Goal: Task Accomplishment & Management: Complete application form

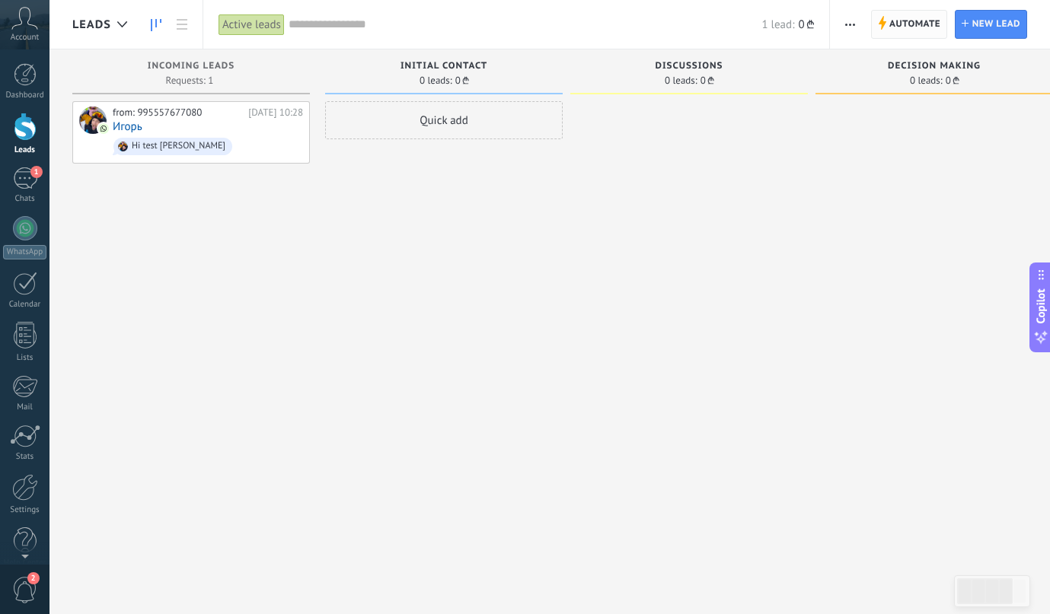
click at [894, 24] on span "Automate" at bounding box center [914, 24] width 51 height 27
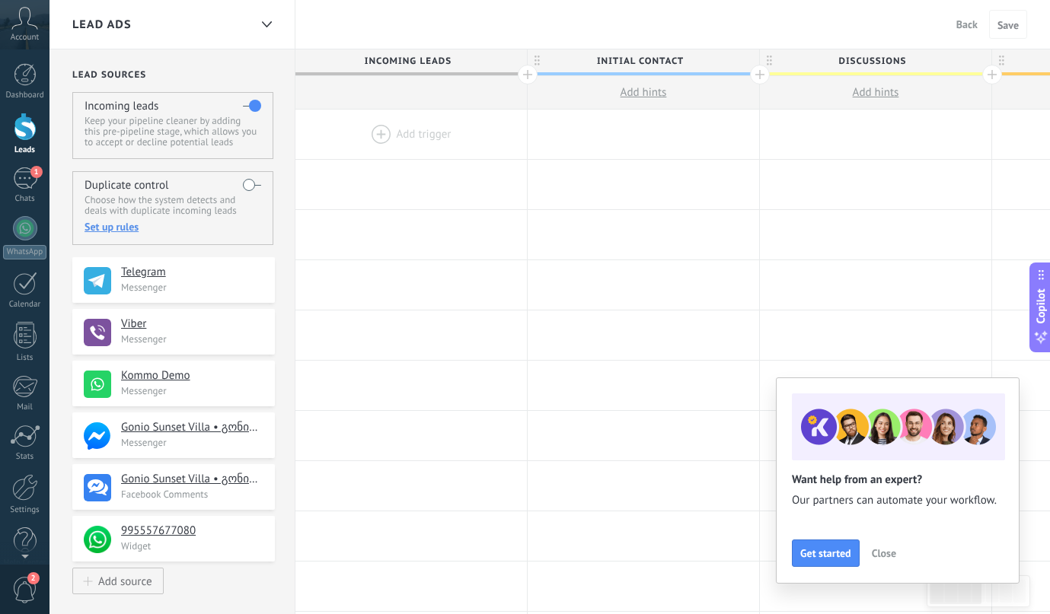
click at [877, 553] on span "Close" at bounding box center [884, 553] width 24 height 11
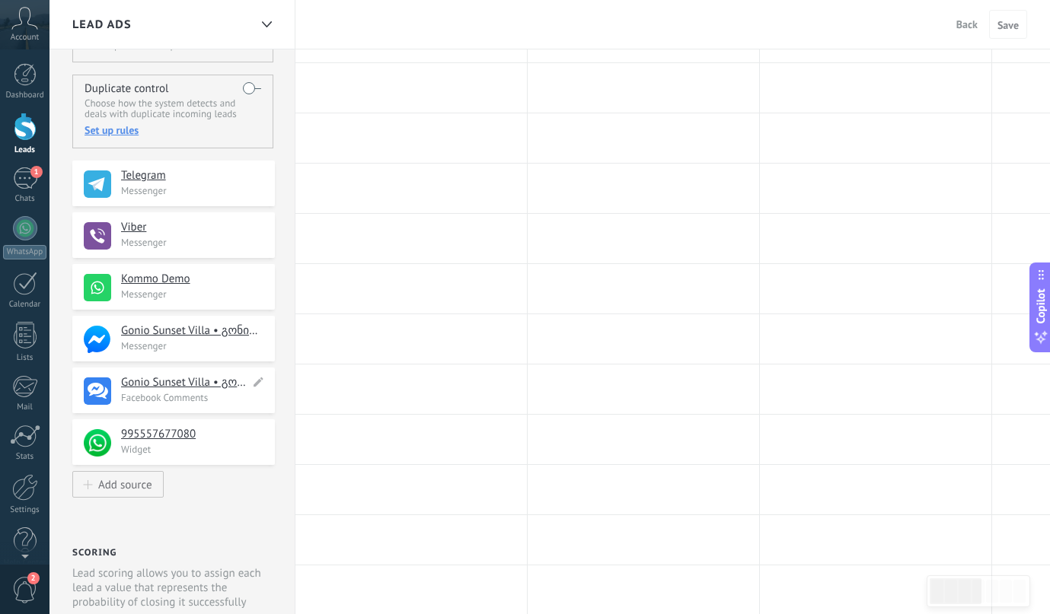
scroll to position [89, 0]
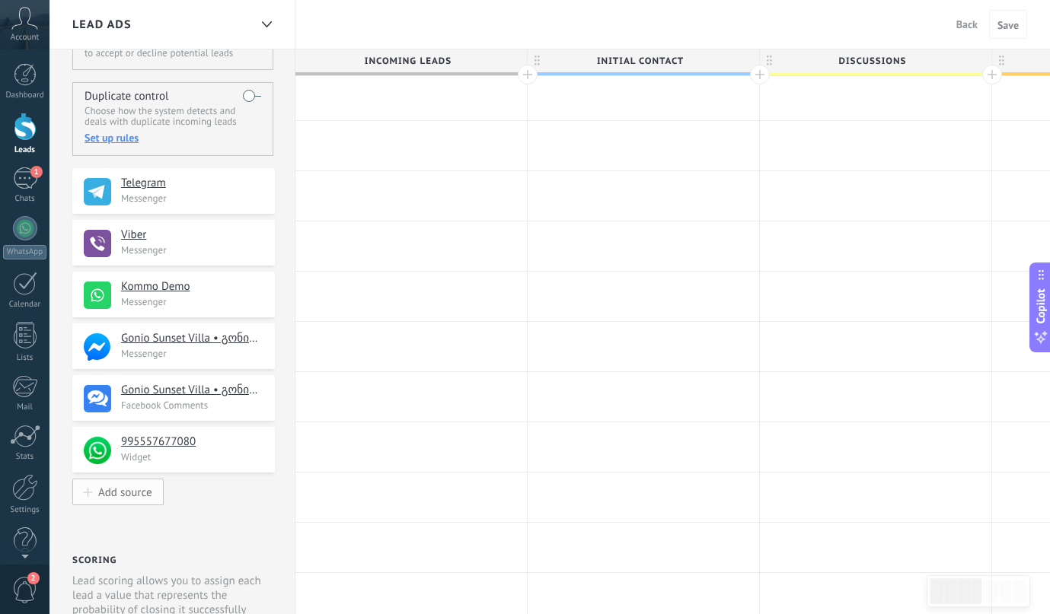
click at [140, 490] on div "Add source" at bounding box center [125, 492] width 54 height 13
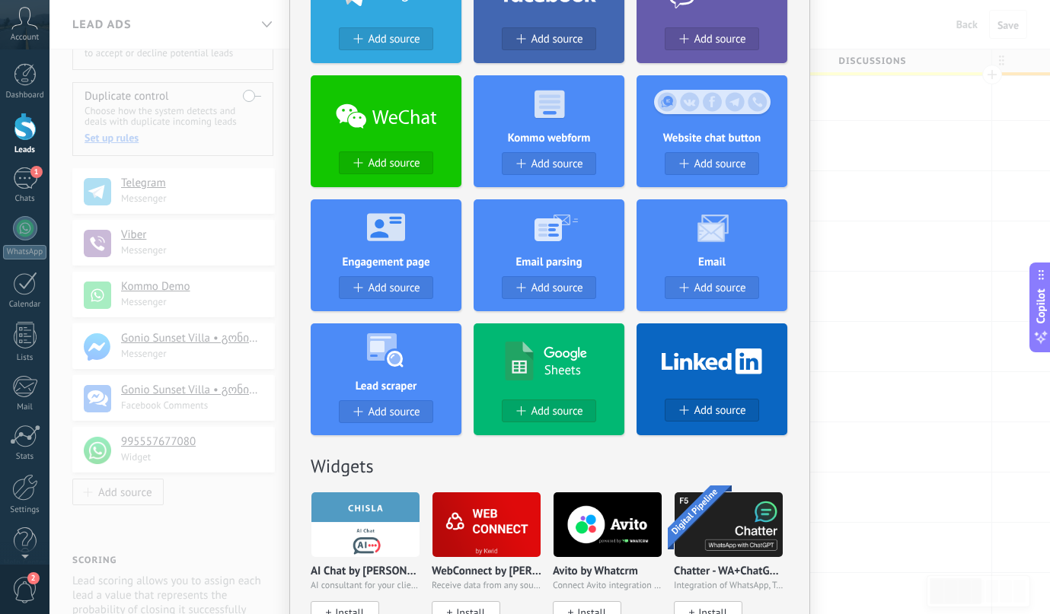
scroll to position [286, 0]
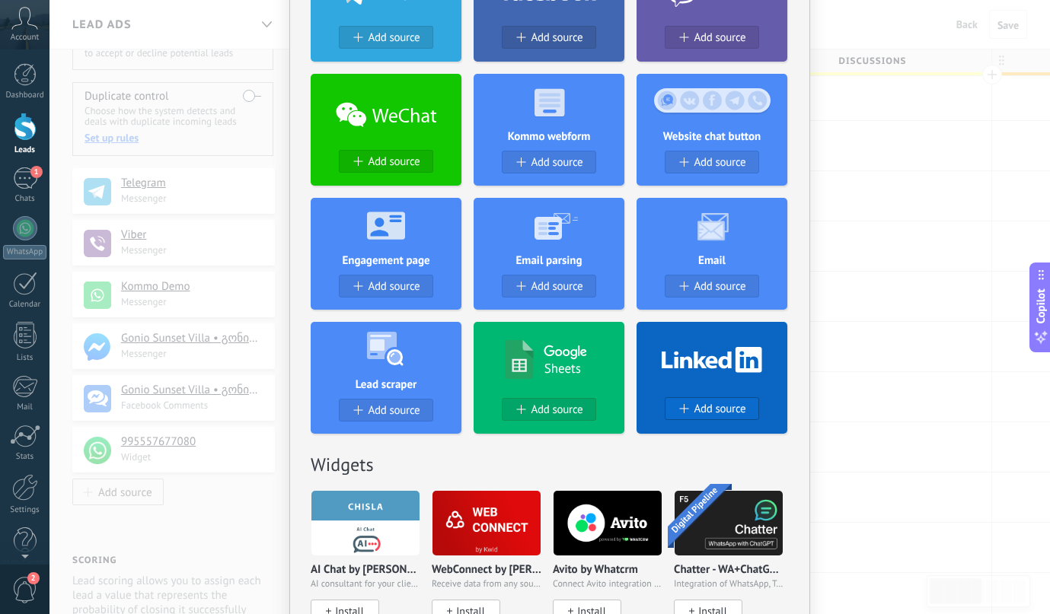
click at [684, 408] on span at bounding box center [682, 408] width 9 height 9
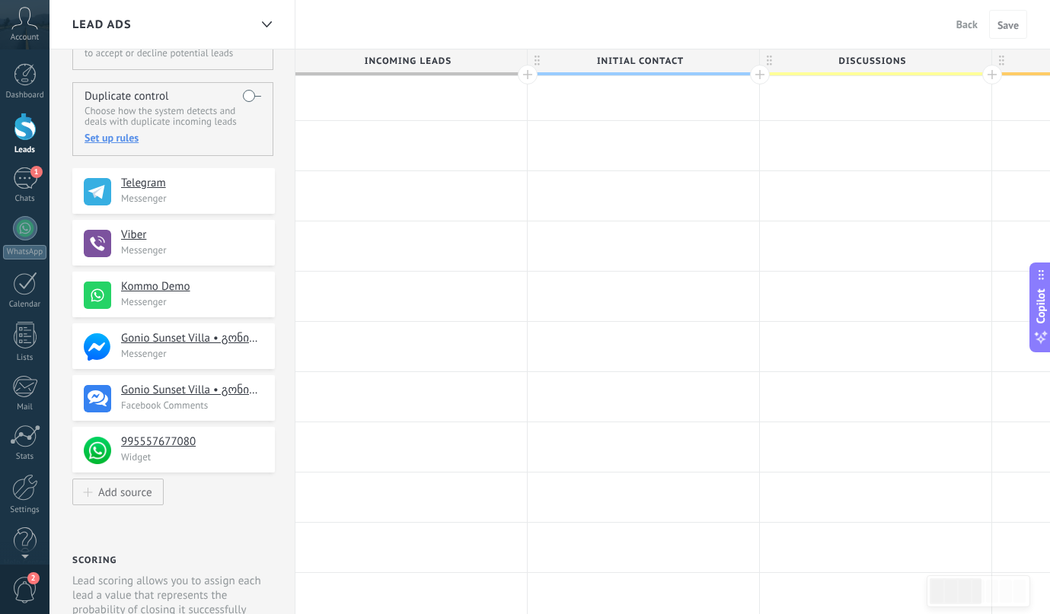
scroll to position [0, 0]
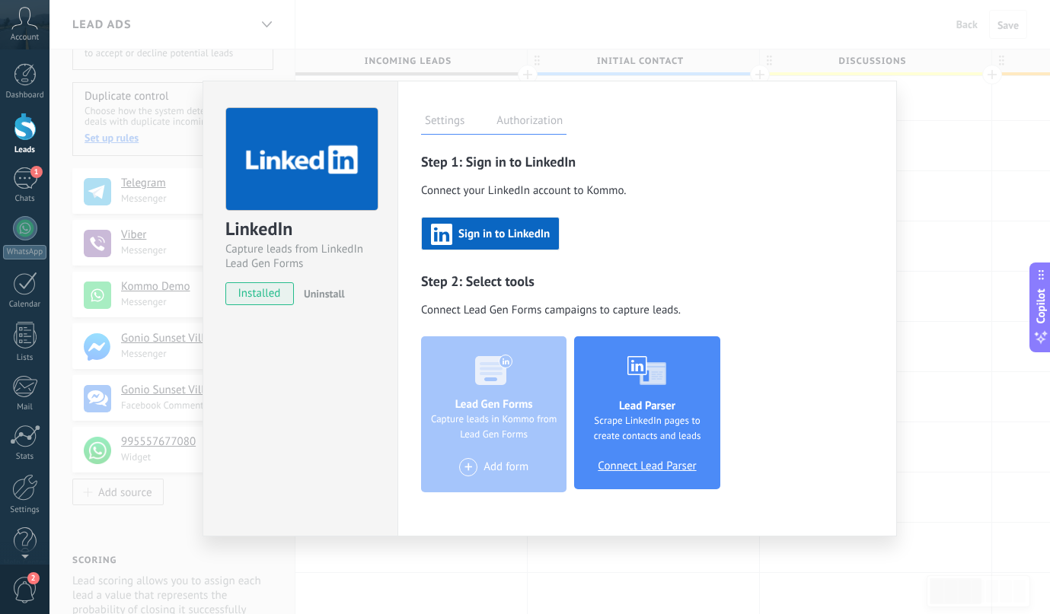
click at [483, 231] on span "Sign in to LinkedIn" at bounding box center [503, 234] width 91 height 11
click at [445, 218] on button "Sign in to LinkedIn" at bounding box center [490, 234] width 139 height 34
click at [505, 120] on label "Authorization" at bounding box center [530, 123] width 74 height 22
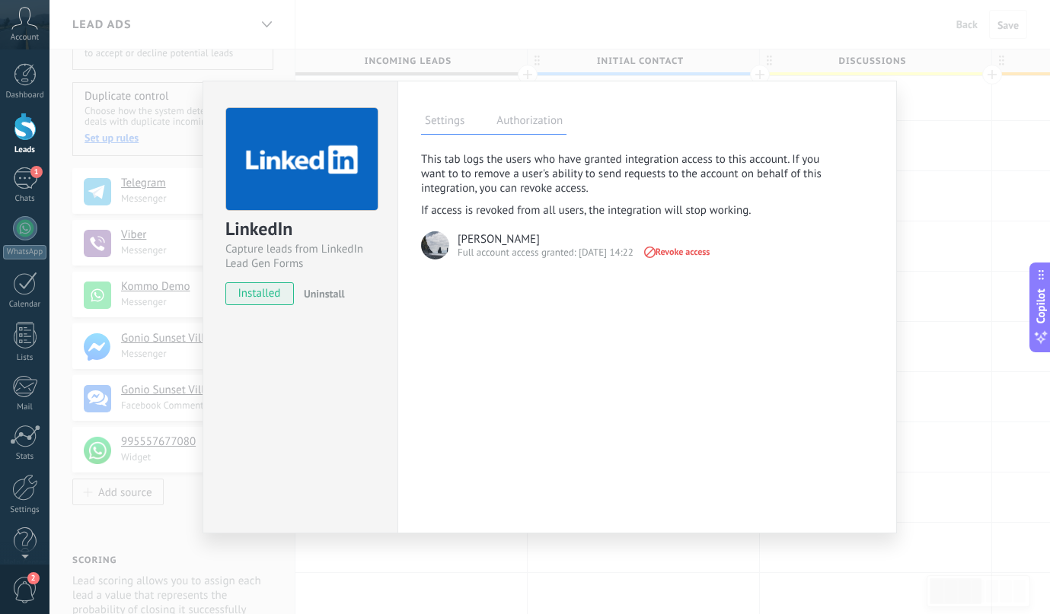
click at [450, 129] on label "Settings" at bounding box center [444, 123] width 47 height 22
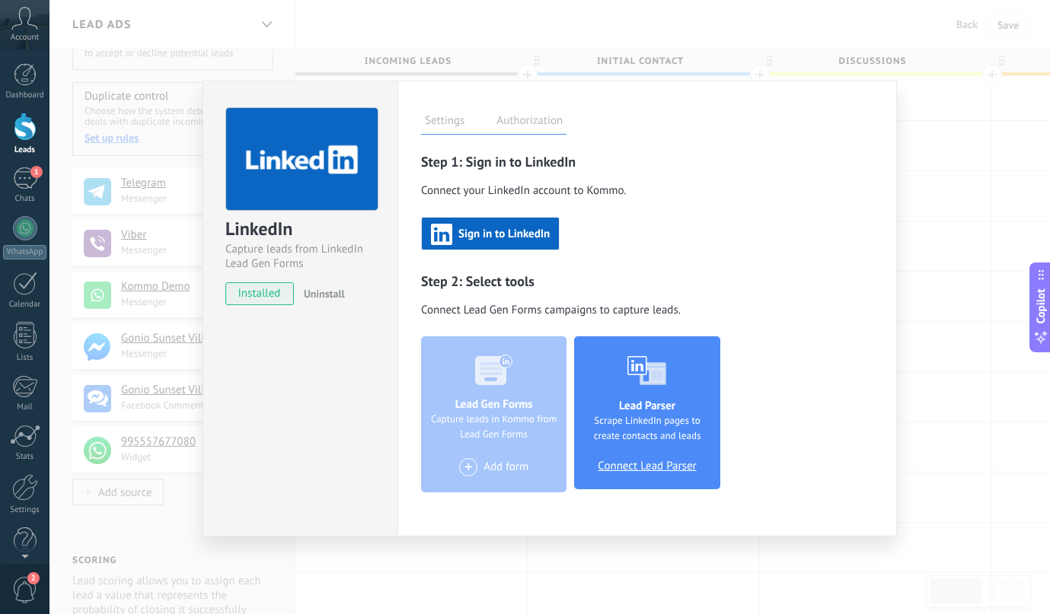
click at [630, 467] on span "Connect Lead Parser" at bounding box center [647, 467] width 98 height 14
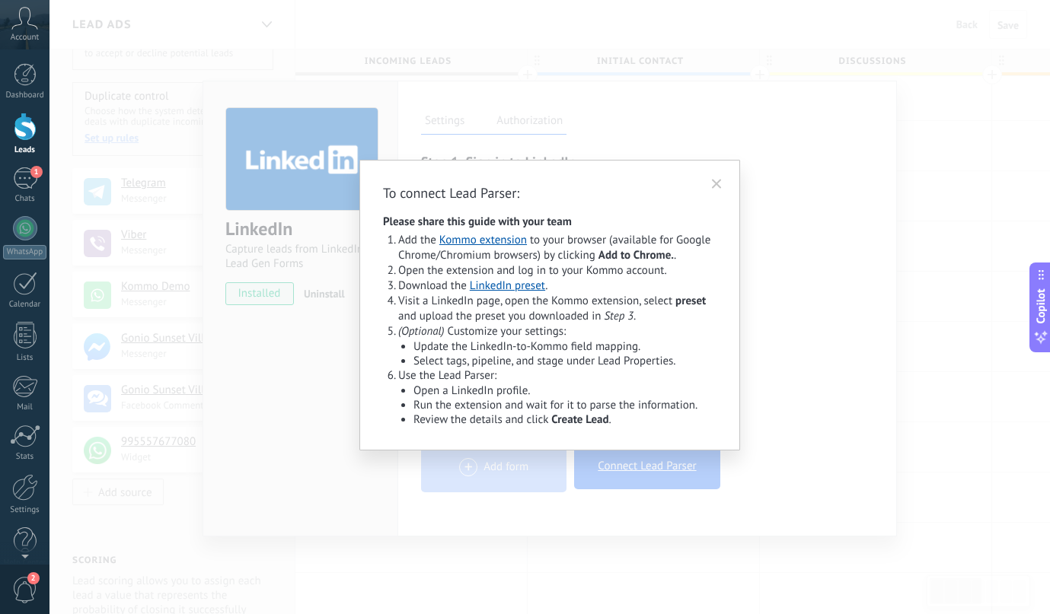
click at [720, 186] on icon at bounding box center [716, 184] width 15 height 16
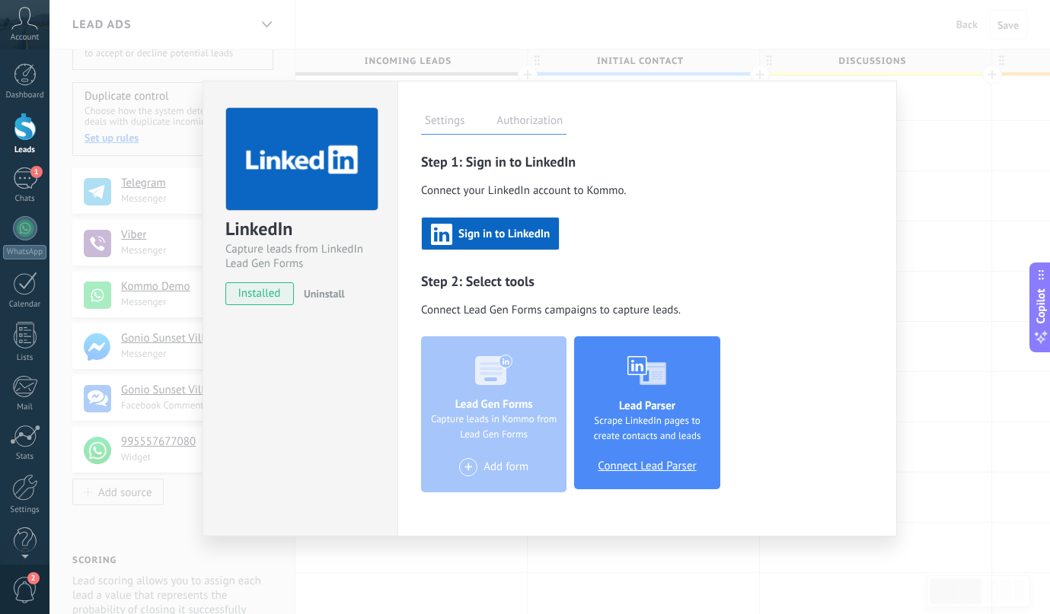
click at [479, 235] on span "Sign in to LinkedIn" at bounding box center [503, 234] width 91 height 11
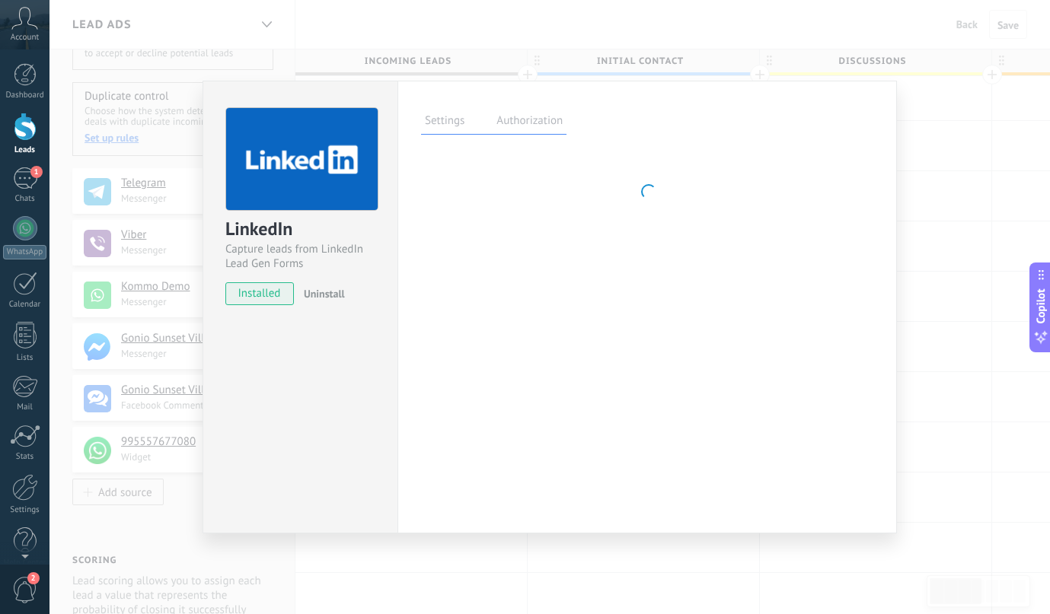
click at [429, 85] on div "Settings Authorization This tab logs the users who have granted integration acc…" at bounding box center [646, 307] width 499 height 453
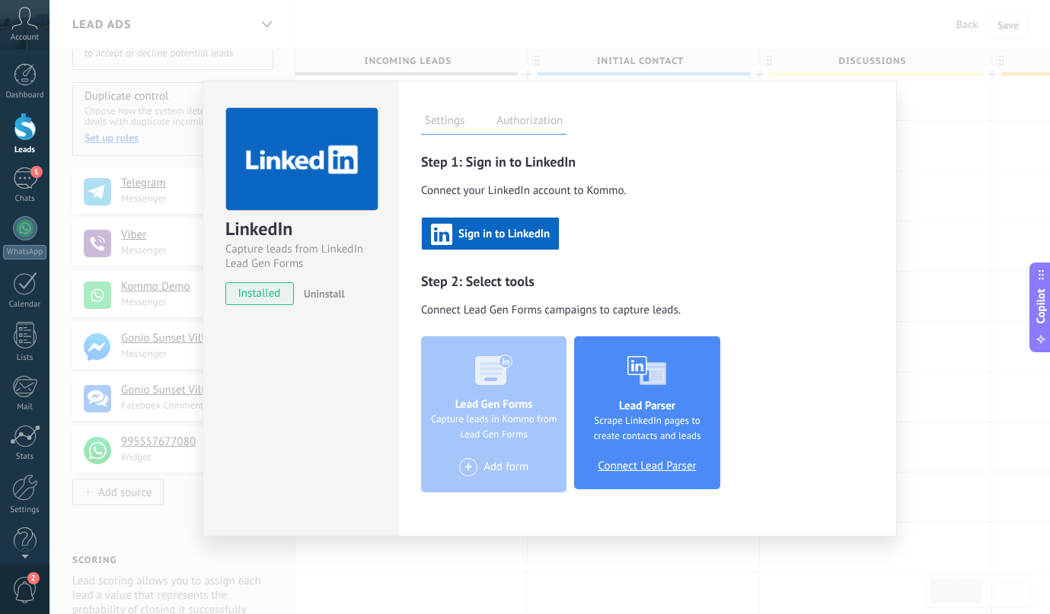
click at [410, 54] on div "LinkedIn Capture leads from LinkedIn Lead Gen Forms installed Uninstall Setting…" at bounding box center [549, 307] width 1000 height 614
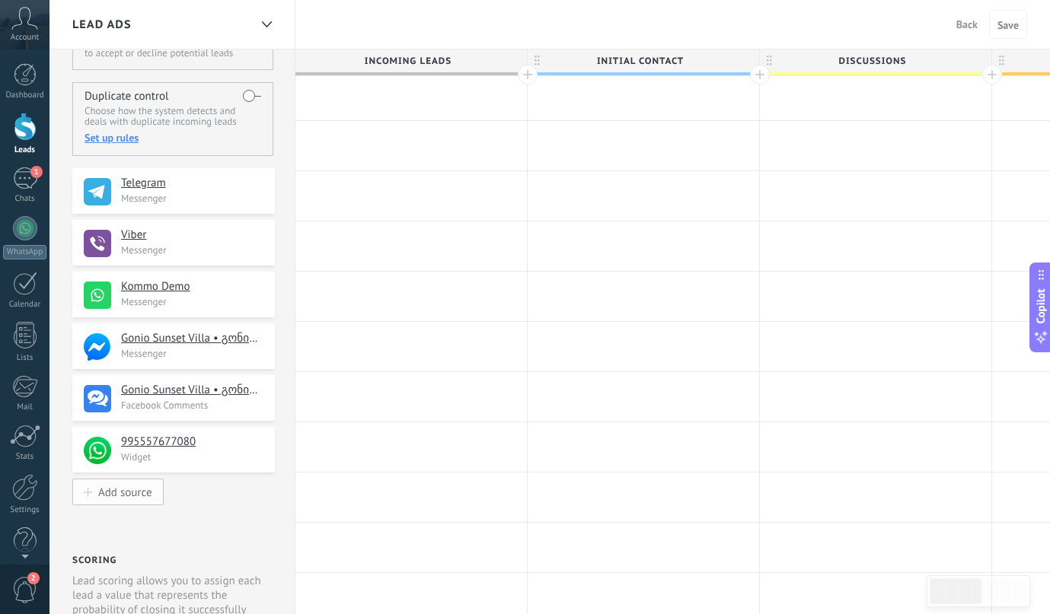
click at [155, 499] on button "Add source" at bounding box center [117, 492] width 91 height 27
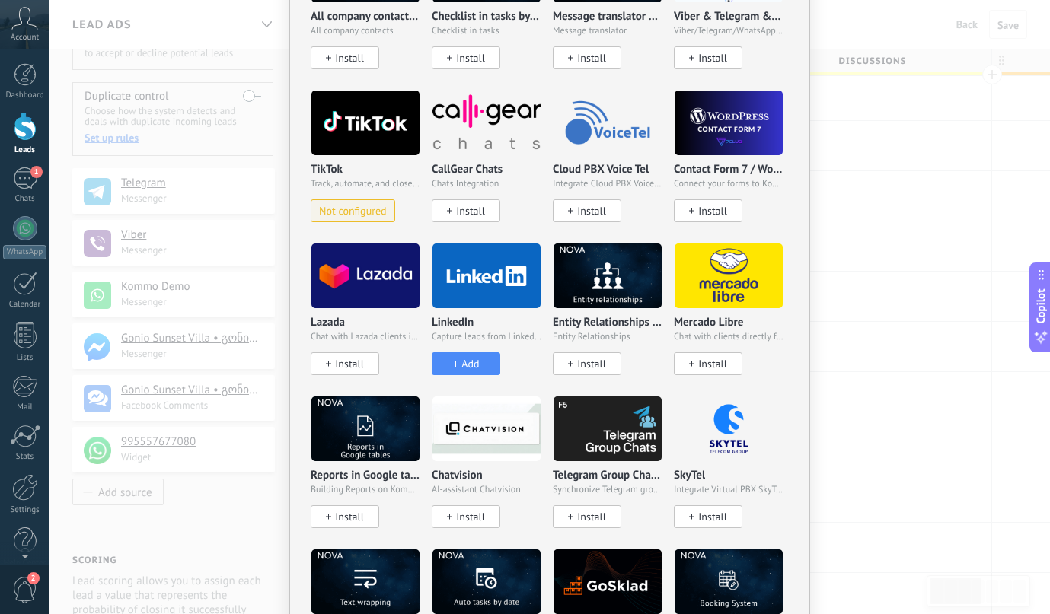
scroll to position [2071, 0]
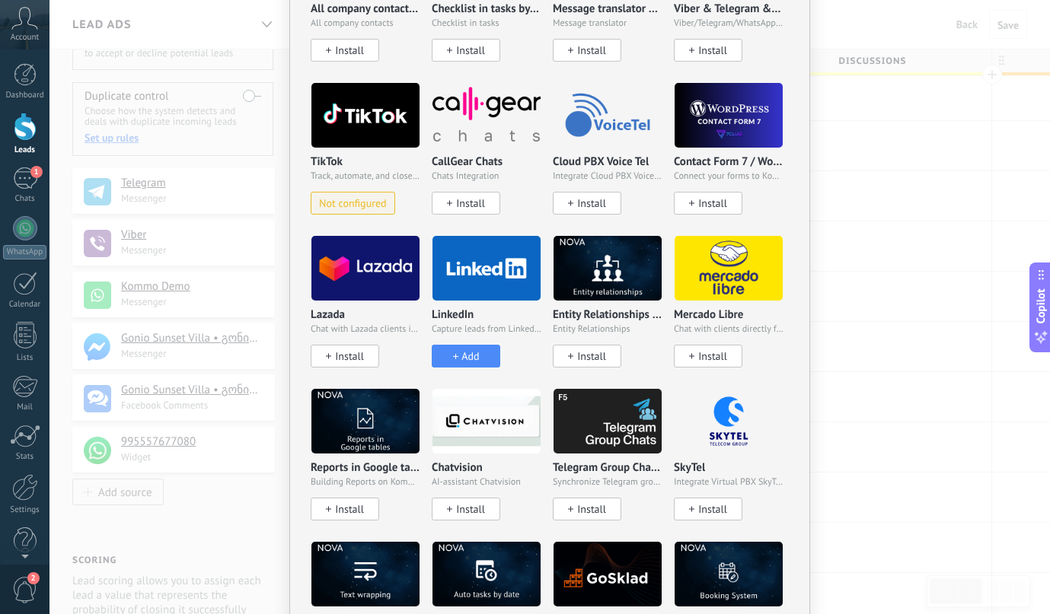
click at [461, 311] on p "LinkedIn" at bounding box center [453, 315] width 42 height 13
click at [451, 274] on img at bounding box center [486, 268] width 108 height 74
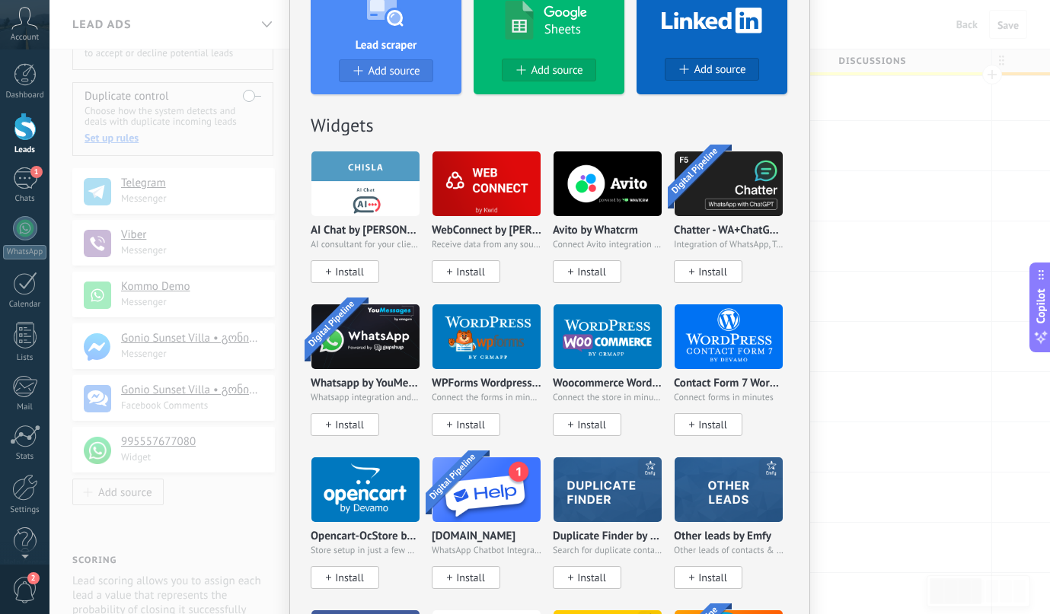
scroll to position [604, 0]
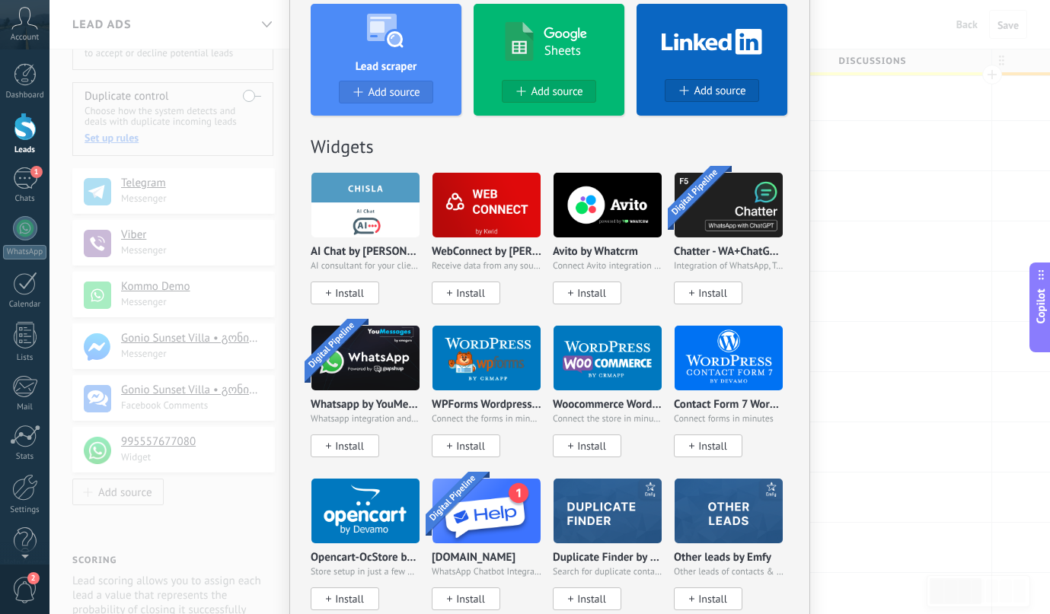
click at [761, 144] on h2 "Widgets" at bounding box center [550, 147] width 478 height 24
click at [812, 144] on div "No results. Lead Sources Add source Add source Add source Add source Add source…" at bounding box center [549, 307] width 1000 height 614
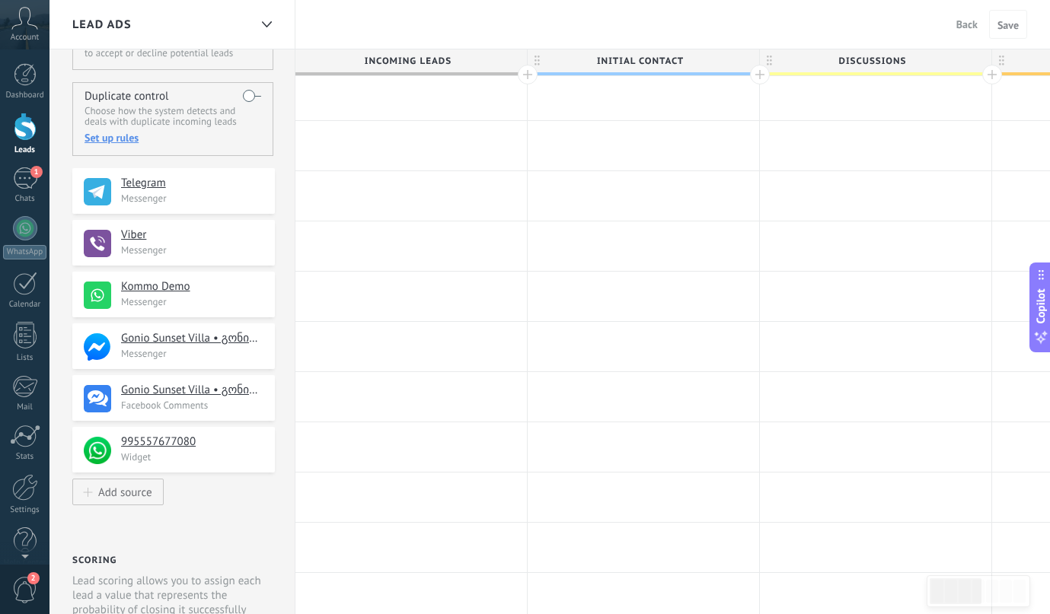
scroll to position [0, 0]
click at [25, 495] on div at bounding box center [25, 487] width 26 height 27
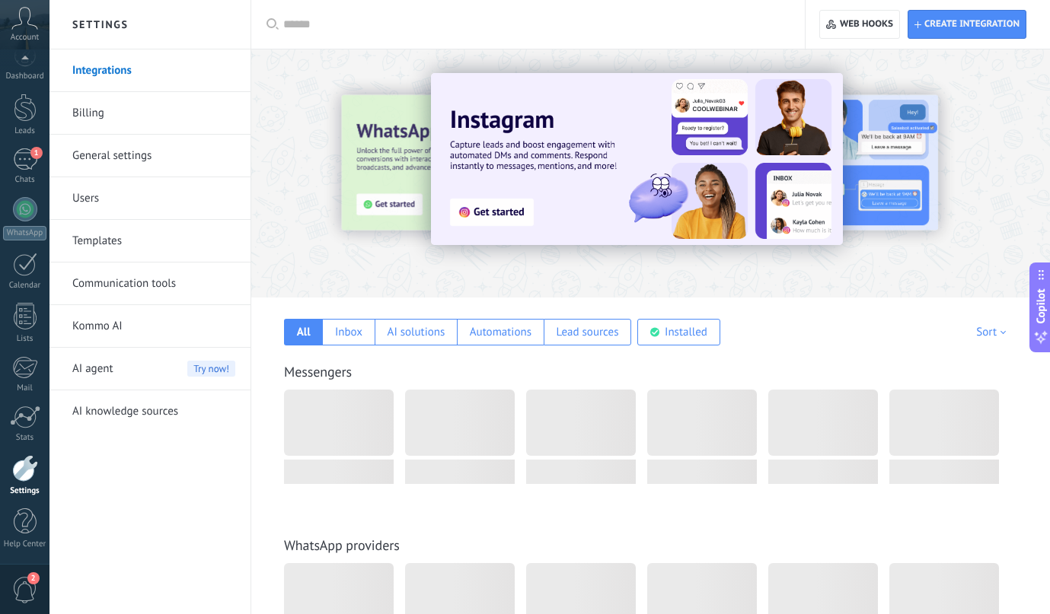
click at [594, 28] on input "text" at bounding box center [533, 25] width 500 height 16
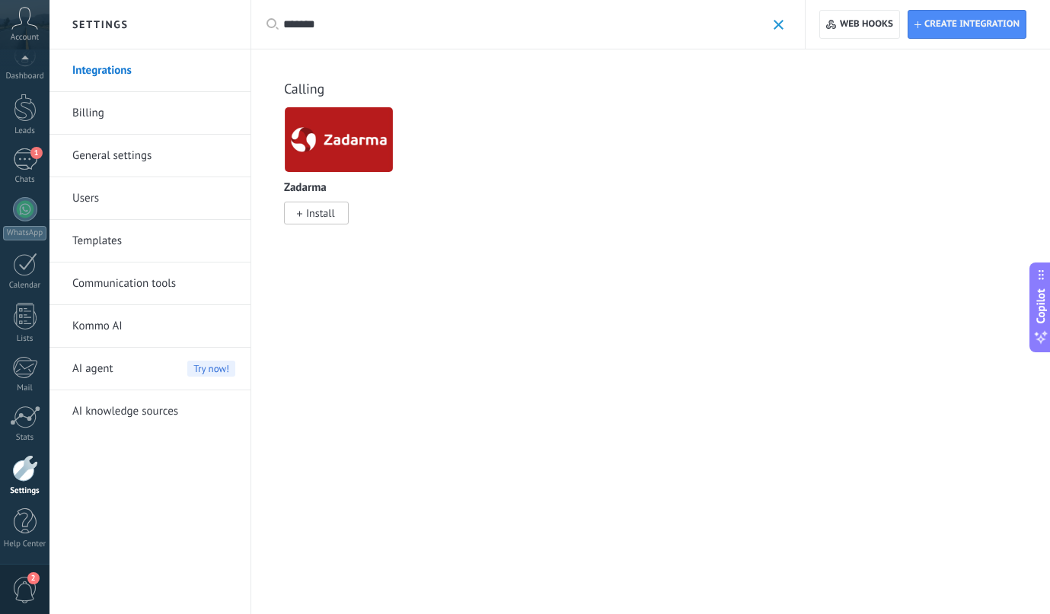
type input "*******"
click at [298, 215] on rect at bounding box center [299, 214] width 5 height 1
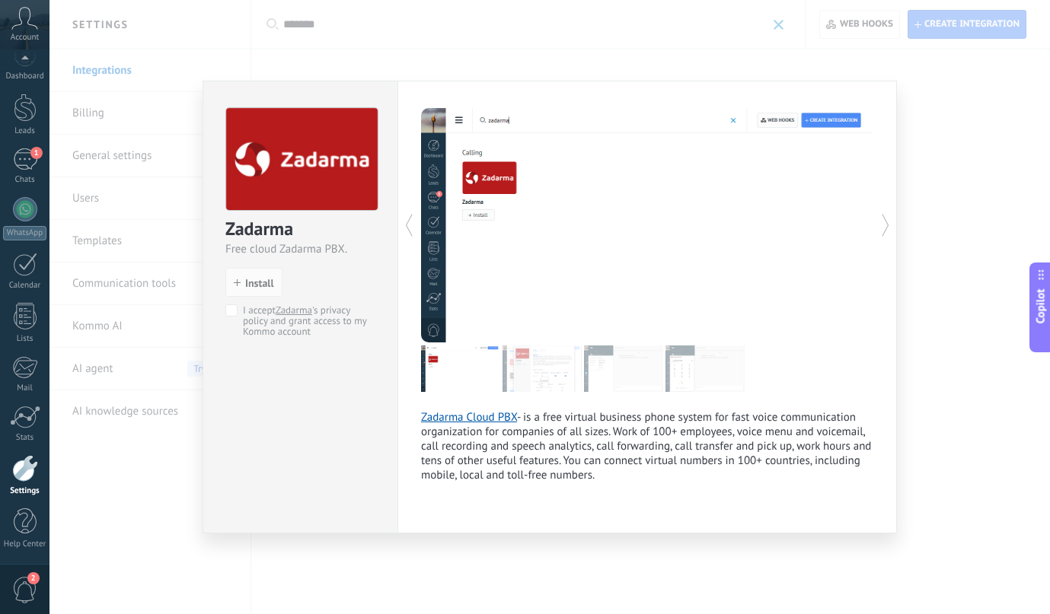
click at [326, 216] on div "Zadarma Free cloud Zadarma PBX." at bounding box center [300, 181] width 150 height 149
click at [267, 283] on span "Install" at bounding box center [259, 283] width 29 height 11
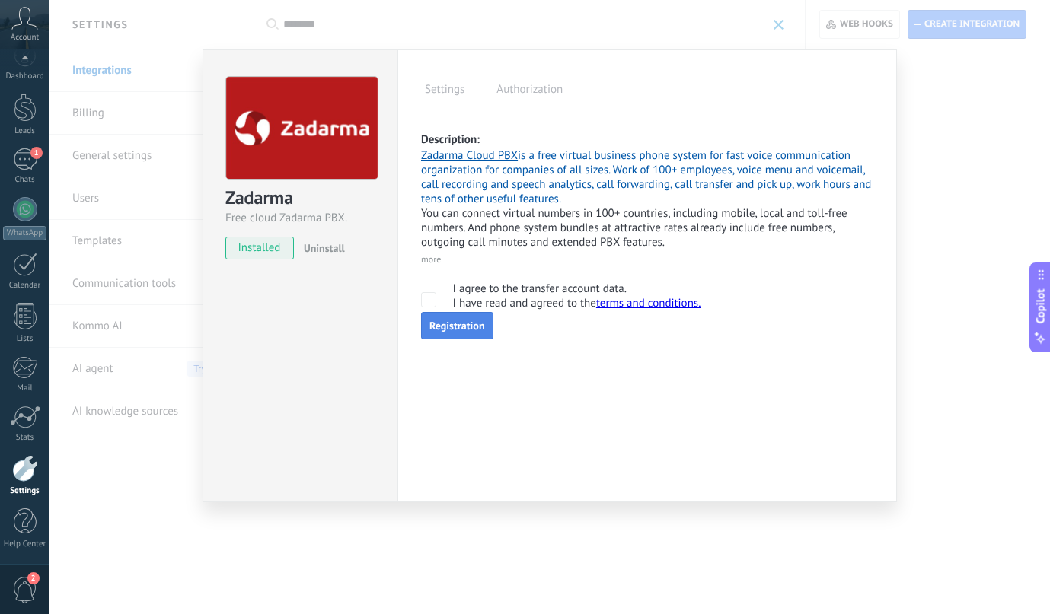
click at [448, 334] on link "Registration" at bounding box center [457, 325] width 72 height 27
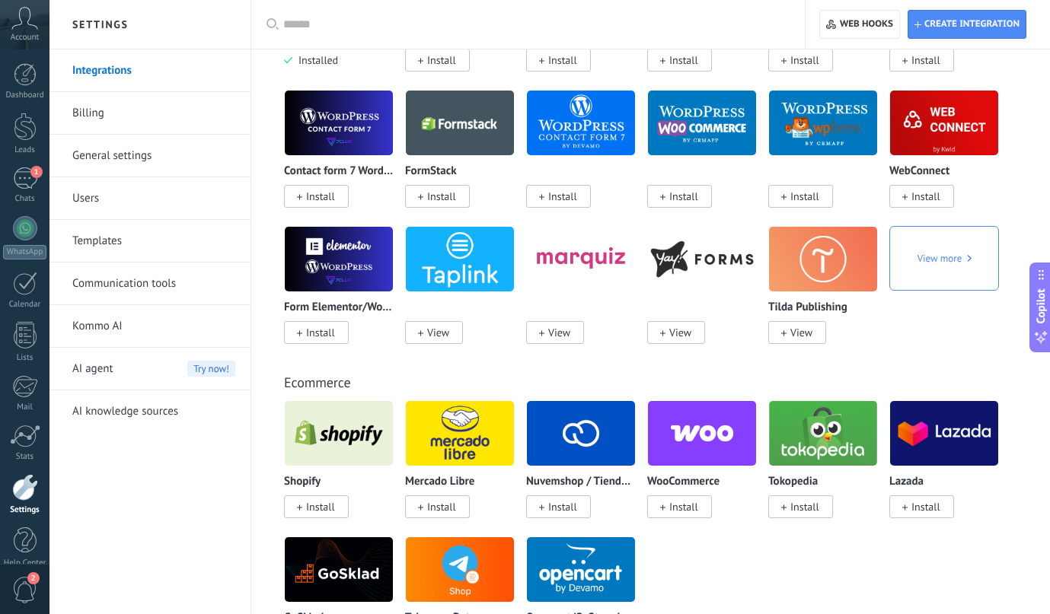
scroll to position [1642, 0]
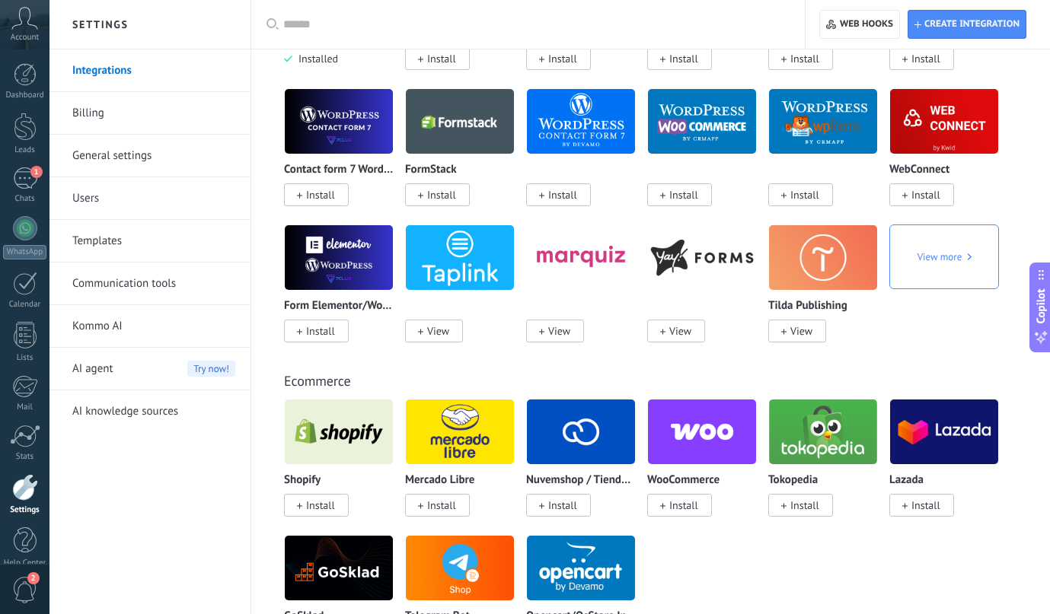
click at [556, 338] on span "View" at bounding box center [559, 331] width 22 height 14
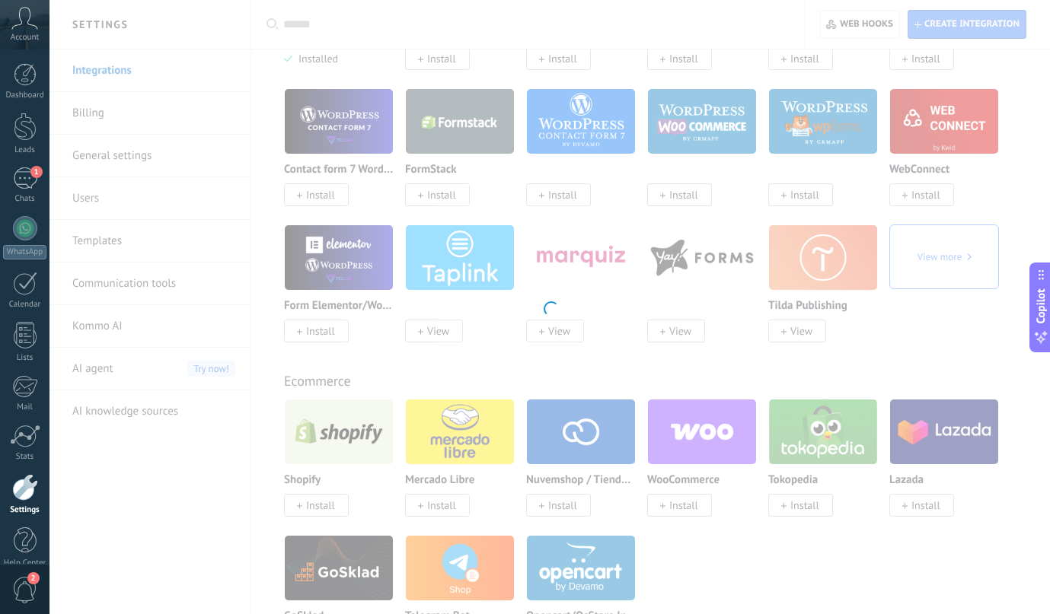
click at [501, 245] on div at bounding box center [549, 307] width 1000 height 614
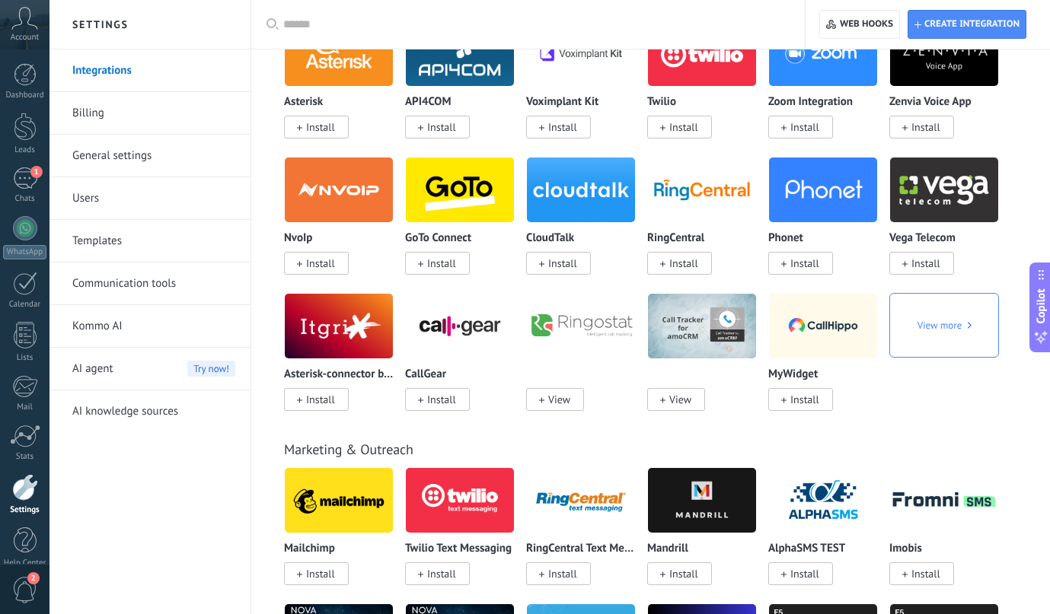
scroll to position [2962, 0]
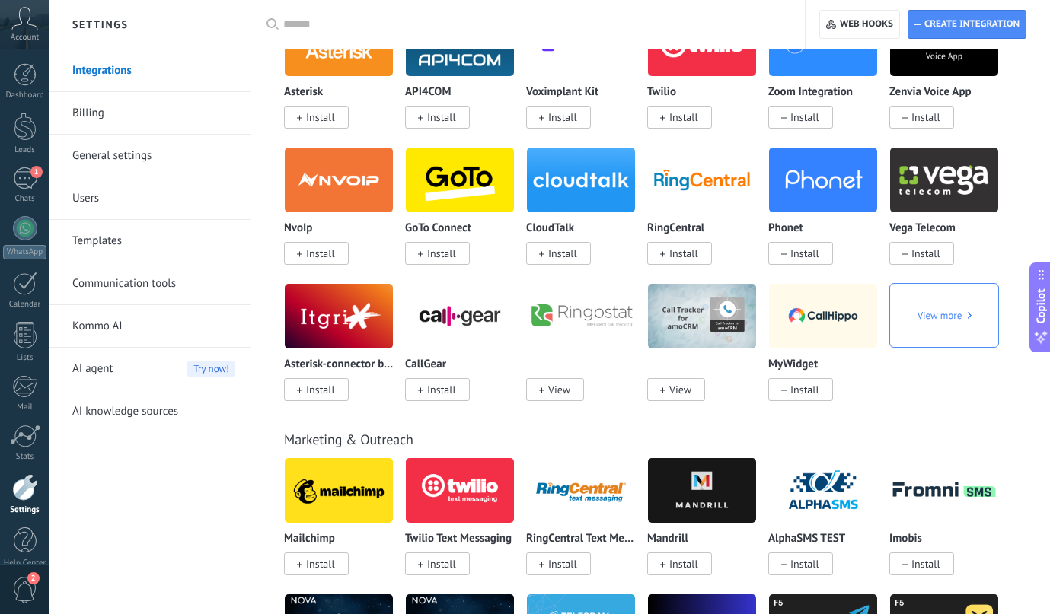
click at [565, 337] on img at bounding box center [581, 316] width 108 height 74
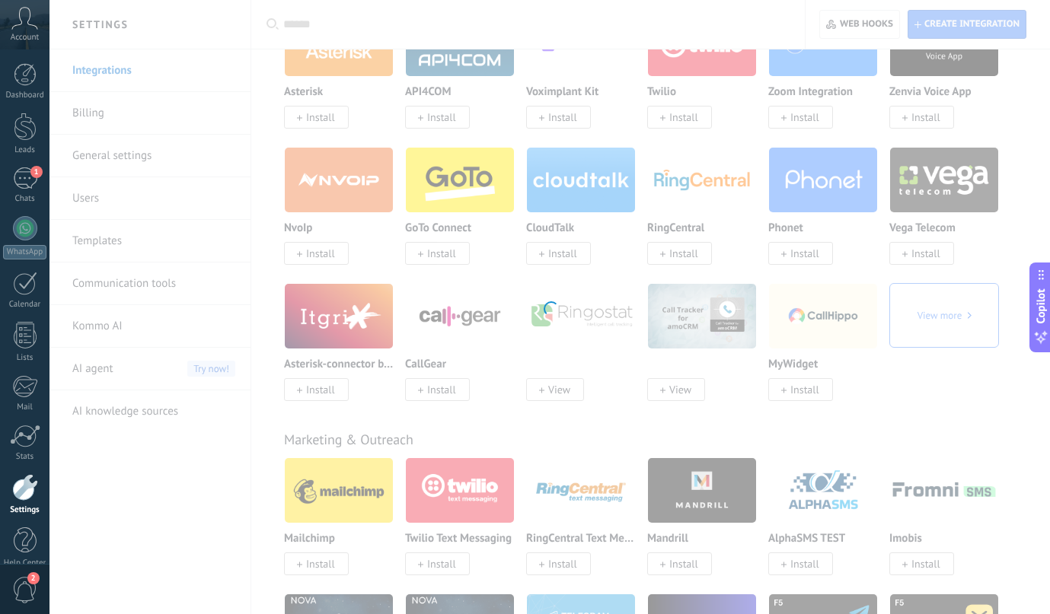
click at [579, 457] on div at bounding box center [549, 307] width 1000 height 614
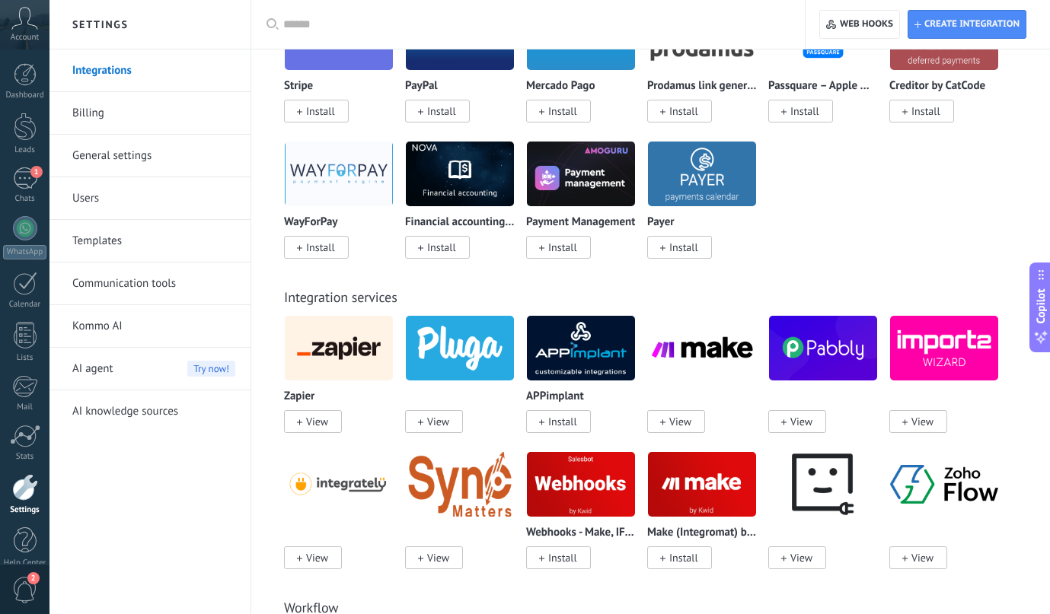
scroll to position [3731, 0]
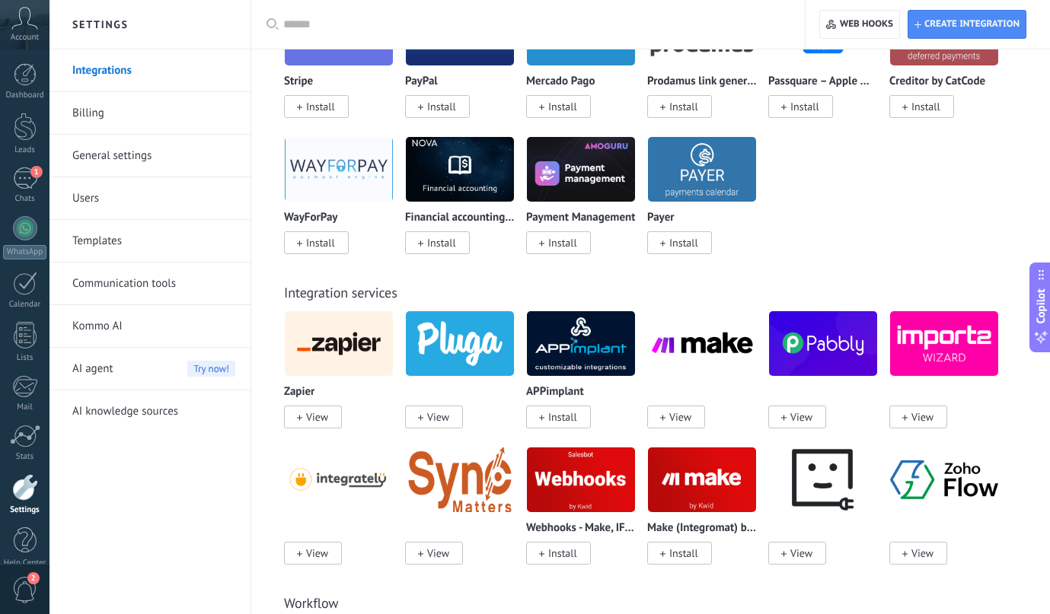
click at [680, 424] on span "View" at bounding box center [680, 417] width 22 height 14
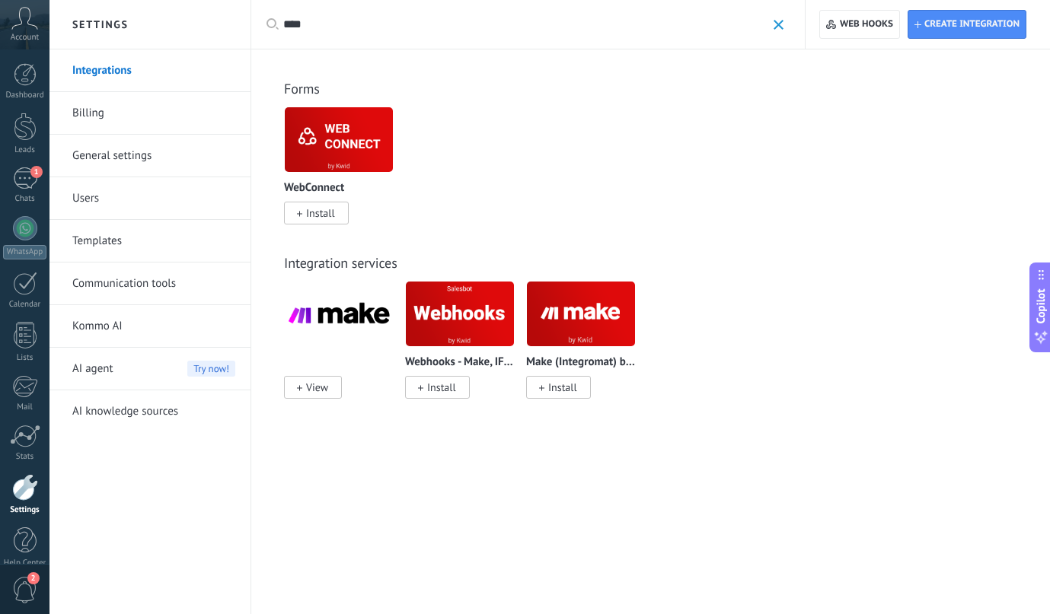
type input "****"
click at [324, 393] on span "View" at bounding box center [317, 388] width 22 height 14
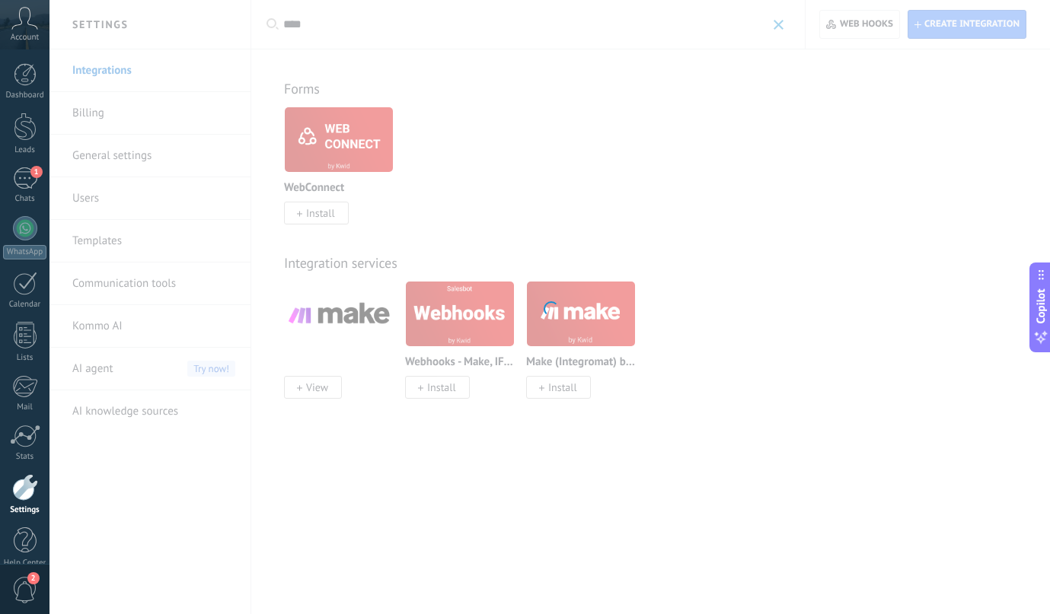
click at [457, 228] on div at bounding box center [549, 307] width 1000 height 614
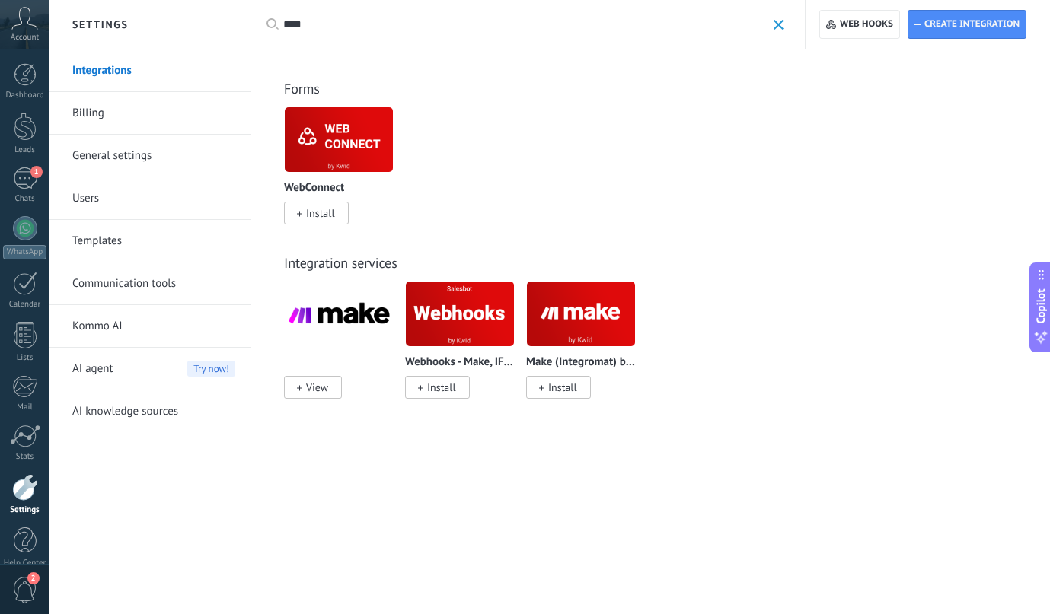
click at [575, 393] on span "Install" at bounding box center [562, 388] width 29 height 14
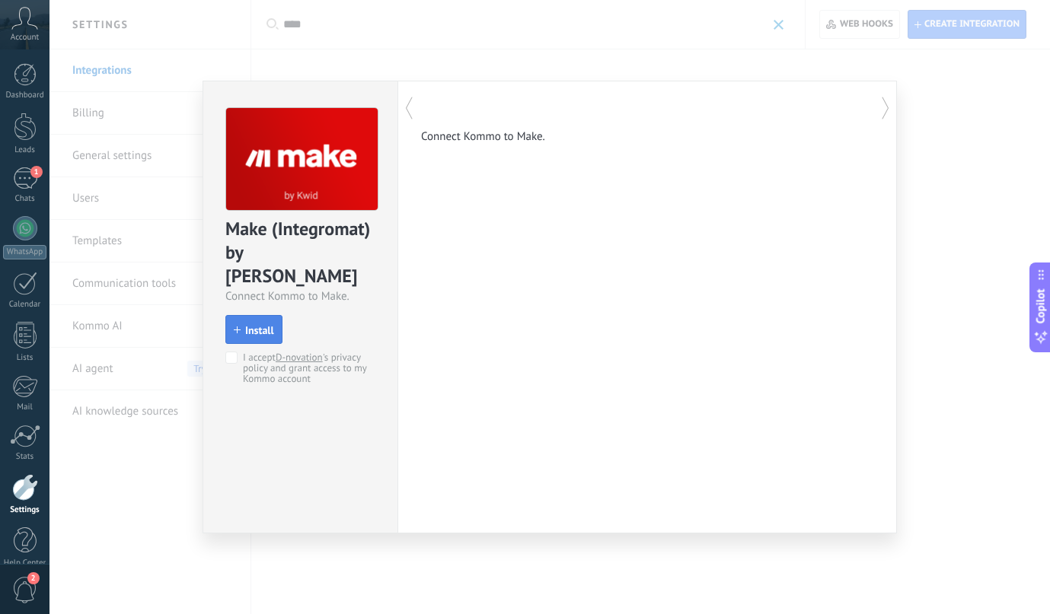
click at [250, 325] on span "Install" at bounding box center [259, 330] width 29 height 11
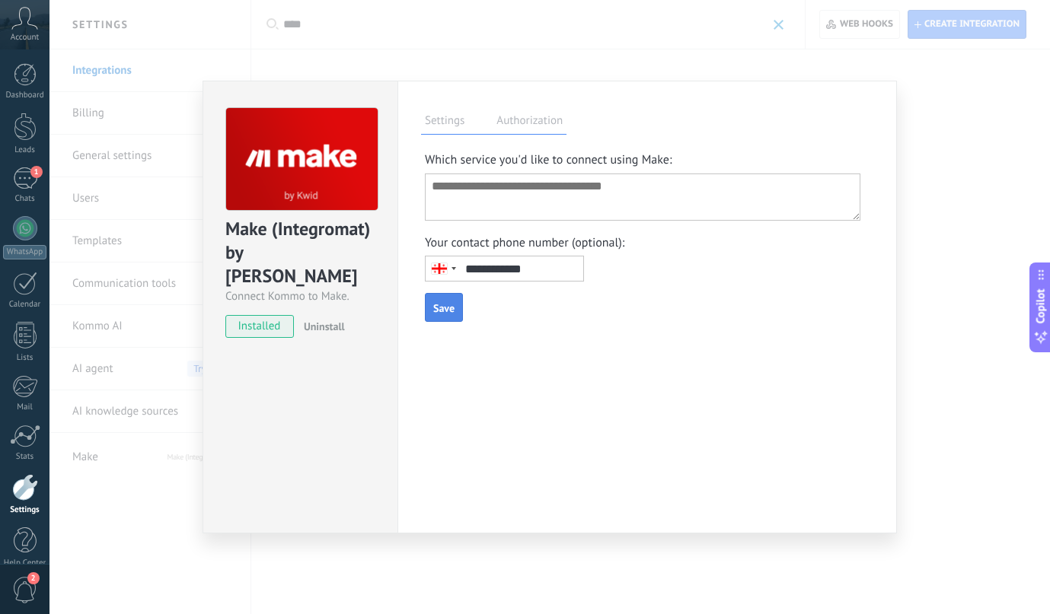
click at [314, 320] on span "Uninstall" at bounding box center [324, 327] width 41 height 14
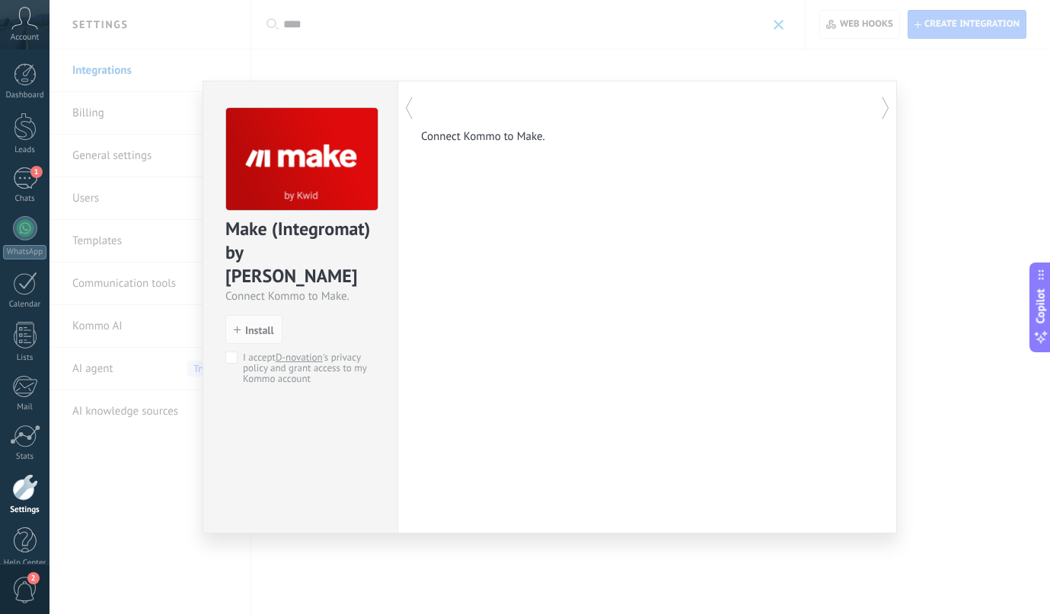
click at [410, 106] on icon at bounding box center [408, 108] width 15 height 30
click at [416, 63] on div "Make (Integromat) by Kwid Connect Kommo to Make. install Install I accept D-nov…" at bounding box center [549, 307] width 1000 height 614
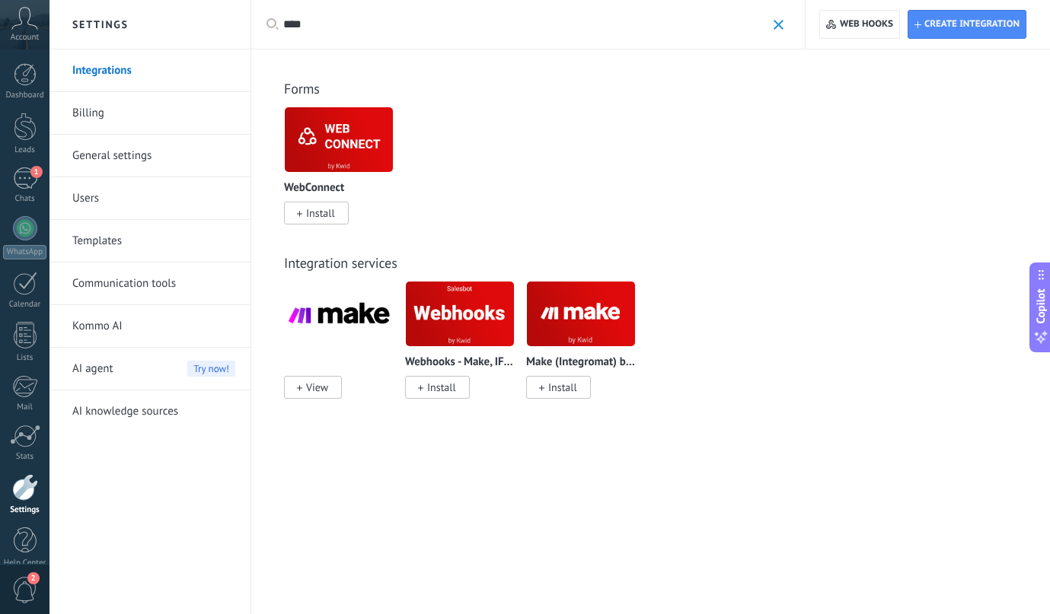
click at [425, 318] on img at bounding box center [460, 314] width 108 height 74
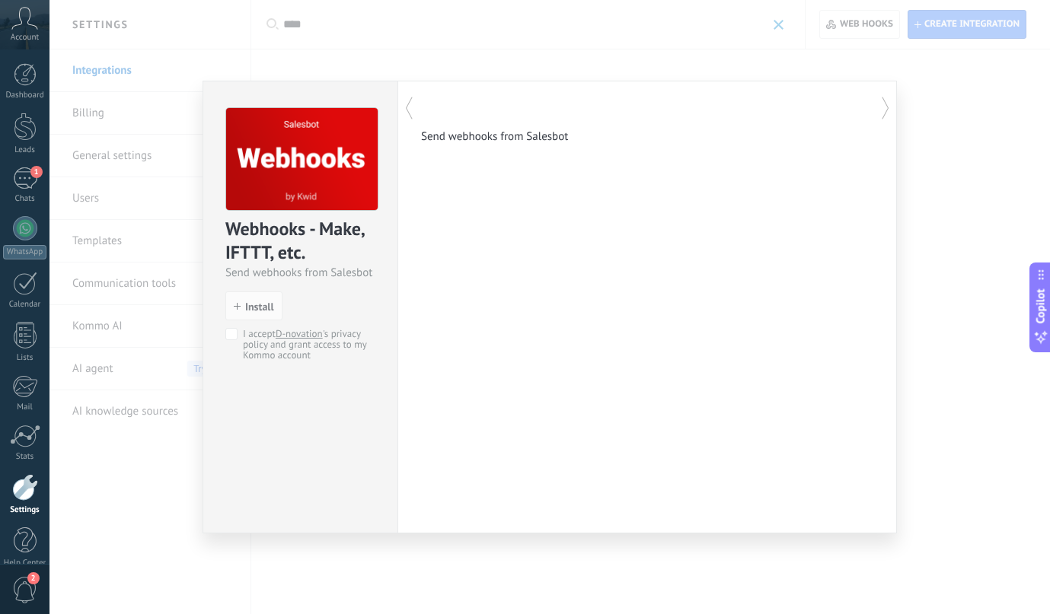
click at [241, 333] on label "I accept D-novation 's privacy policy and grant access to my Kommo account" at bounding box center [297, 344] width 145 height 32
click at [311, 30] on div "Webhooks - Make, IFTTT, etc. Send webhooks from Salesbot install Install I acce…" at bounding box center [549, 307] width 1000 height 614
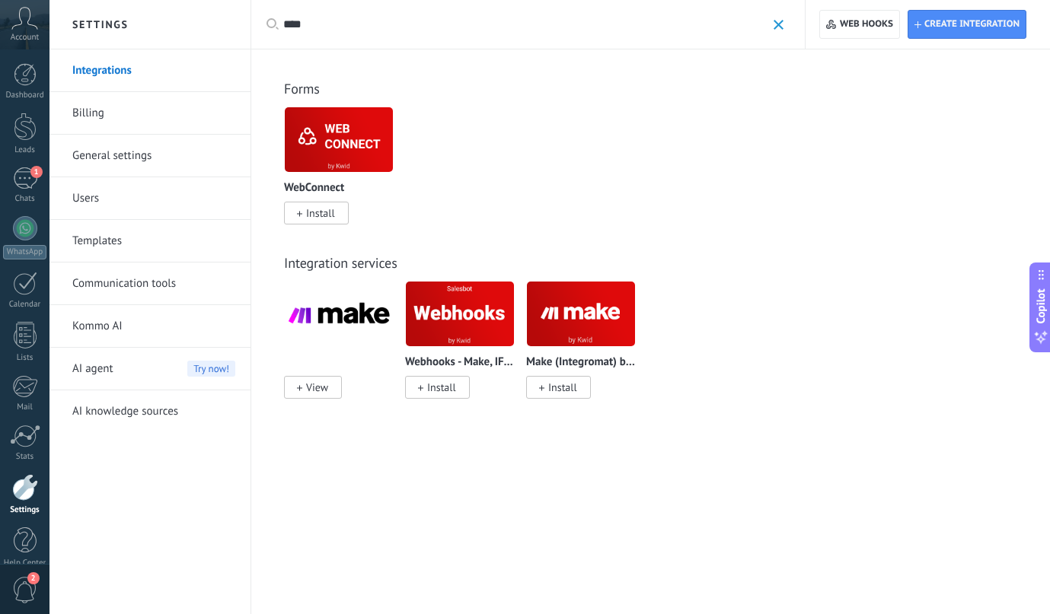
click at [323, 397] on span "View" at bounding box center [313, 387] width 58 height 23
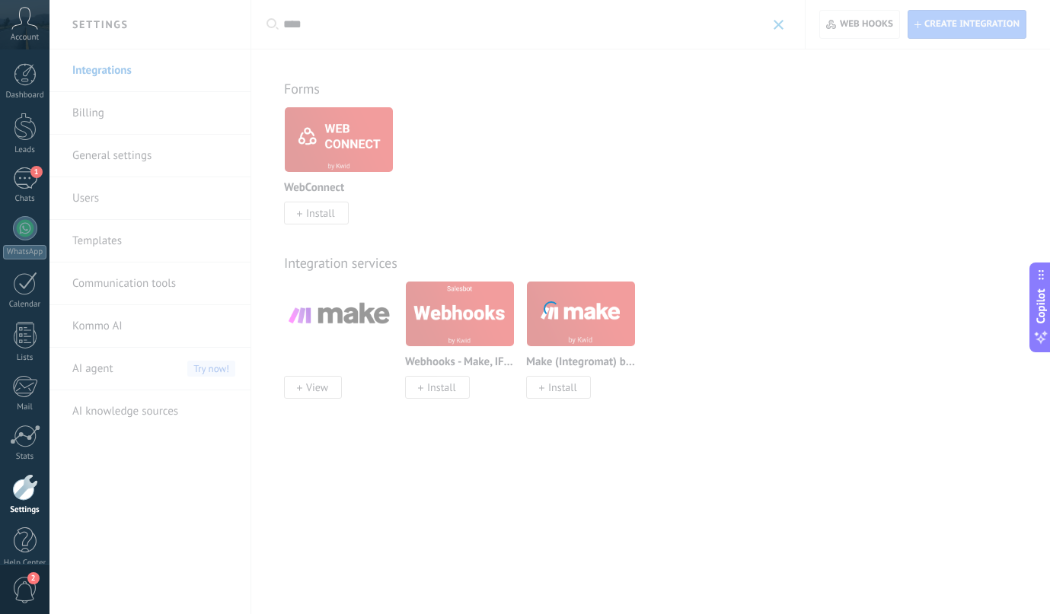
click at [324, 329] on div at bounding box center [549, 307] width 1000 height 614
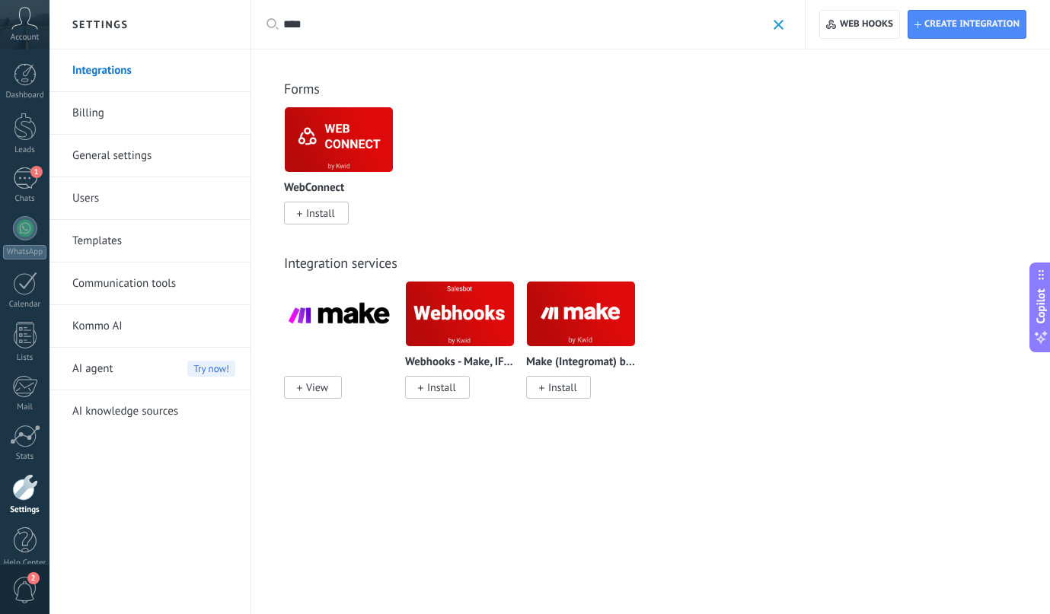
click at [324, 314] on img at bounding box center [339, 314] width 108 height 74
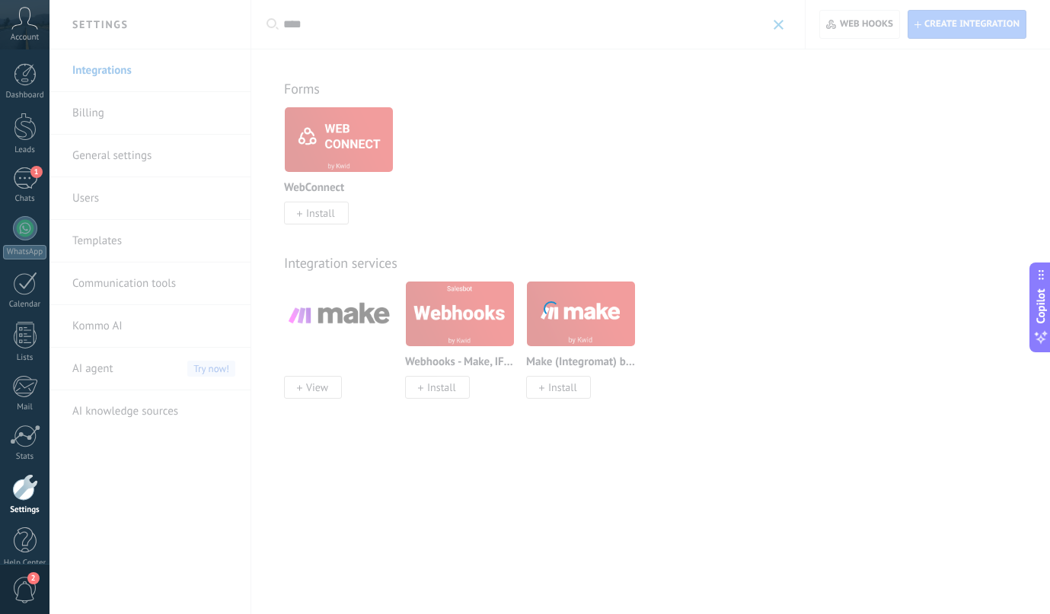
click at [321, 329] on div at bounding box center [549, 307] width 1000 height 614
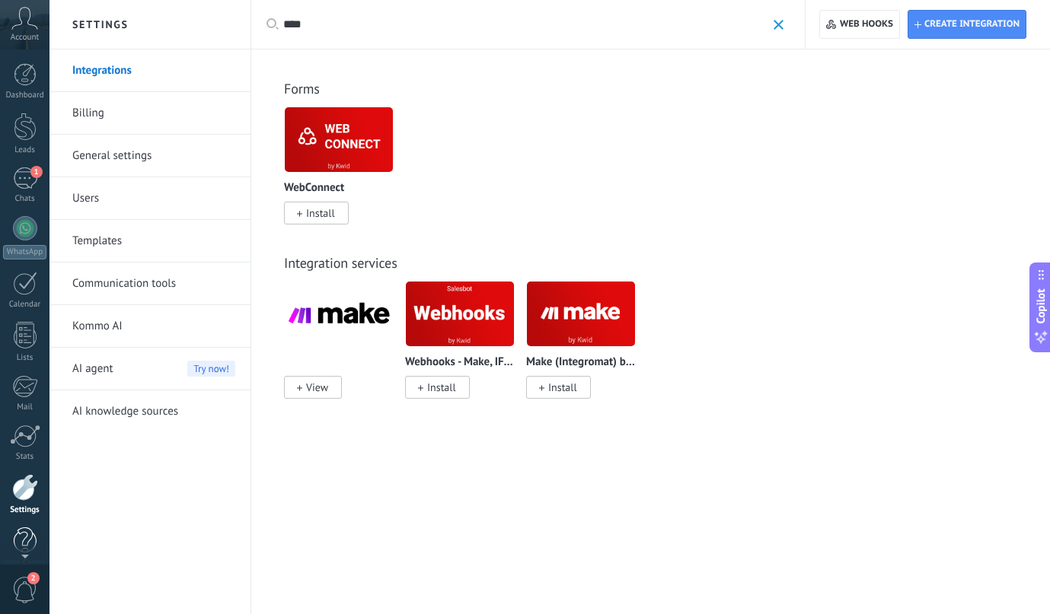
scroll to position [19, 0]
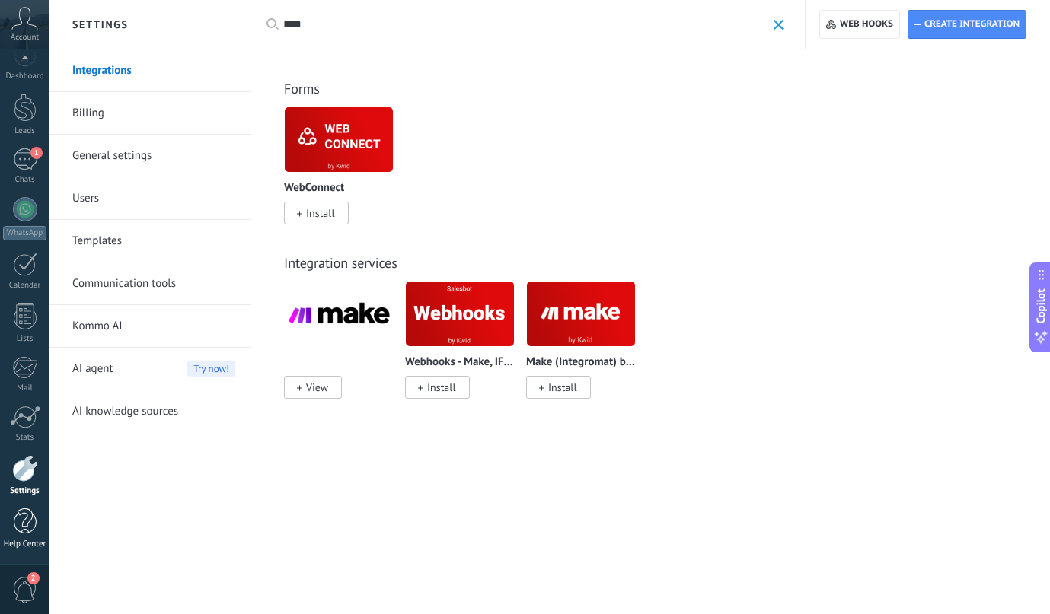
click at [33, 538] on link "Help Center" at bounding box center [24, 529] width 49 height 41
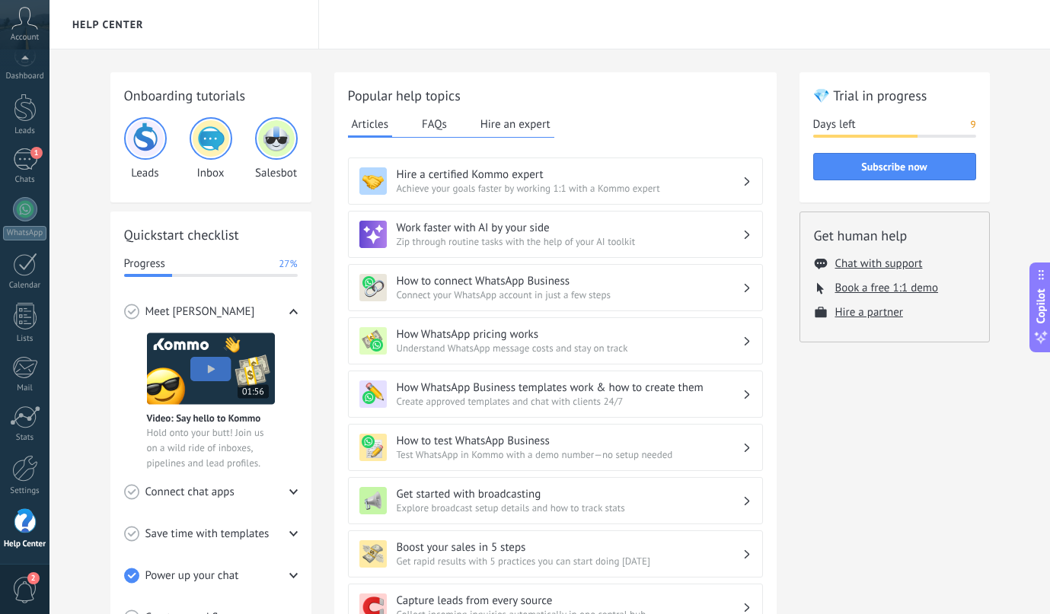
click at [27, 36] on span "Account" at bounding box center [25, 38] width 28 height 10
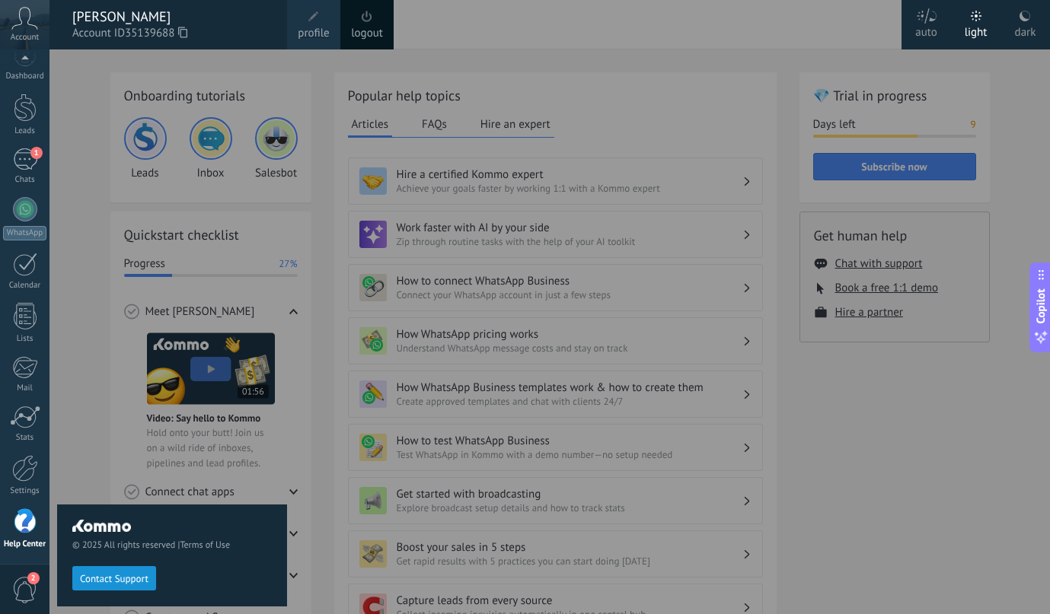
click at [317, 14] on span at bounding box center [313, 16] width 11 height 11
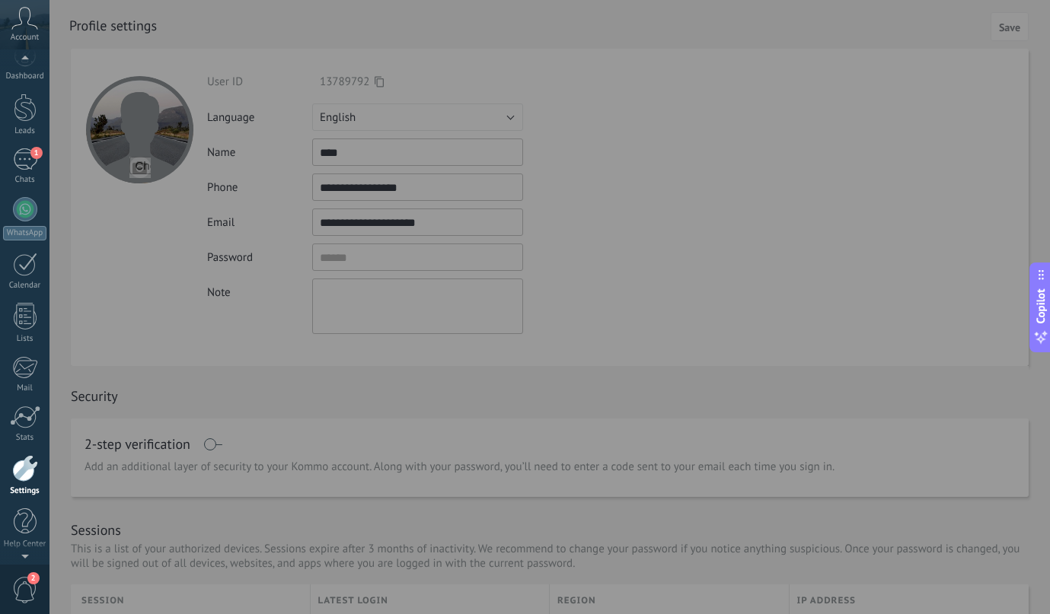
click at [35, 19] on icon at bounding box center [24, 18] width 27 height 23
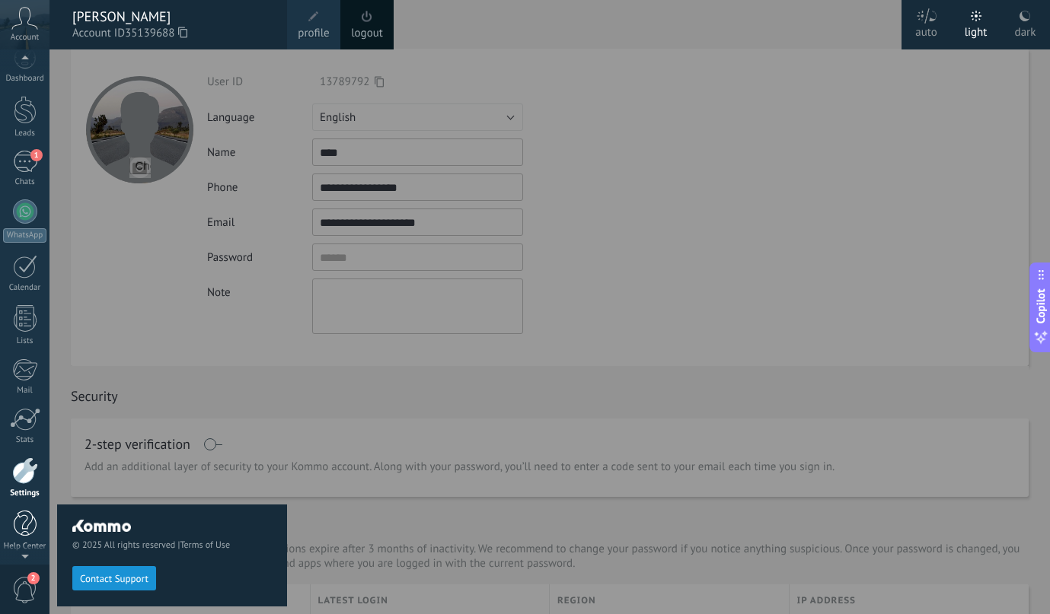
click at [41, 521] on link "Help Center" at bounding box center [24, 531] width 49 height 41
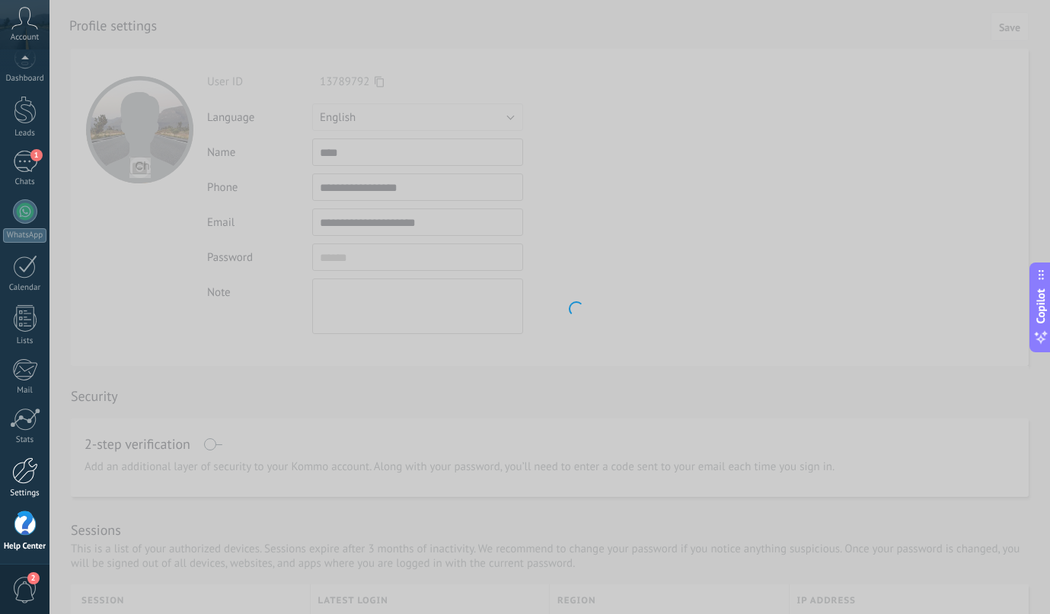
scroll to position [19, 0]
click at [31, 477] on div at bounding box center [25, 468] width 26 height 27
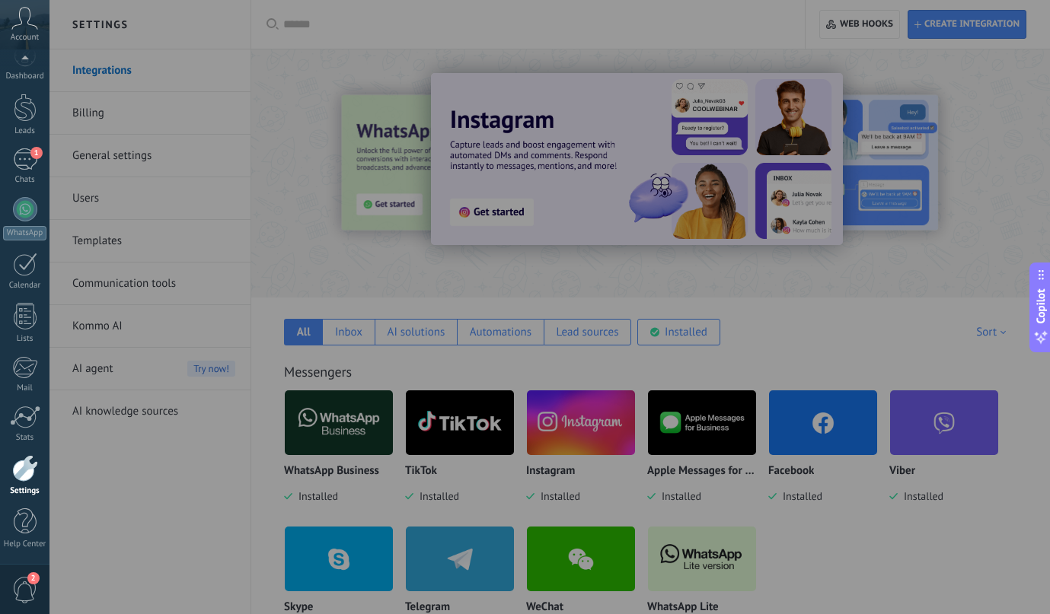
click at [106, 445] on div at bounding box center [574, 307] width 1050 height 614
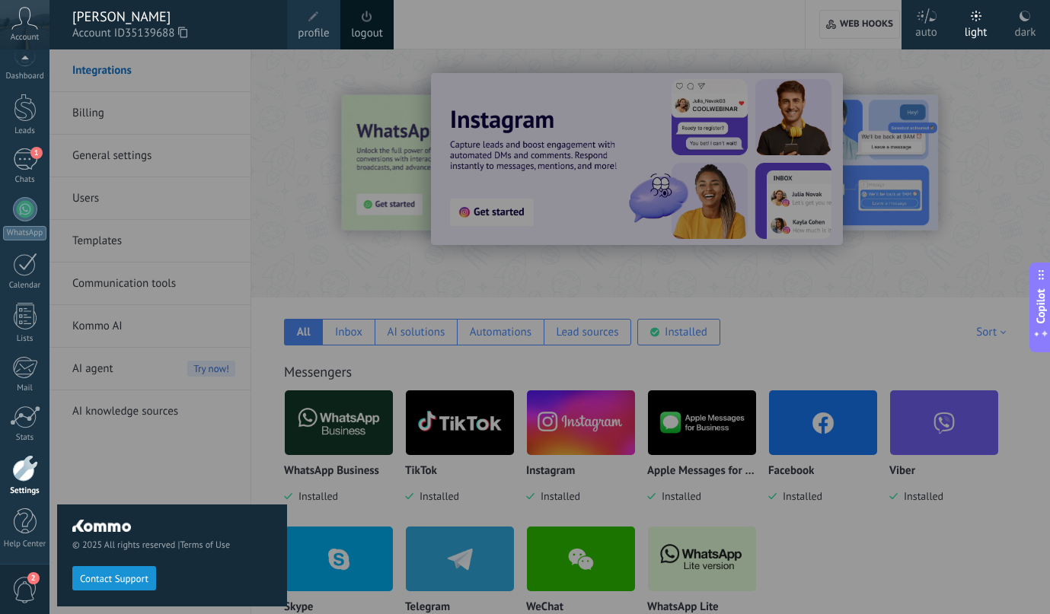
click at [106, 411] on div "© 2025 All rights reserved | Terms of Use Contact Support" at bounding box center [172, 331] width 230 height 565
click at [112, 62] on div "© 2025 All rights reserved | Terms of Use Contact Support" at bounding box center [172, 331] width 230 height 565
click at [248, 210] on div "© 2025 All rights reserved | Terms of Use Contact Support" at bounding box center [172, 331] width 230 height 565
click at [29, 448] on div "Dashboard Leads 1 Chats WhatsApp Customers" at bounding box center [24, 304] width 49 height 521
click at [29, 480] on div at bounding box center [25, 468] width 26 height 27
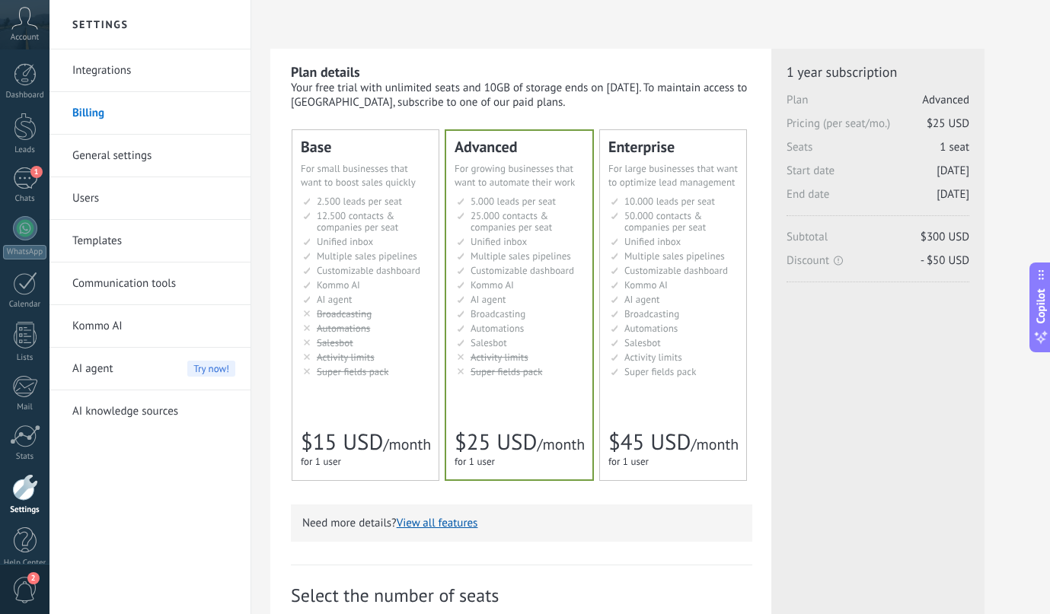
click at [390, 256] on span "Multiple sales pipelines" at bounding box center [367, 256] width 101 height 13
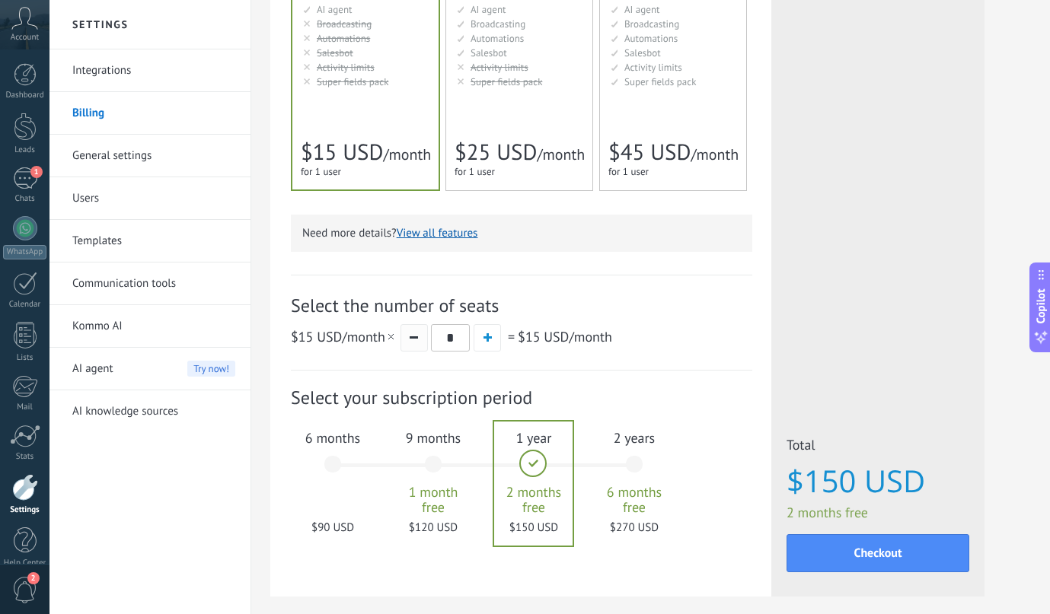
scroll to position [362, 0]
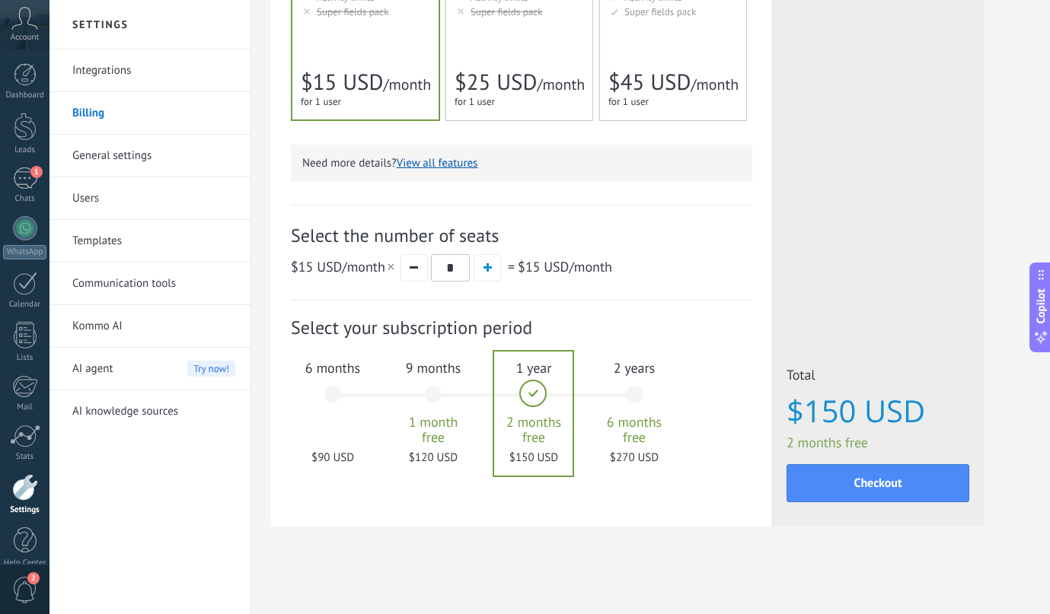
click at [330, 397] on div "6 months $90 USD" at bounding box center [333, 401] width 82 height 107
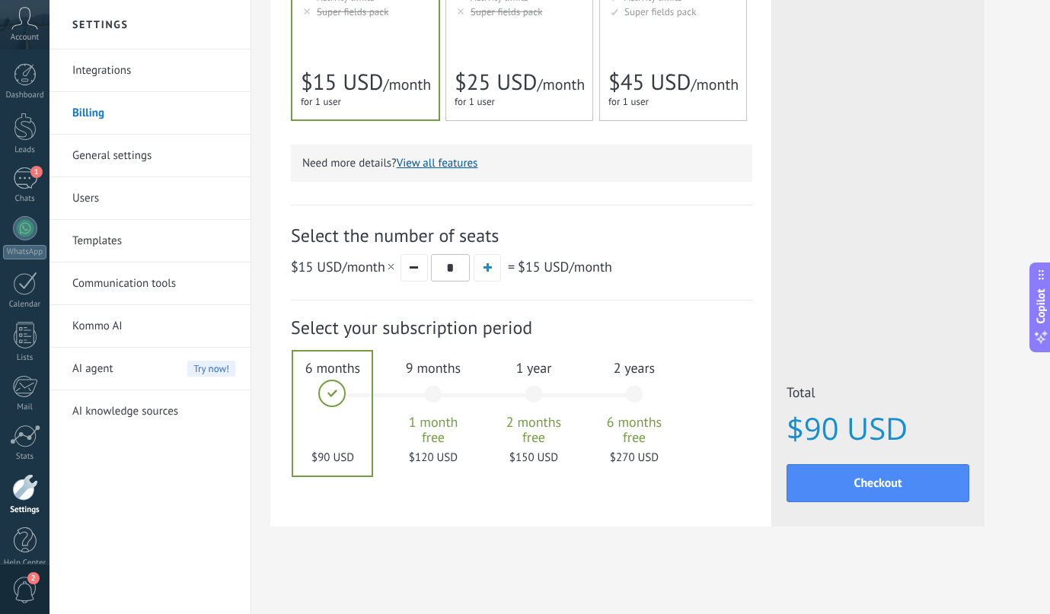
scroll to position [0, 0]
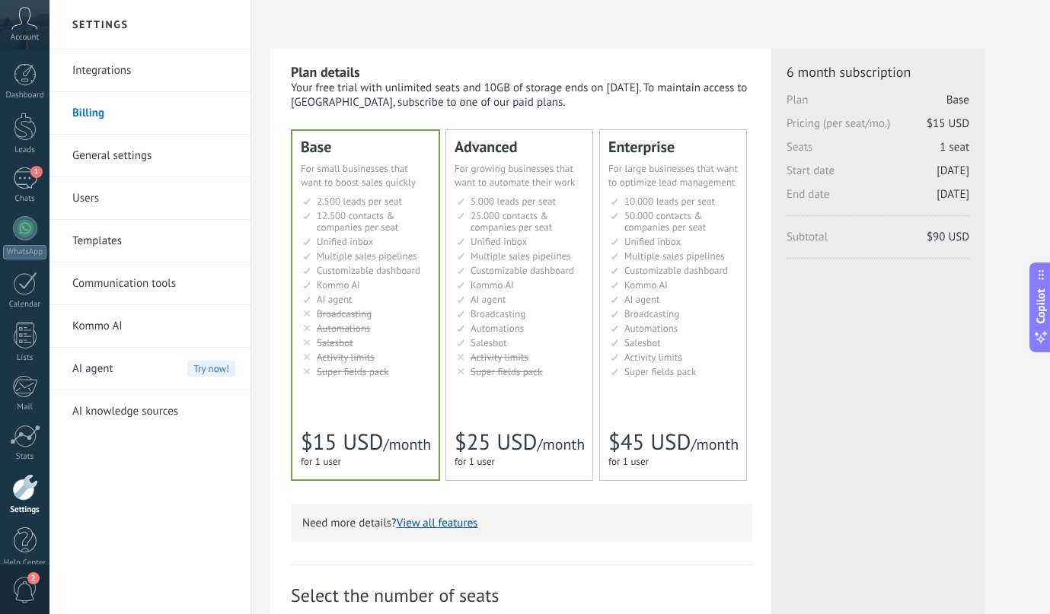
click at [119, 146] on link "General settings" at bounding box center [153, 156] width 163 height 43
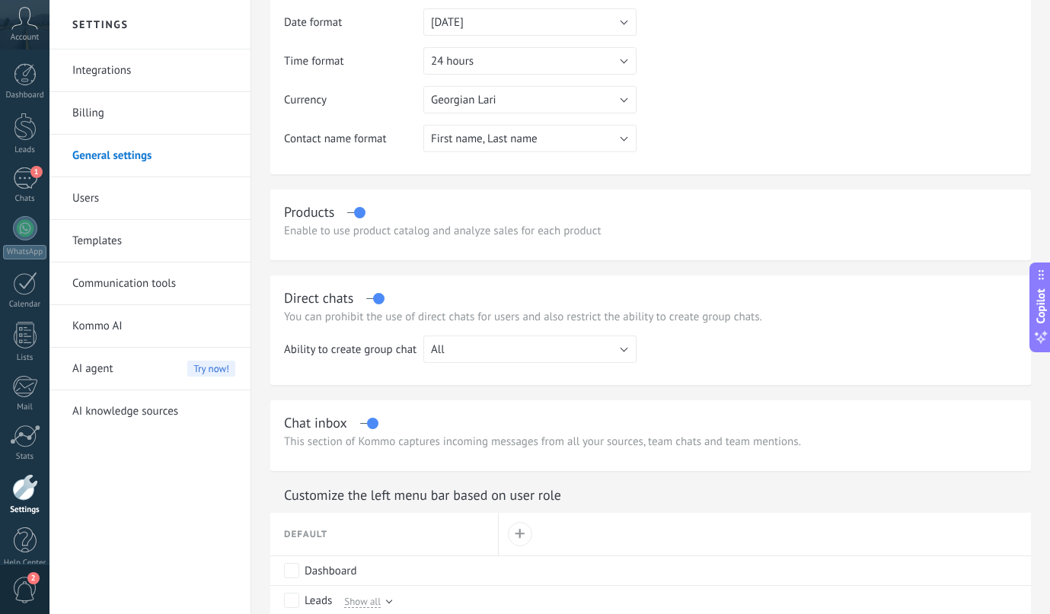
scroll to position [257, 0]
click at [448, 336] on div "Direct chats You can prohibit the use of direct chats for users and also restri…" at bounding box center [650, 329] width 761 height 110
click at [450, 355] on button "All" at bounding box center [529, 347] width 213 height 27
click at [365, 359] on td "Ability to create group chat" at bounding box center [353, 353] width 139 height 39
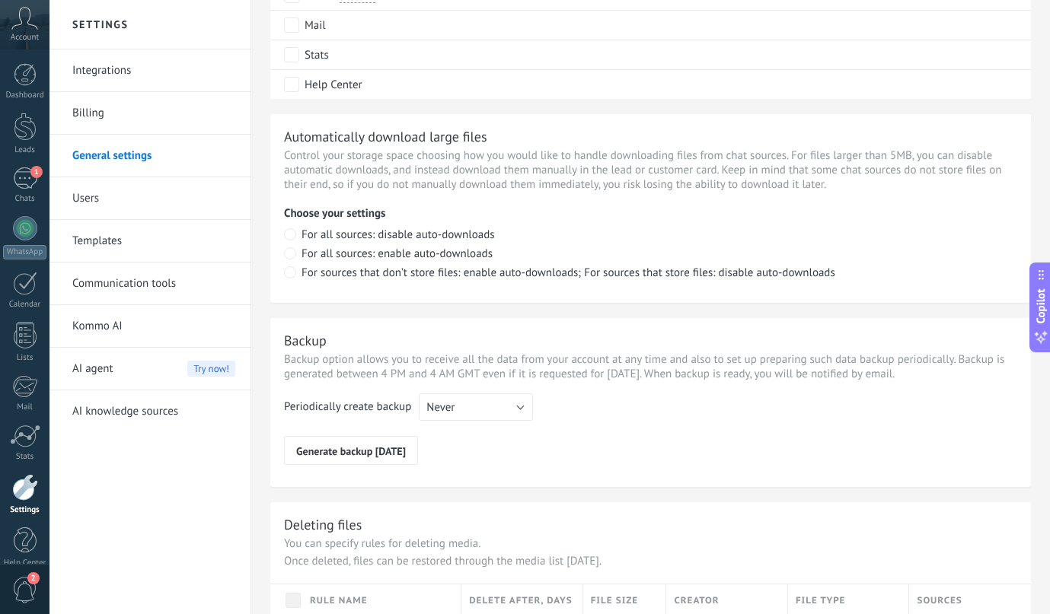
scroll to position [1040, 0]
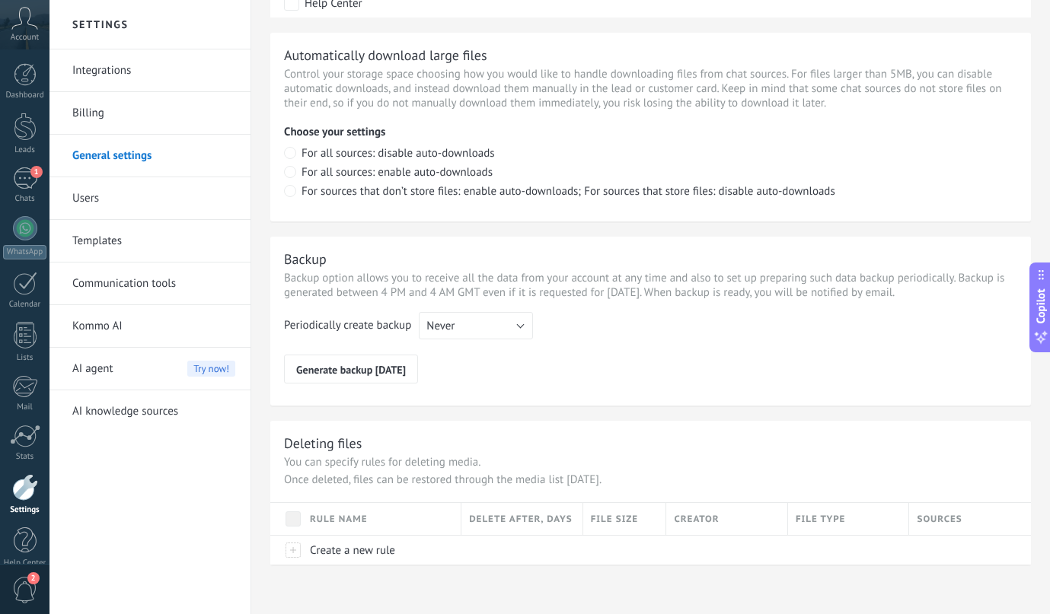
click at [101, 206] on link "Users" at bounding box center [153, 198] width 163 height 43
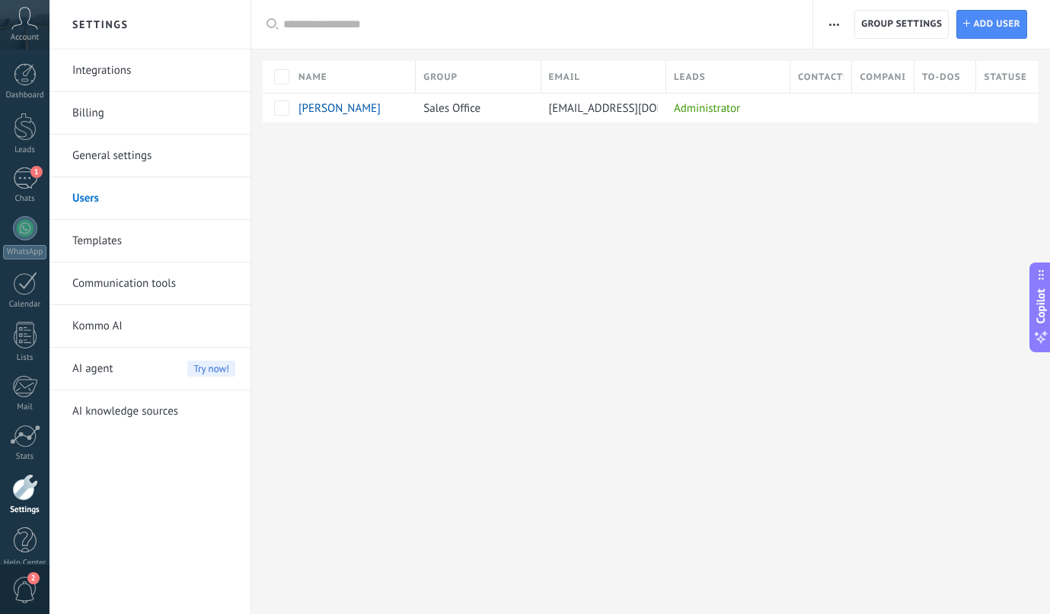
click at [108, 245] on link "Templates" at bounding box center [153, 241] width 163 height 43
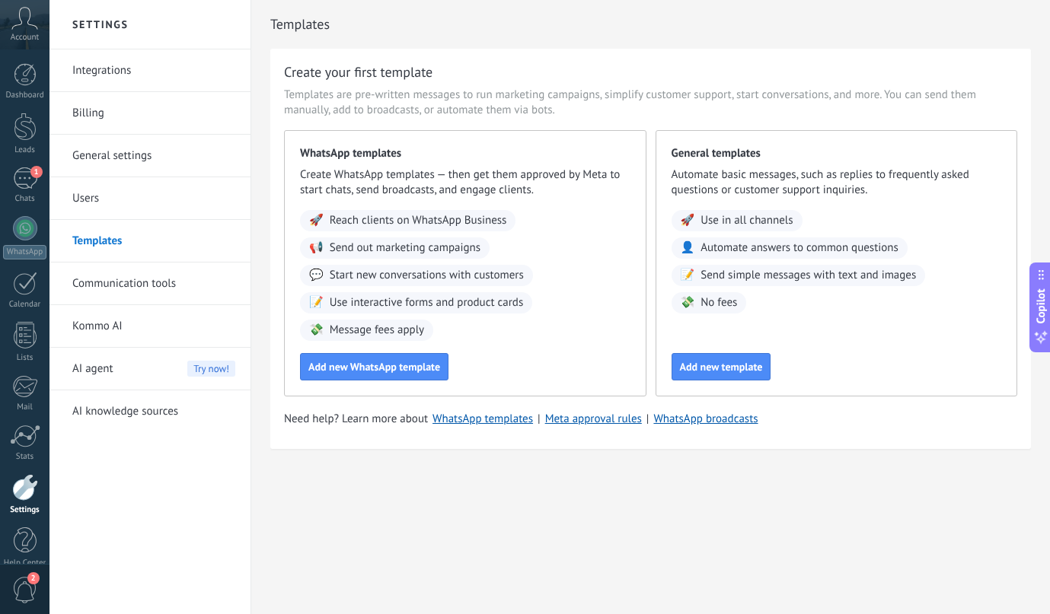
click at [113, 285] on link "Communication tools" at bounding box center [153, 284] width 163 height 43
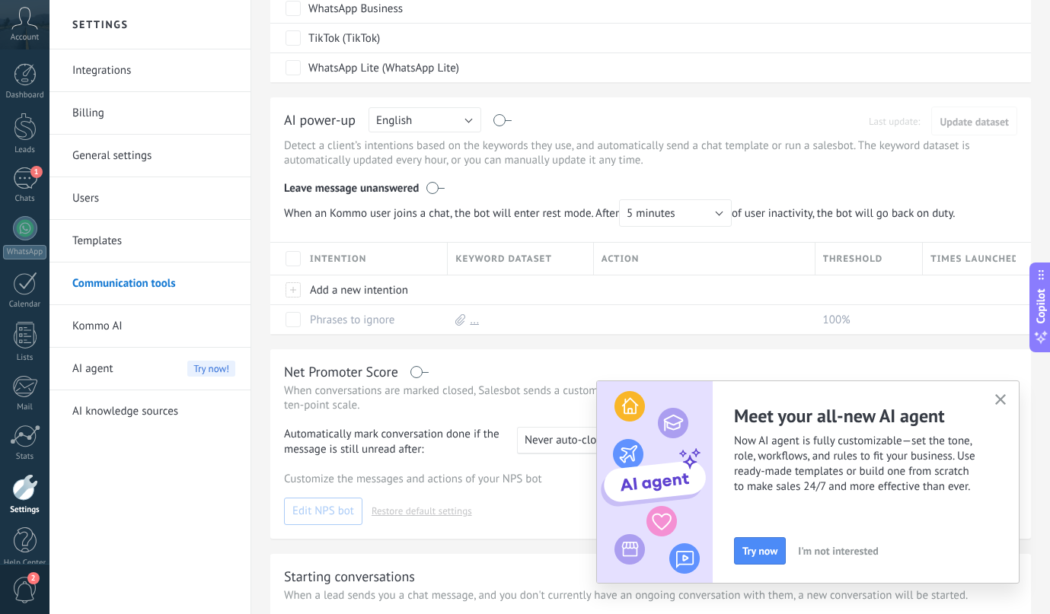
scroll to position [639, 0]
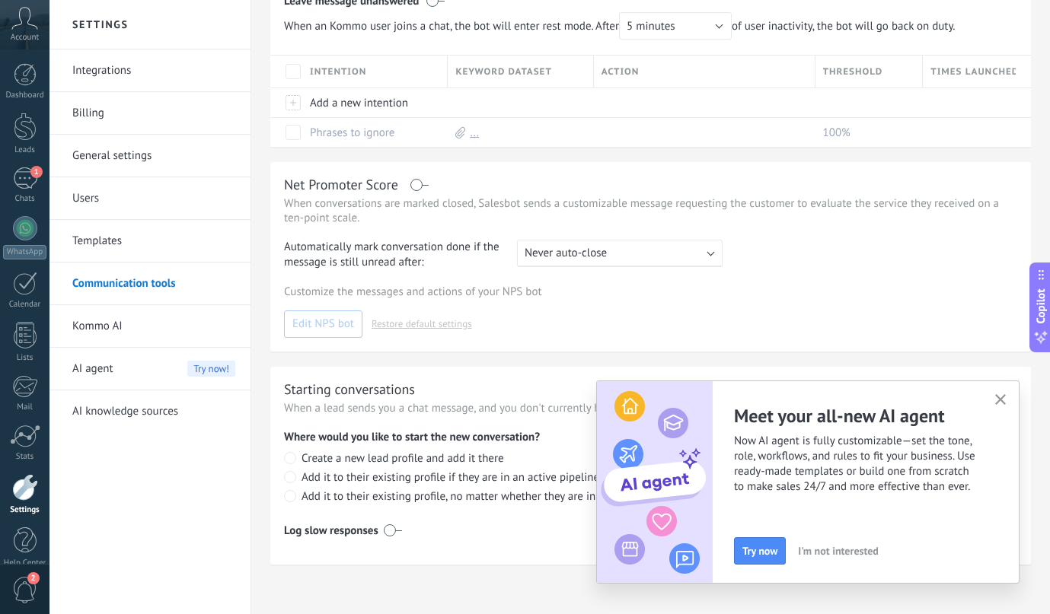
click at [1002, 404] on icon "button" at bounding box center [1000, 399] width 11 height 11
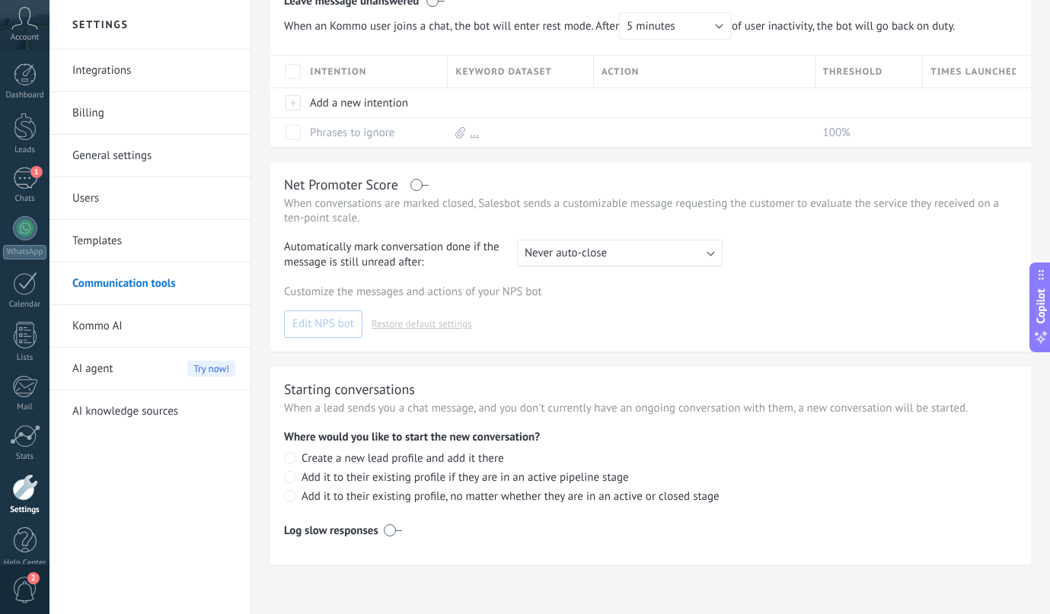
click at [104, 330] on link "Kommo AI" at bounding box center [153, 326] width 163 height 43
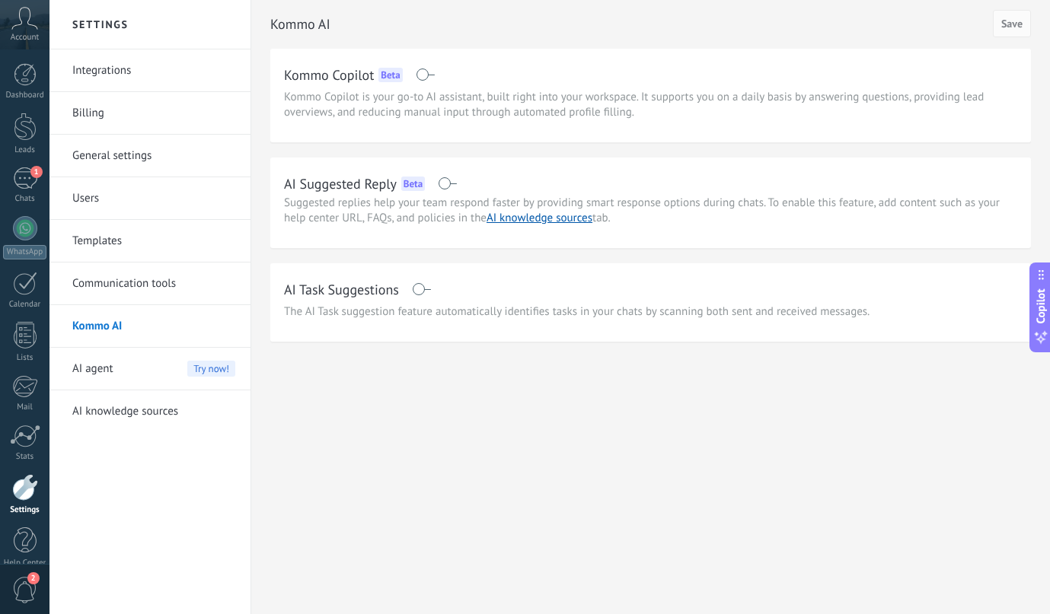
click at [432, 285] on div "AI Task Suggestions" at bounding box center [650, 289] width 733 height 24
click at [427, 286] on span at bounding box center [421, 289] width 19 height 12
click at [1023, 23] on button "Save" at bounding box center [1012, 23] width 38 height 27
click at [116, 372] on div "AI agent Try now!" at bounding box center [153, 369] width 163 height 43
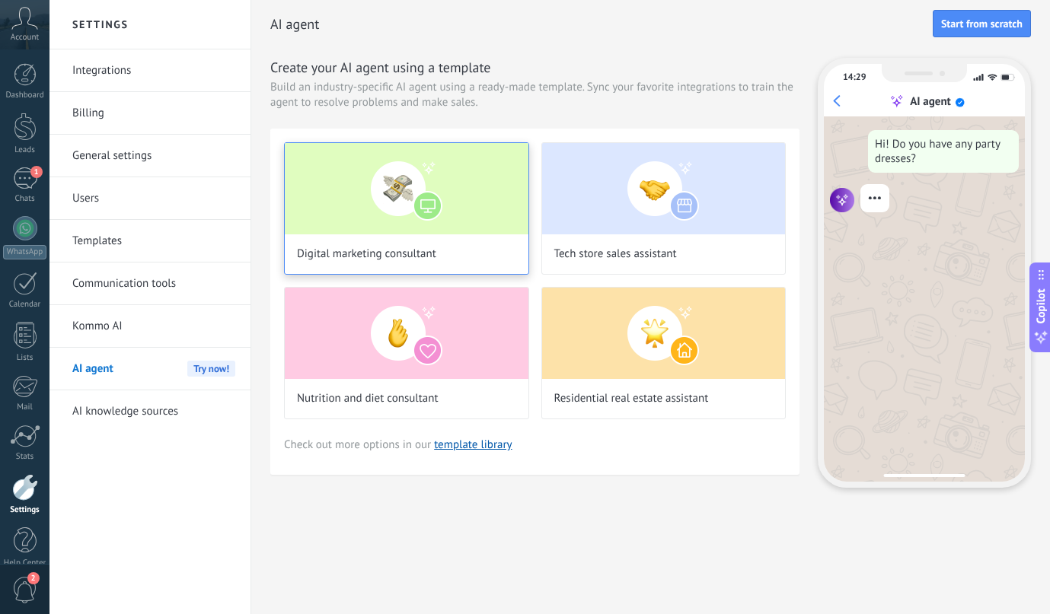
click at [395, 235] on div "Digital marketing consultant" at bounding box center [406, 208] width 245 height 132
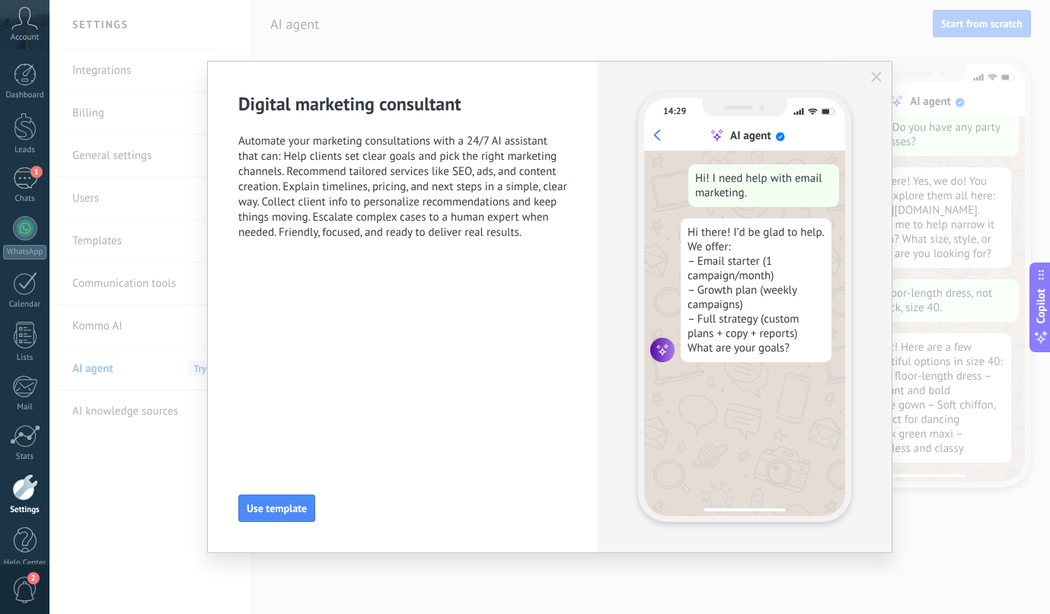
scroll to position [39, 0]
click at [873, 77] on icon "button" at bounding box center [876, 77] width 11 height 11
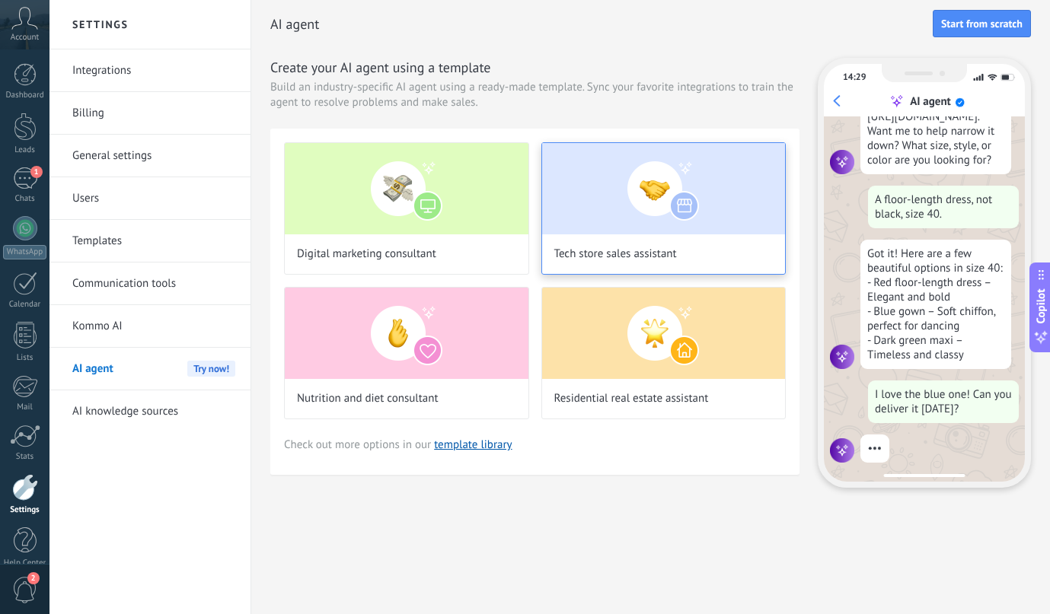
scroll to position [133, 0]
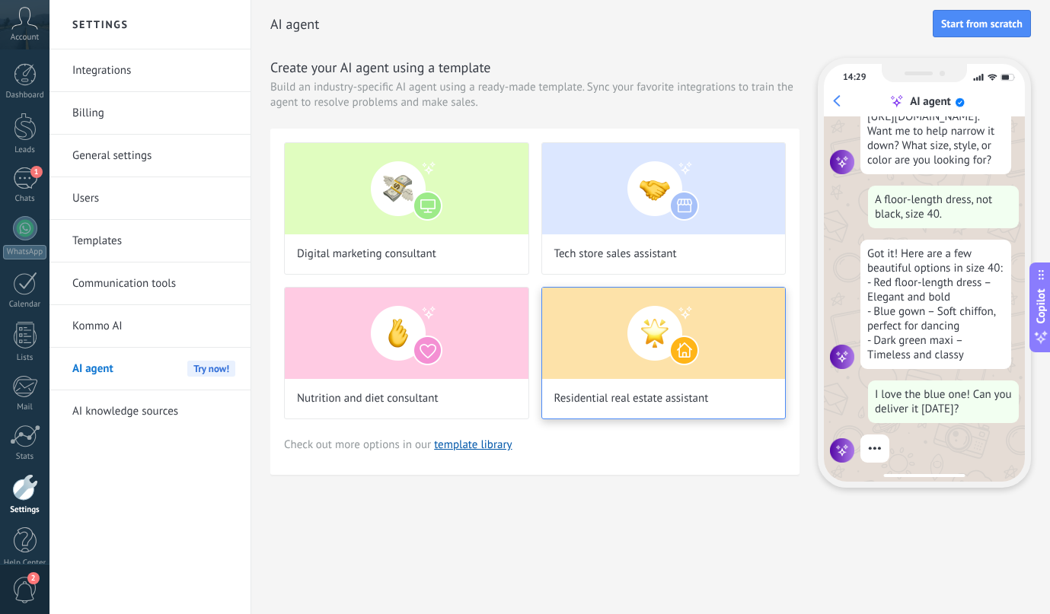
click at [576, 336] on img at bounding box center [664, 333] width 244 height 91
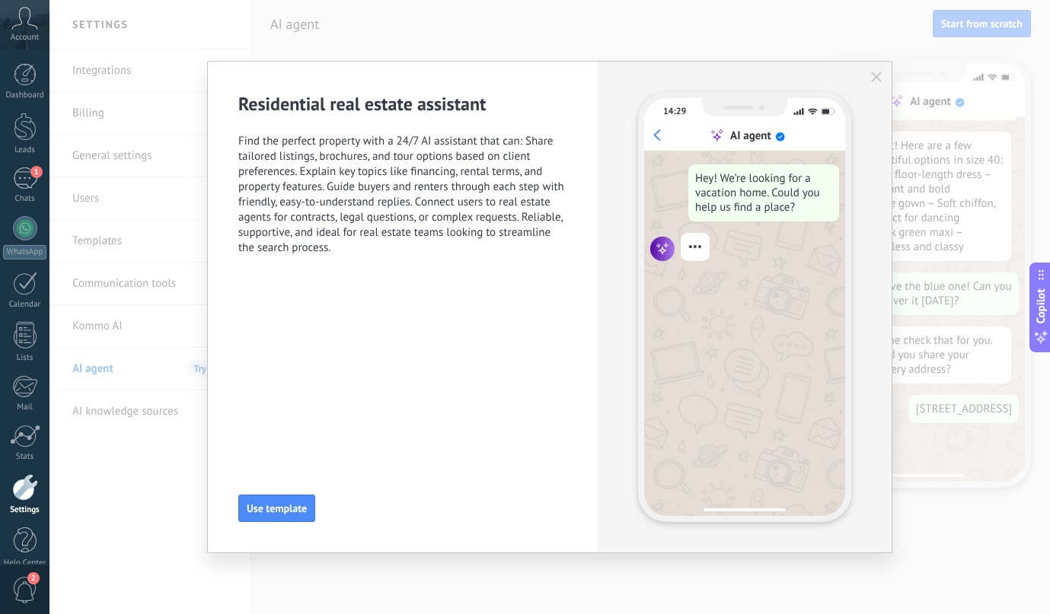
scroll to position [258, 0]
click at [452, 172] on span "Find the perfect property with a 24/7 AI assistant that can: Share tailored lis…" at bounding box center [402, 195] width 329 height 122
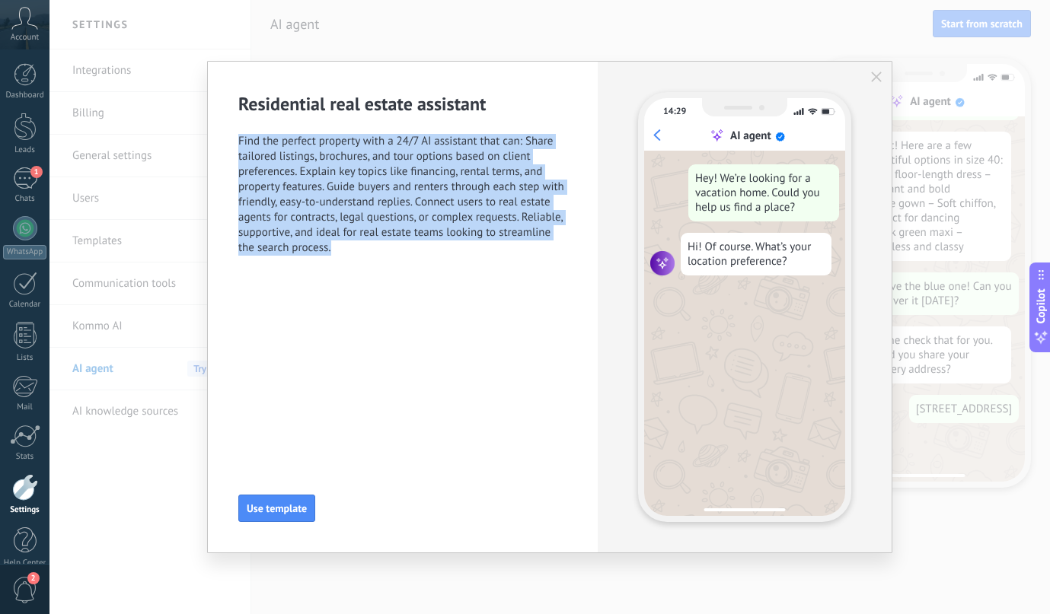
click at [452, 172] on span "Find the perfect property with a 24/7 AI assistant that can: Share tailored lis…" at bounding box center [402, 195] width 329 height 122
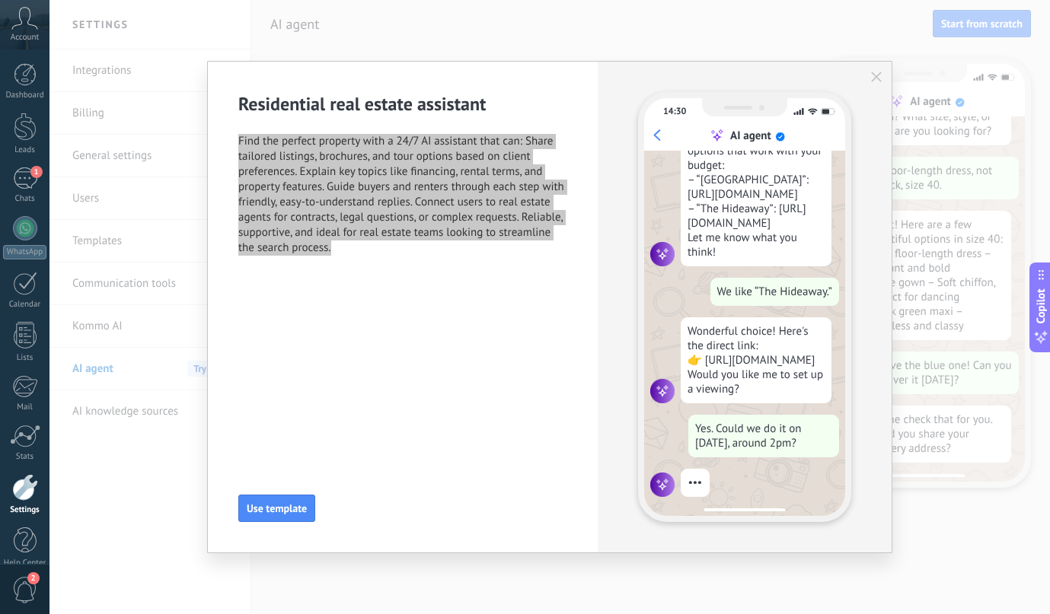
scroll to position [163, 0]
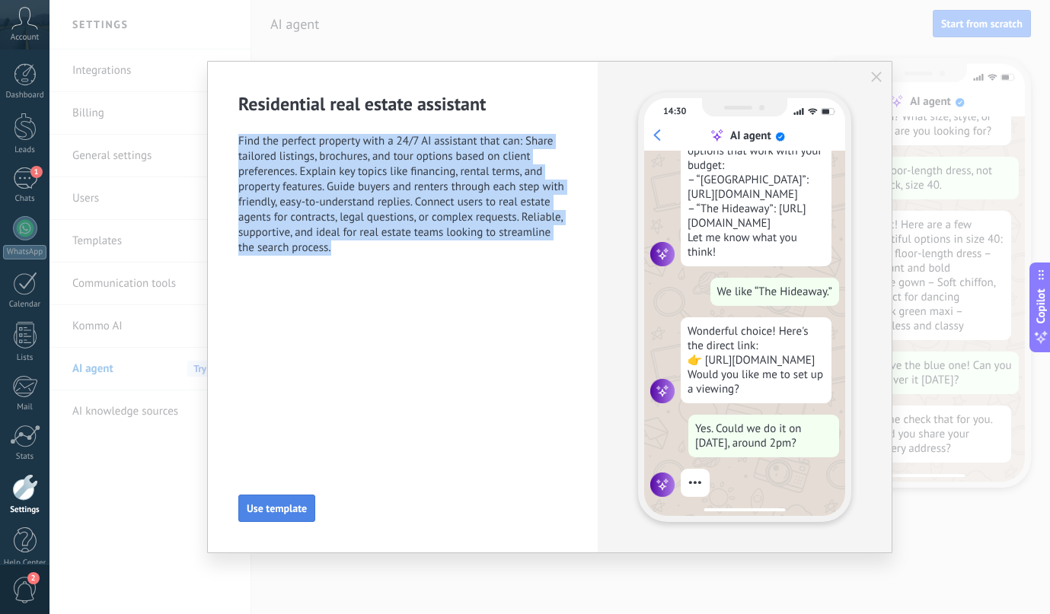
click at [270, 499] on button "Use template" at bounding box center [276, 508] width 77 height 27
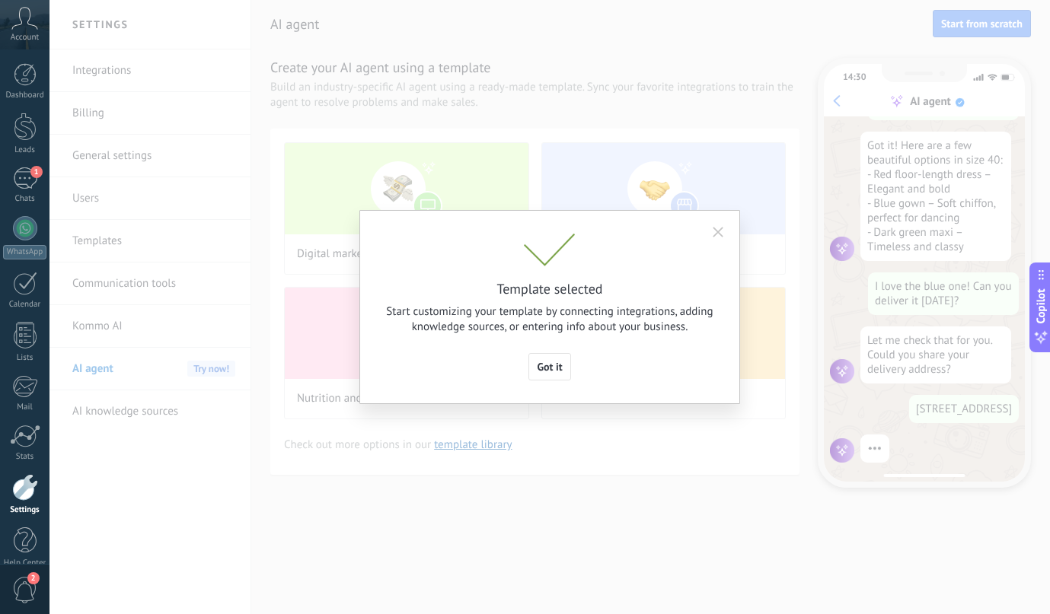
scroll to position [258, 0]
click at [270, 499] on div "Template selected Start customizing your template by connecting integrations, a…" at bounding box center [549, 307] width 1000 height 614
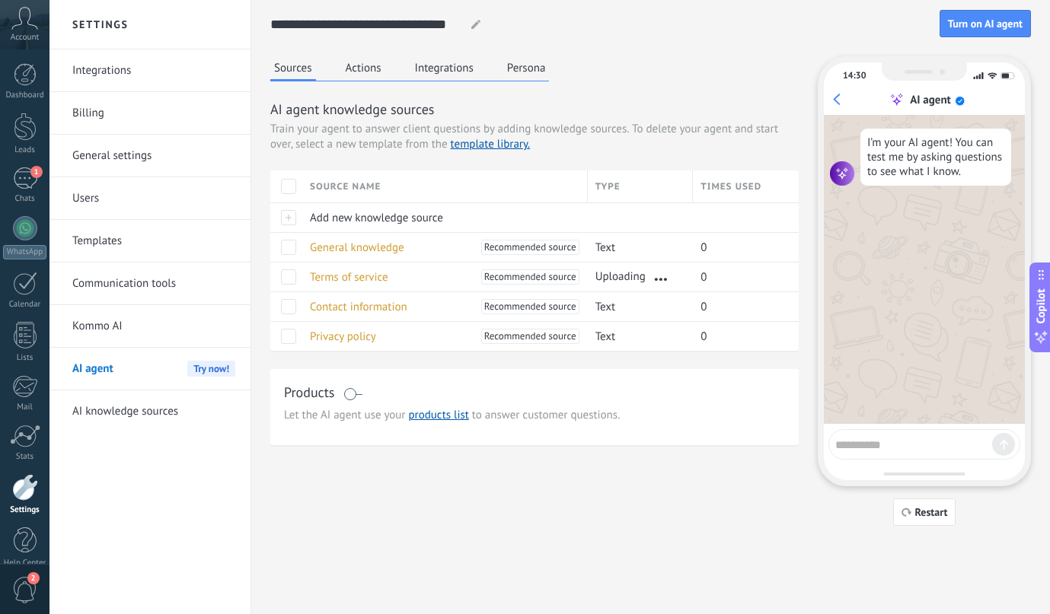
click at [383, 73] on button "Actions" at bounding box center [363, 67] width 43 height 23
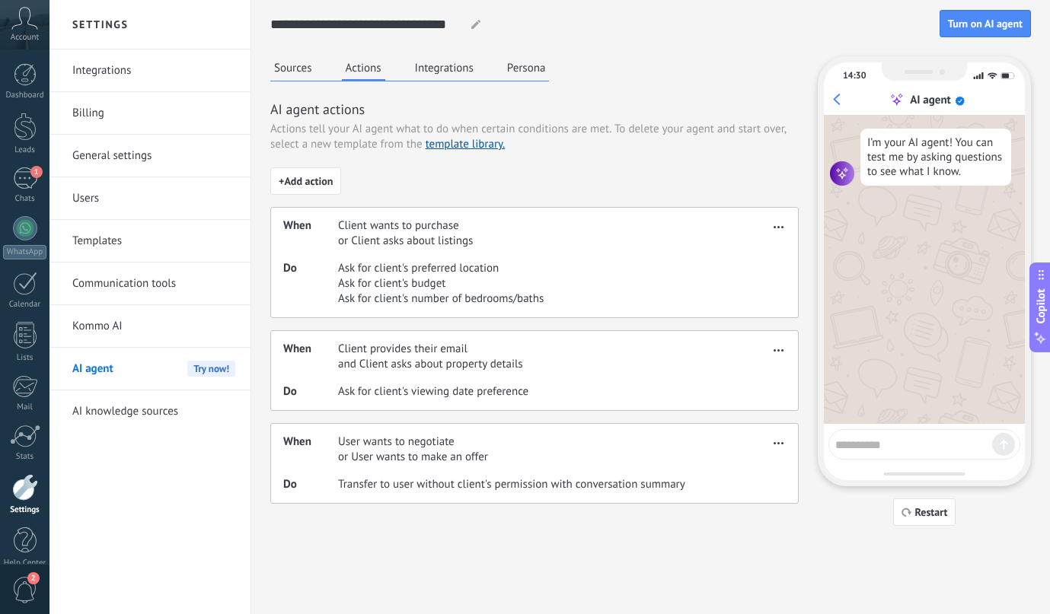
click at [445, 65] on button "Integrations" at bounding box center [444, 67] width 66 height 23
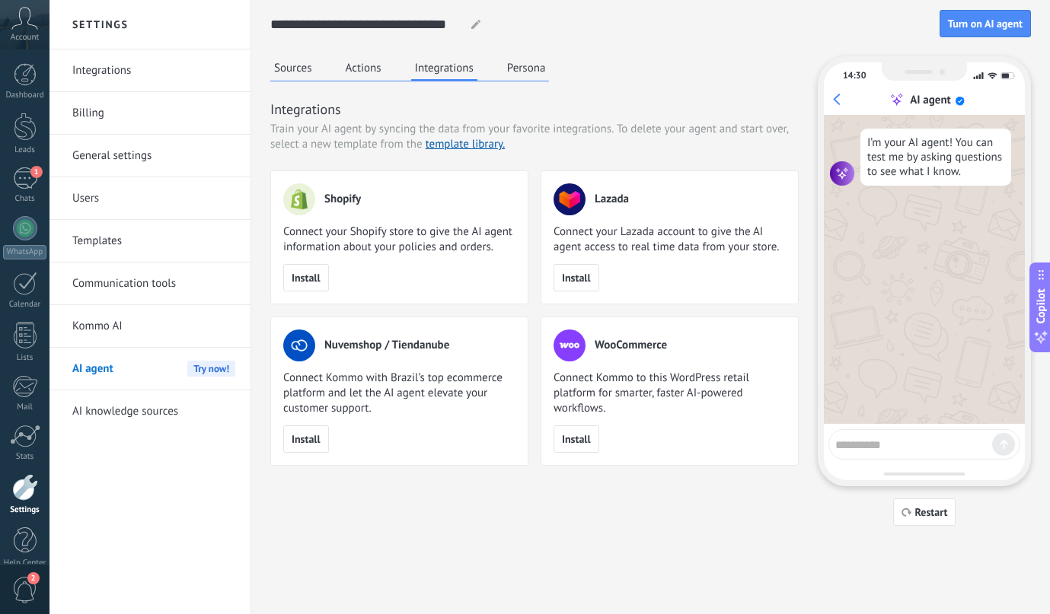
click at [503, 65] on button "Persona" at bounding box center [526, 67] width 46 height 23
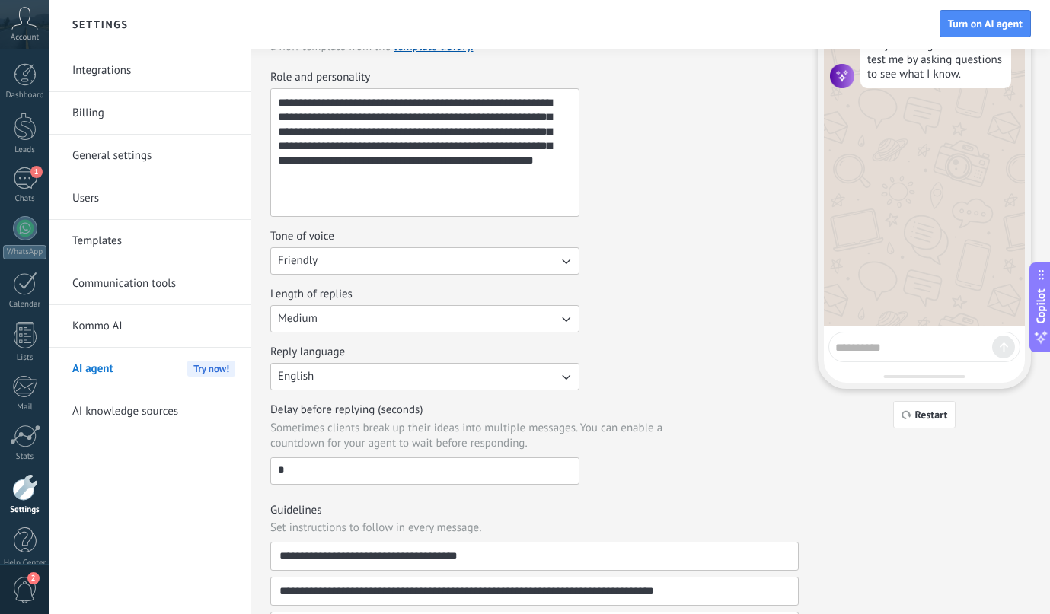
scroll to position [101, 0]
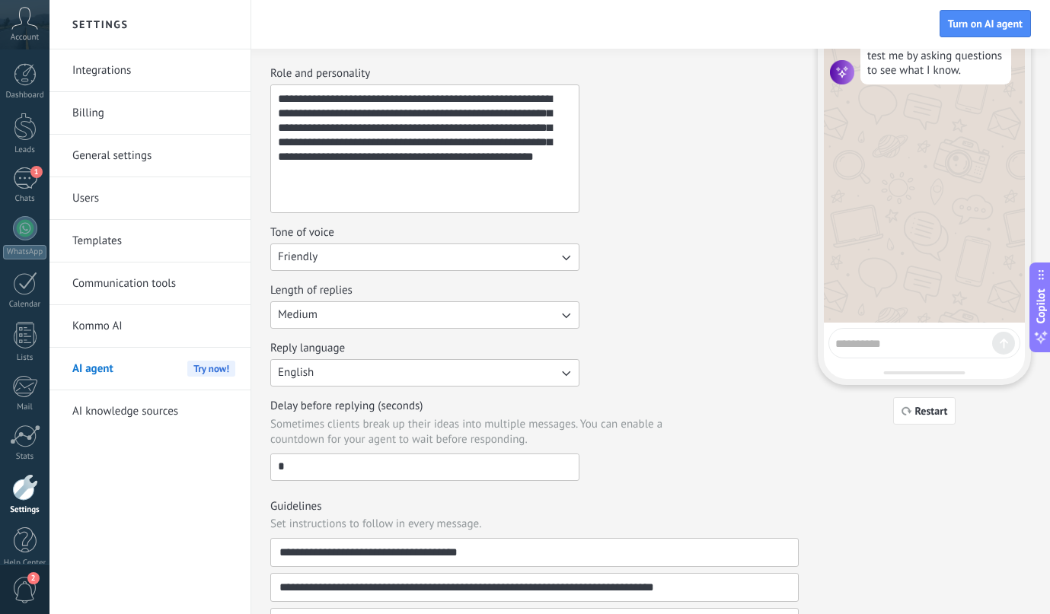
click at [391, 388] on div "**********" at bounding box center [534, 273] width 528 height 415
click at [391, 369] on button "English" at bounding box center [424, 372] width 309 height 27
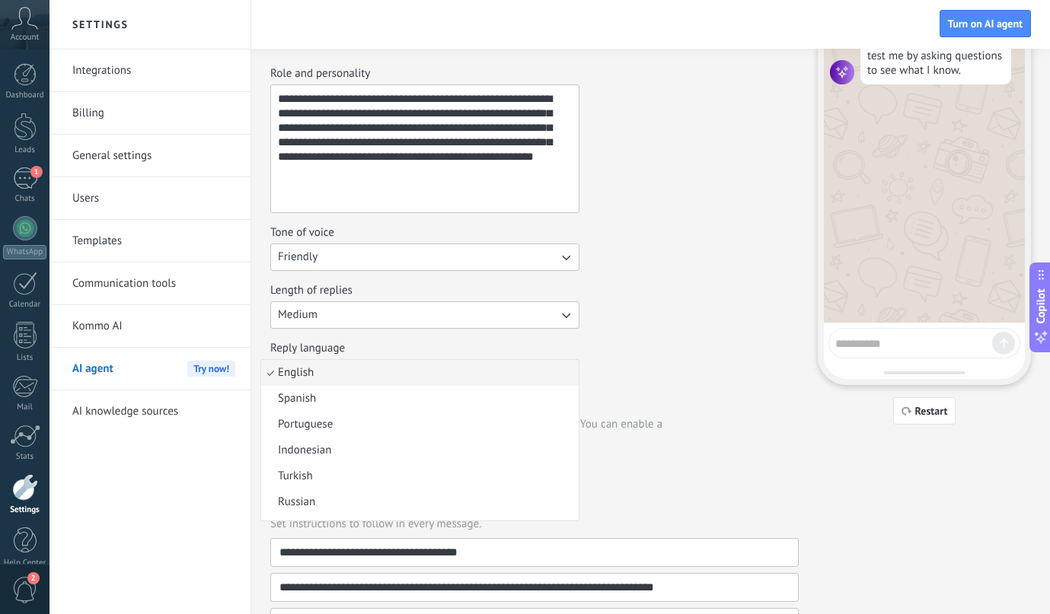
click at [650, 427] on span "Sometimes clients break up their ideas into multiple messages. You can enable a…" at bounding box center [470, 432] width 400 height 30
click at [579, 455] on input "*" at bounding box center [425, 467] width 308 height 24
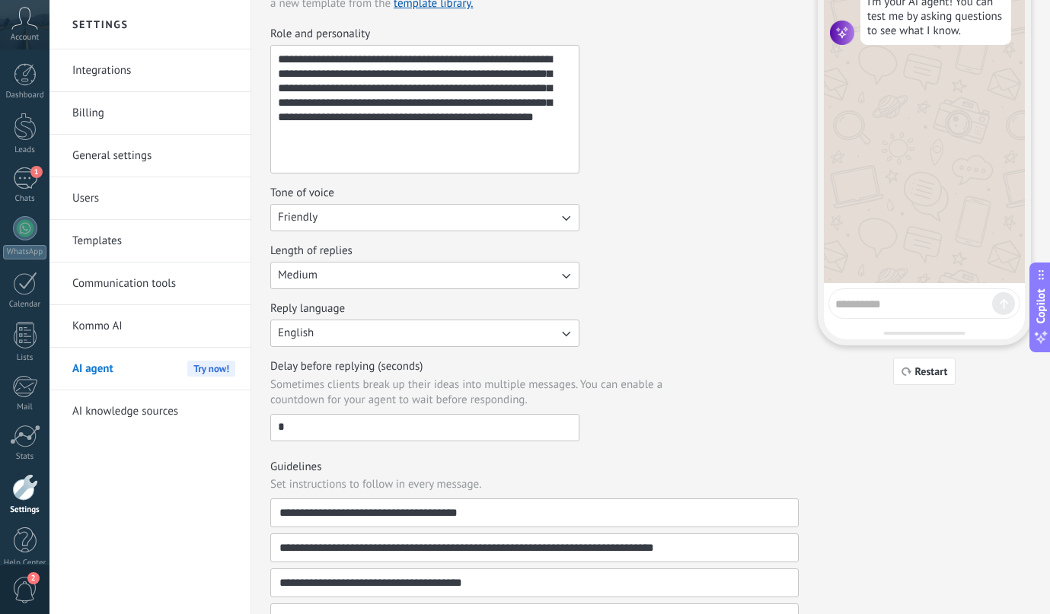
scroll to position [0, 0]
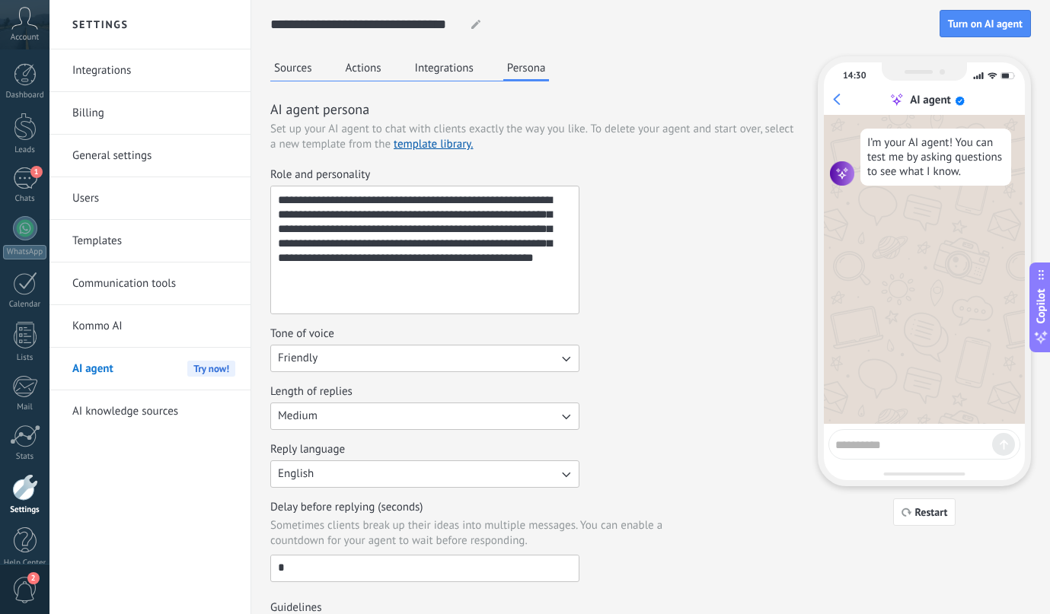
click at [153, 412] on link "AI knowledge sources" at bounding box center [153, 412] width 163 height 43
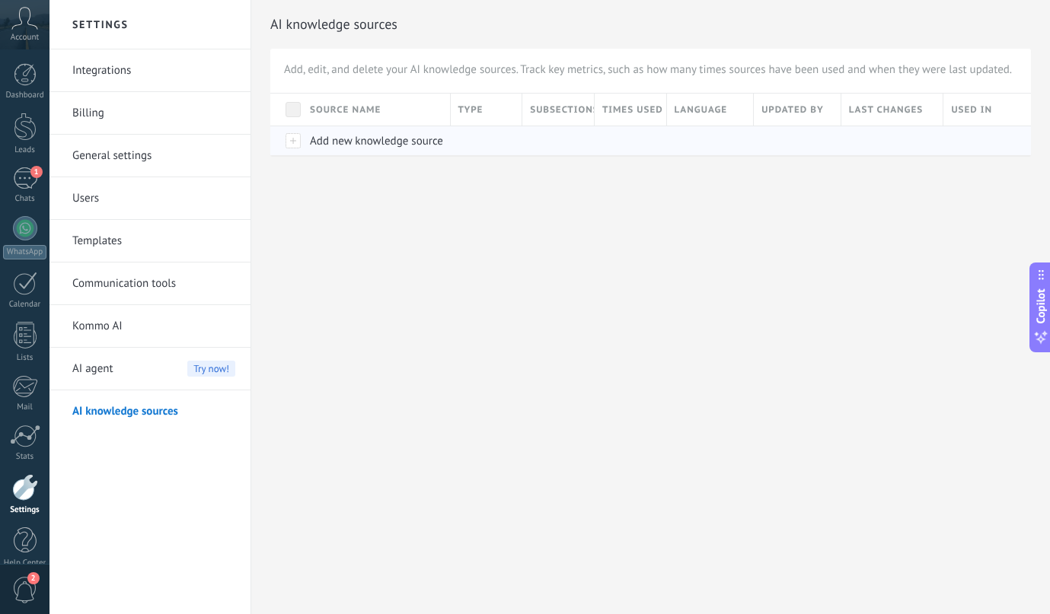
click at [346, 139] on span "Add new knowledge source" at bounding box center [376, 141] width 133 height 14
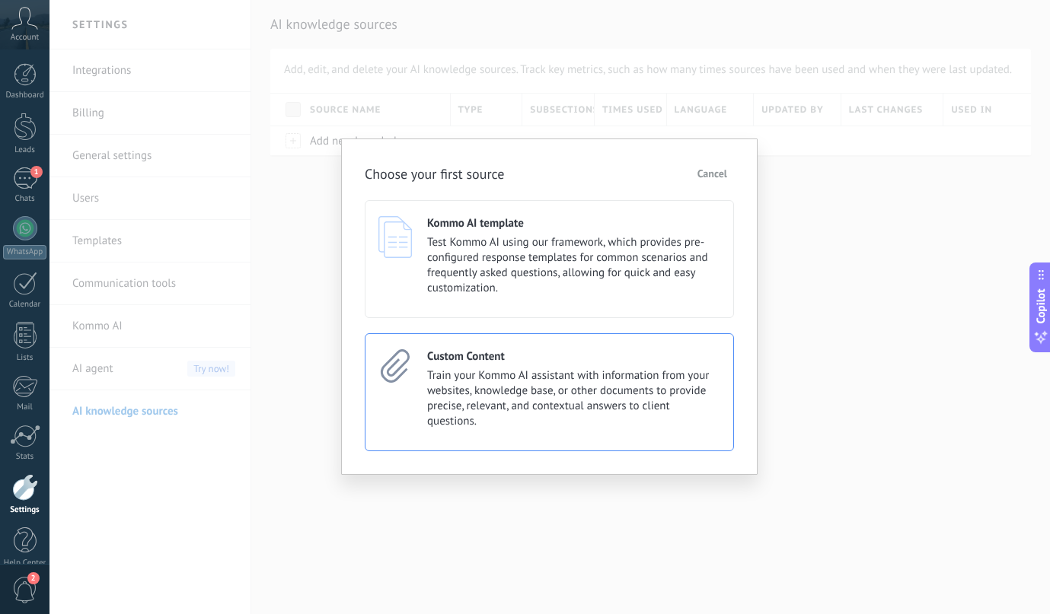
click at [429, 381] on span "Train your Kommo AI assistant with information from your websites, knowledge ba…" at bounding box center [573, 399] width 293 height 61
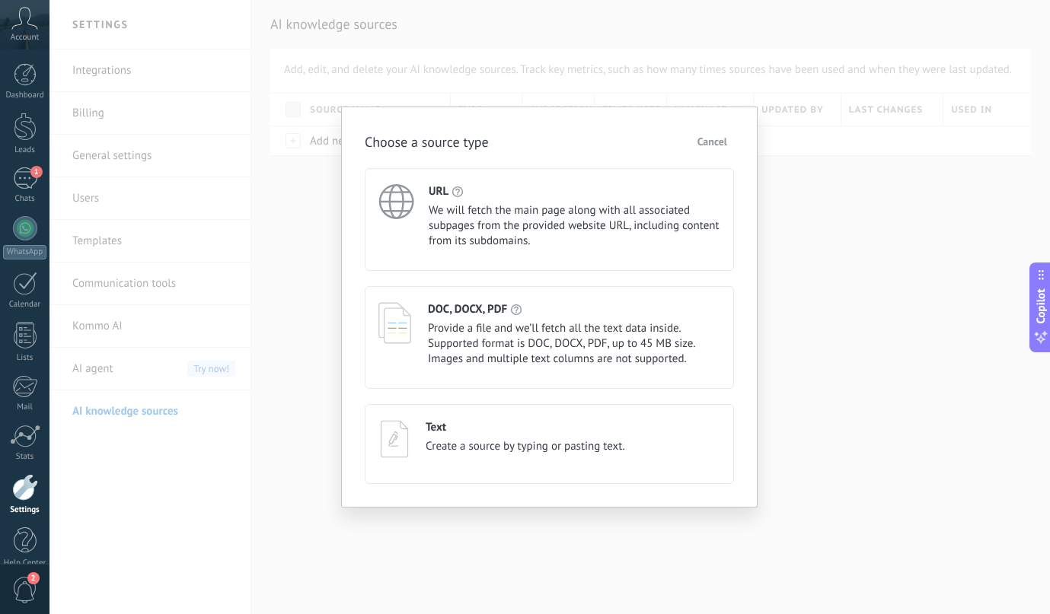
click at [304, 274] on div "Choose a source type Cancel URL We will fetch the main page along with all asso…" at bounding box center [549, 307] width 1000 height 614
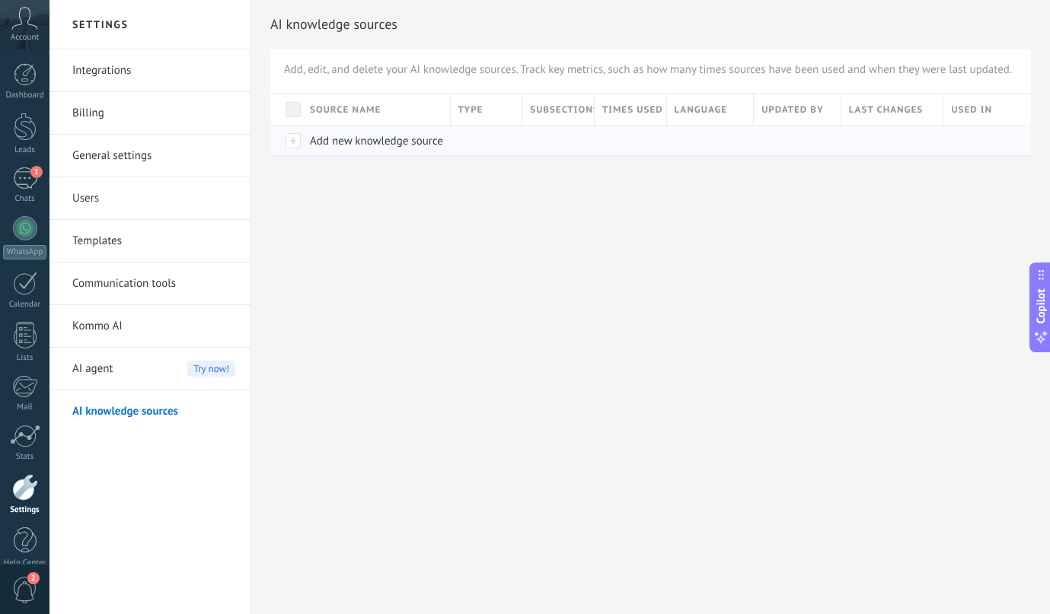
click at [303, 137] on div "Add new knowledge source" at bounding box center [372, 140] width 141 height 29
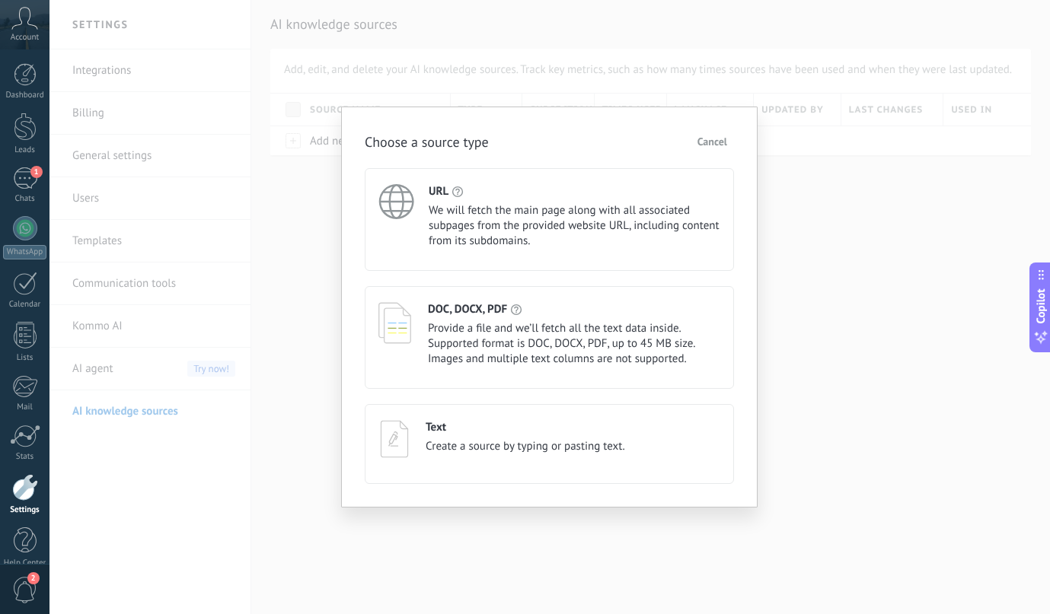
click at [425, 346] on div "DOC, DOCX, PDF Provide a file and we’ll fetch all the text data inside. Support…" at bounding box center [549, 337] width 369 height 103
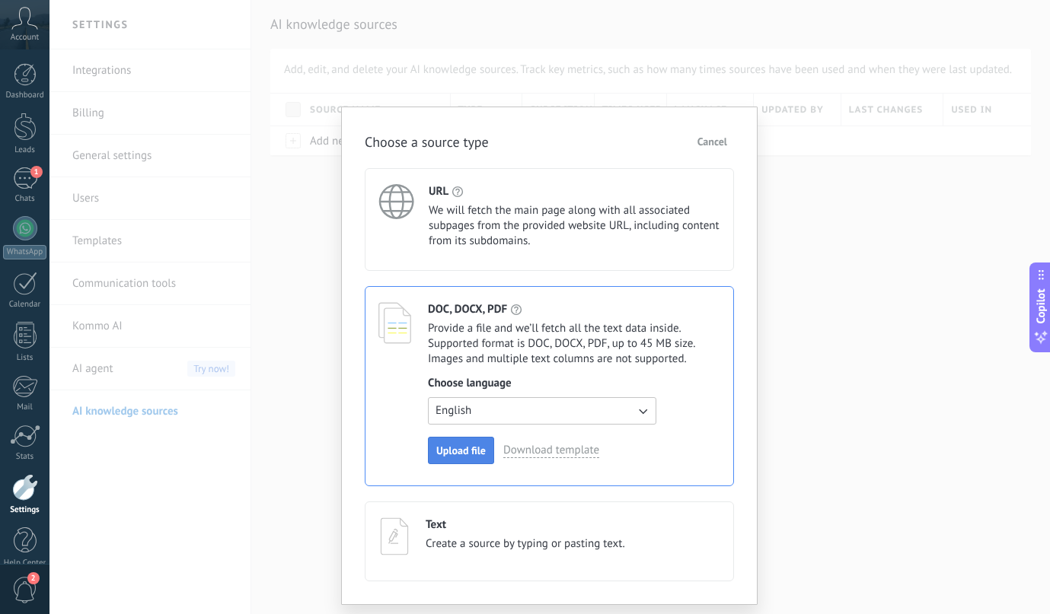
click at [462, 455] on span "Upload file" at bounding box center [460, 450] width 49 height 11
click at [600, 198] on div "URL" at bounding box center [575, 191] width 292 height 14
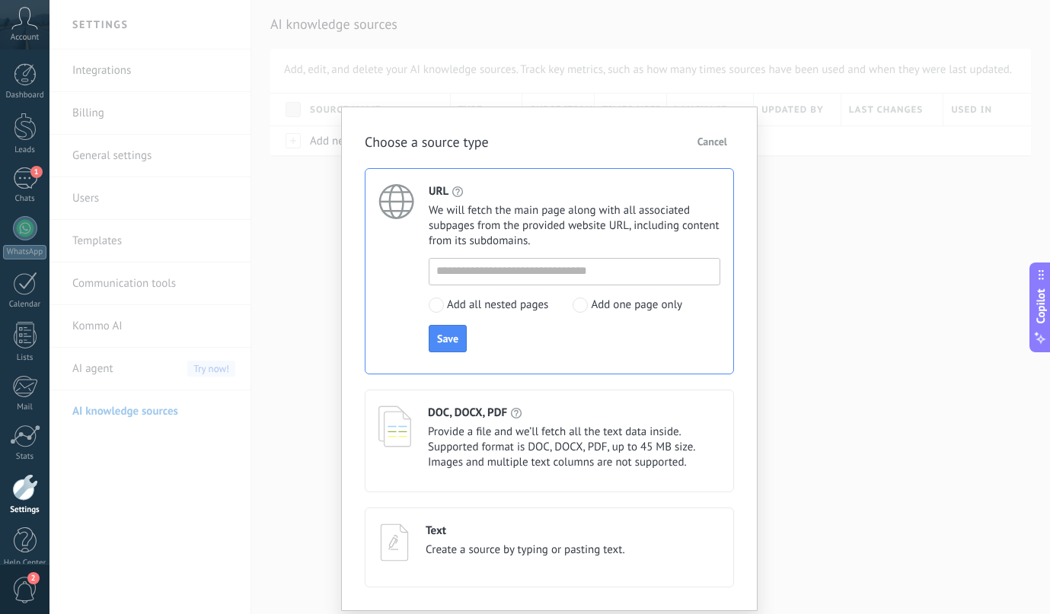
click at [706, 144] on span "Cancel" at bounding box center [712, 141] width 30 height 11
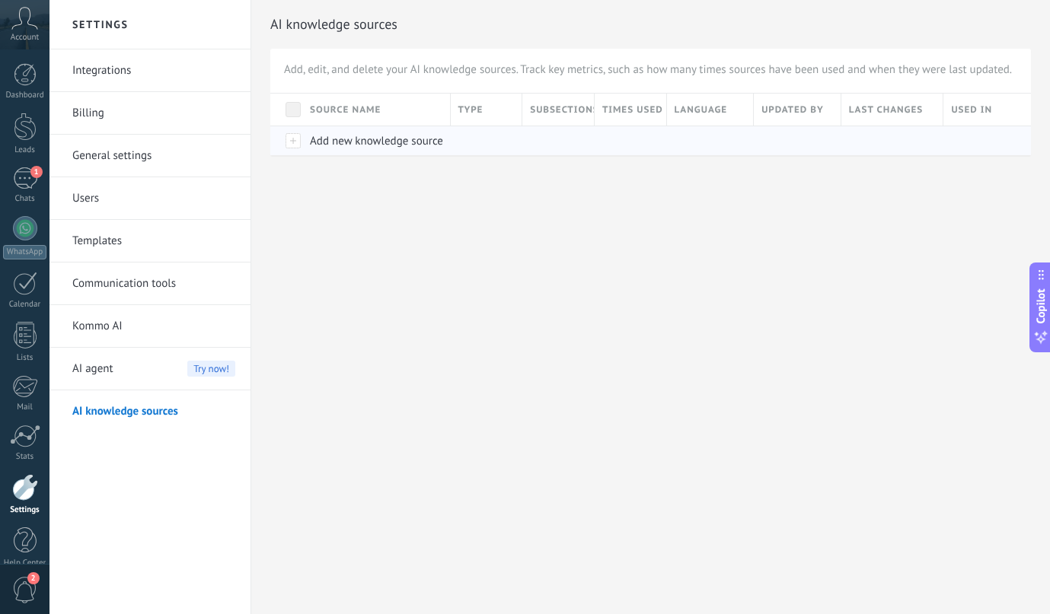
click at [314, 142] on span "Add new knowledge source" at bounding box center [376, 141] width 133 height 14
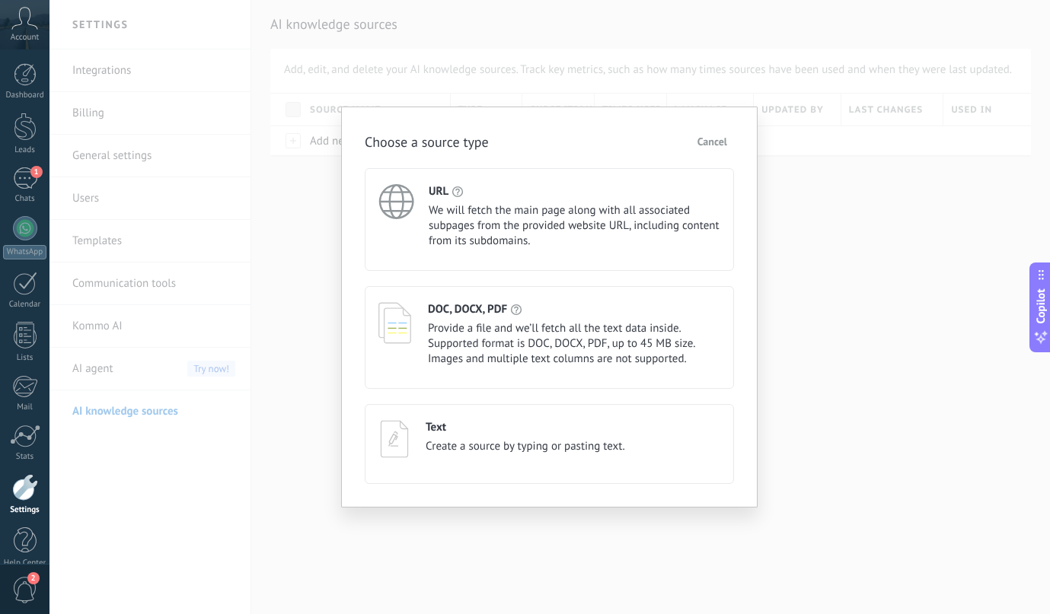
click at [480, 183] on div "URL We will fetch the main page along with all associated subpages from the pro…" at bounding box center [549, 219] width 369 height 103
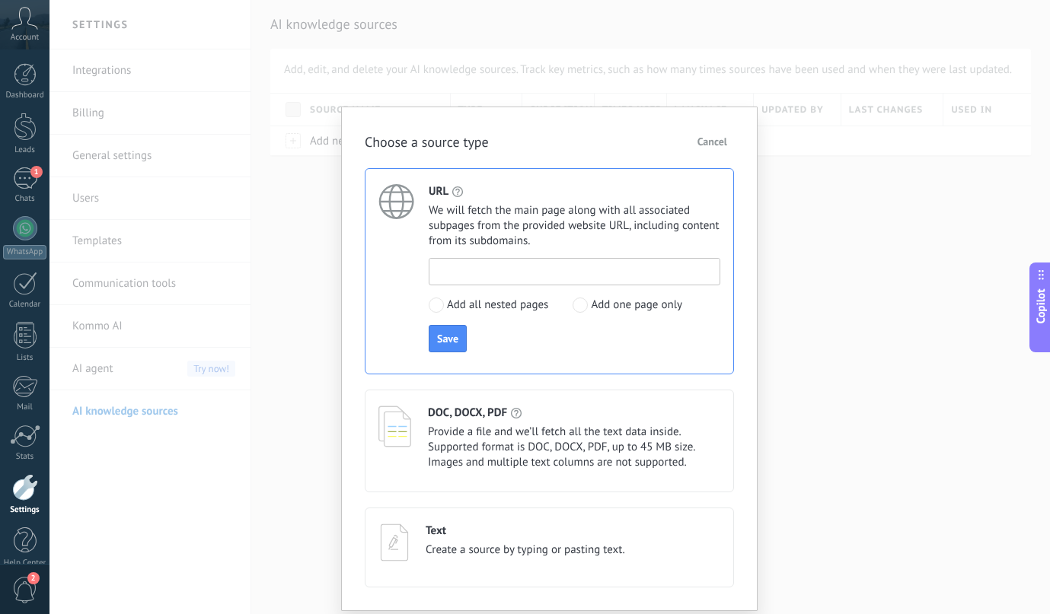
click at [460, 263] on input at bounding box center [574, 271] width 290 height 24
paste input "**********"
type input "**********"
click at [454, 340] on span "Save" at bounding box center [447, 338] width 21 height 11
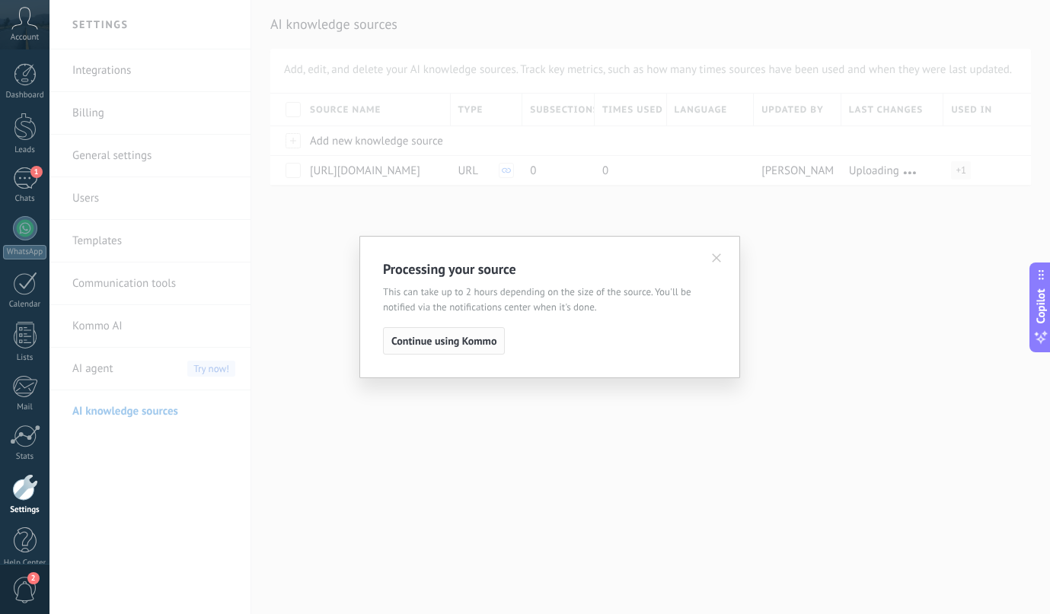
click at [455, 344] on span "Continue using Kommo" at bounding box center [443, 341] width 105 height 11
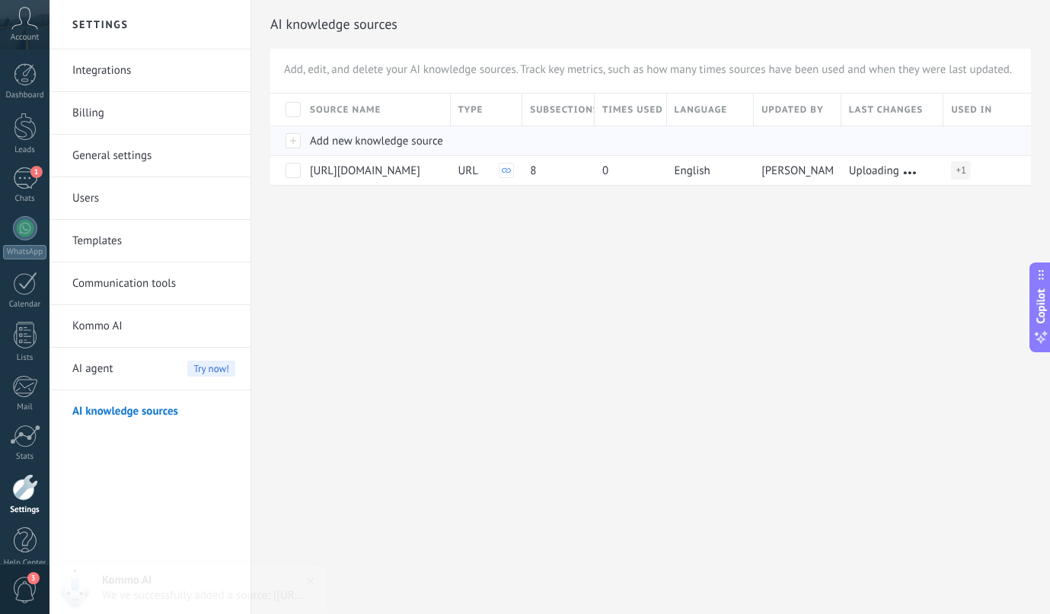
click at [313, 138] on span "Add new knowledge source" at bounding box center [376, 141] width 133 height 14
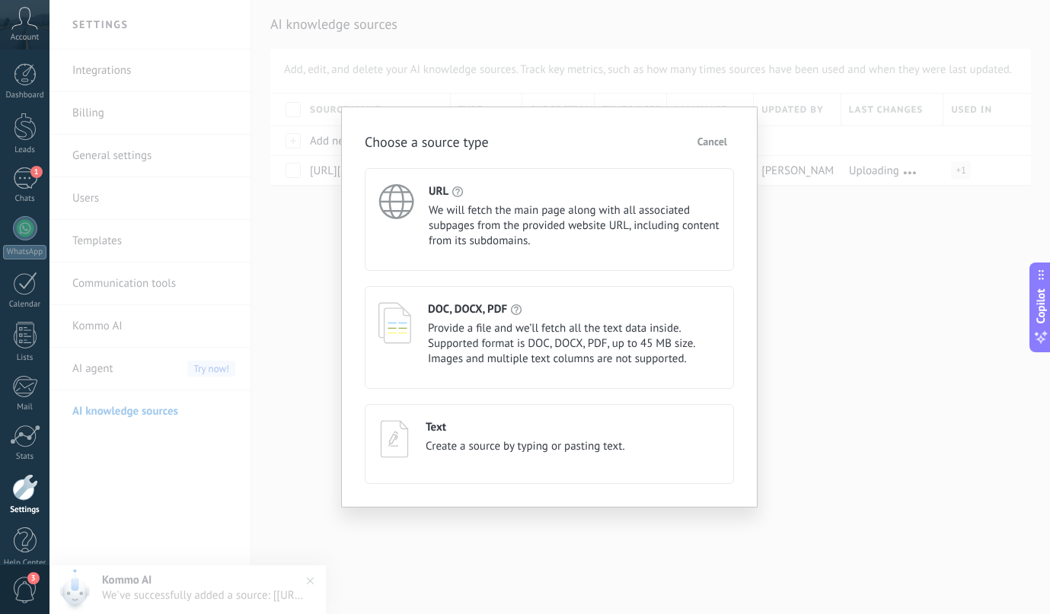
click at [477, 352] on span "Provide a file and we’ll fetch all the text data inside. Supported format is DO…" at bounding box center [574, 344] width 292 height 46
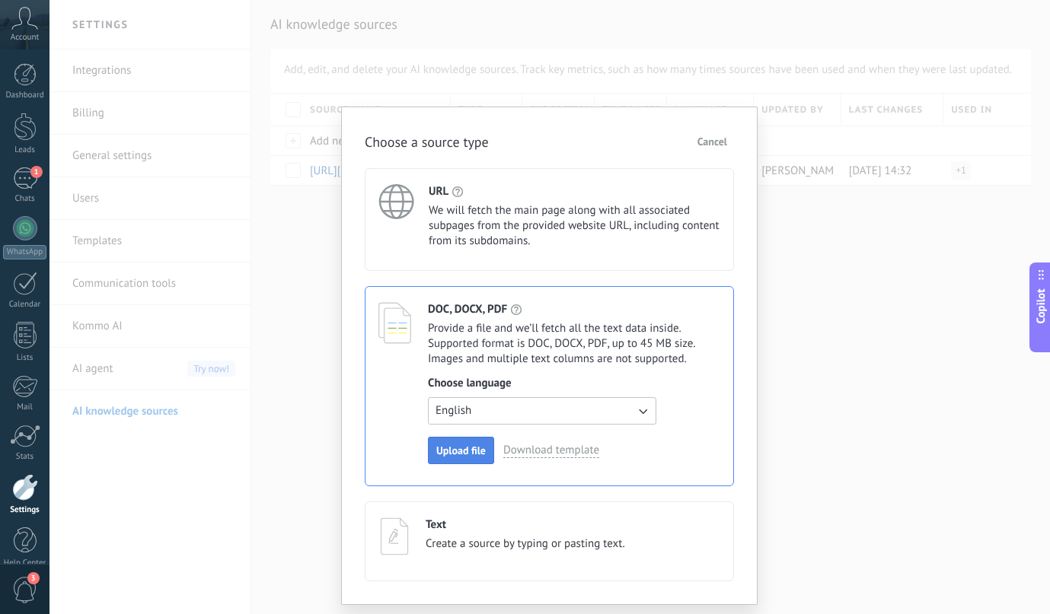
click at [469, 456] on span "Upload file" at bounding box center [460, 450] width 49 height 11
click at [465, 453] on span "Upload file" at bounding box center [460, 450] width 49 height 11
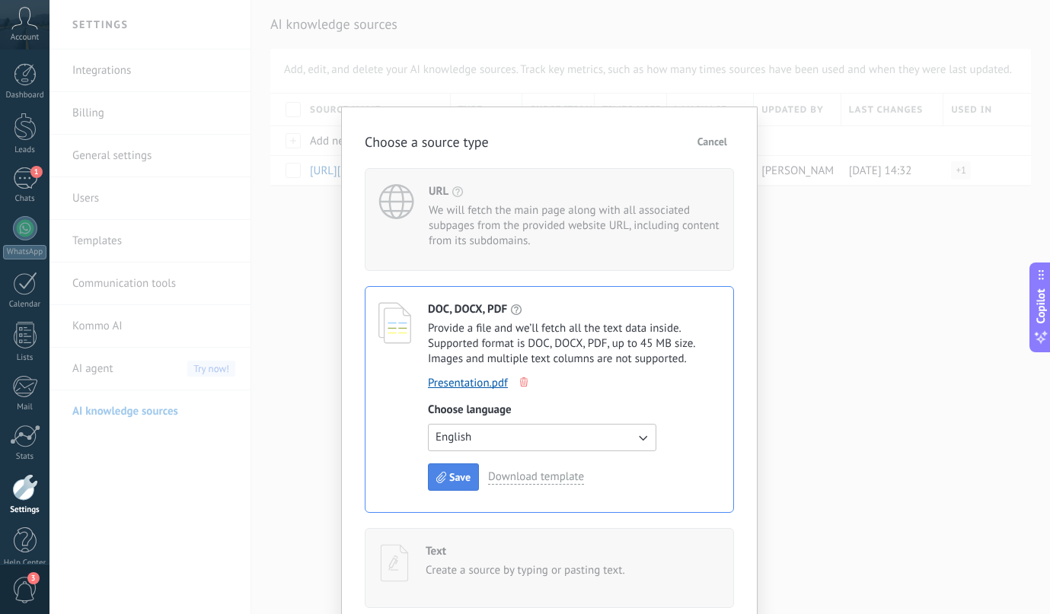
click at [443, 487] on button "Save" at bounding box center [453, 477] width 51 height 27
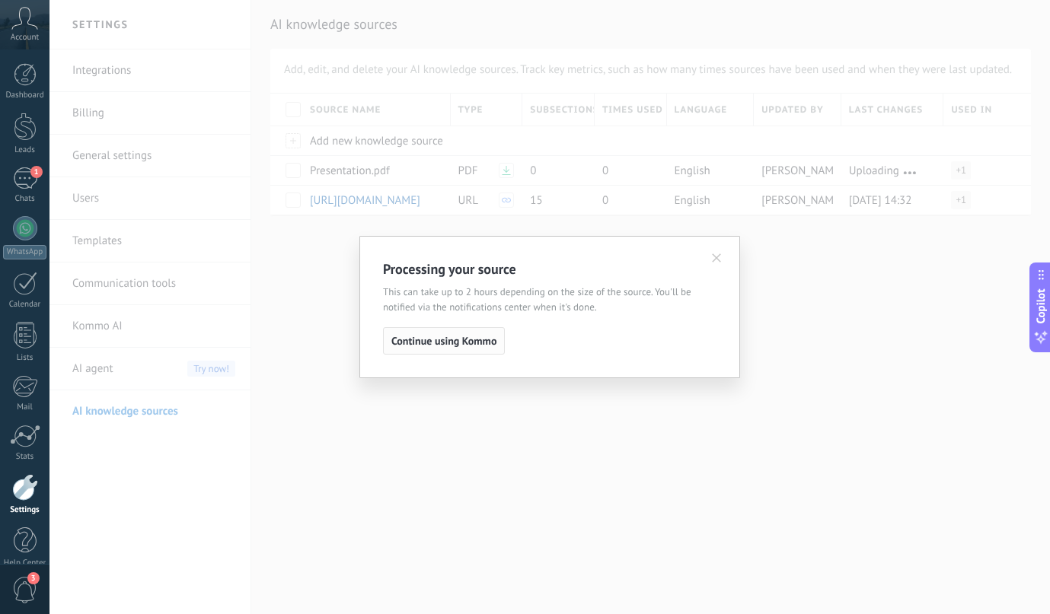
click at [471, 344] on span "Continue using Kommo" at bounding box center [443, 341] width 105 height 11
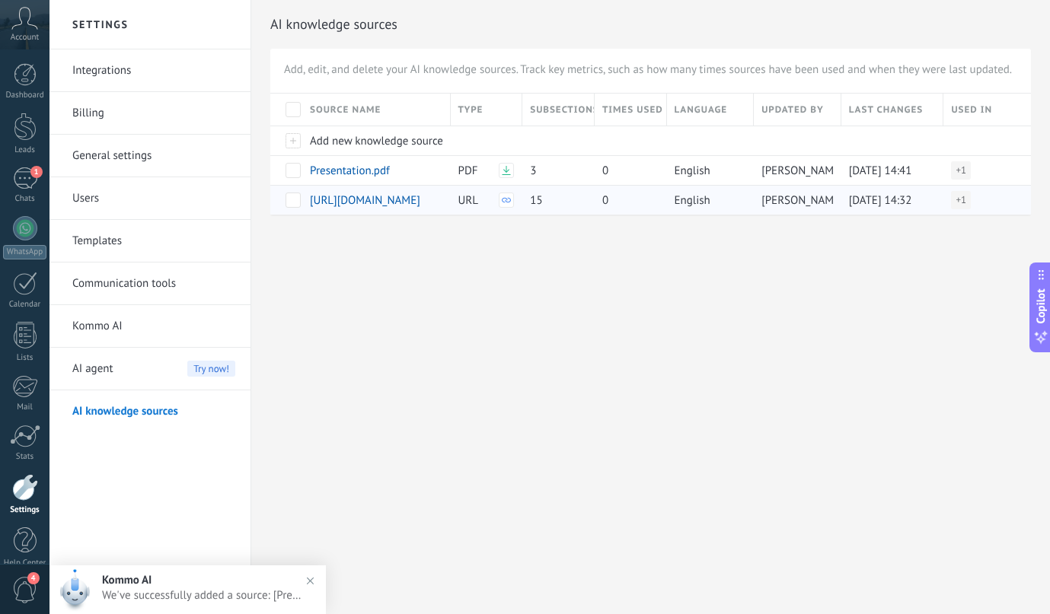
click at [535, 203] on span "15" at bounding box center [536, 200] width 12 height 14
click at [116, 367] on div "AI agent Try now!" at bounding box center [153, 369] width 163 height 43
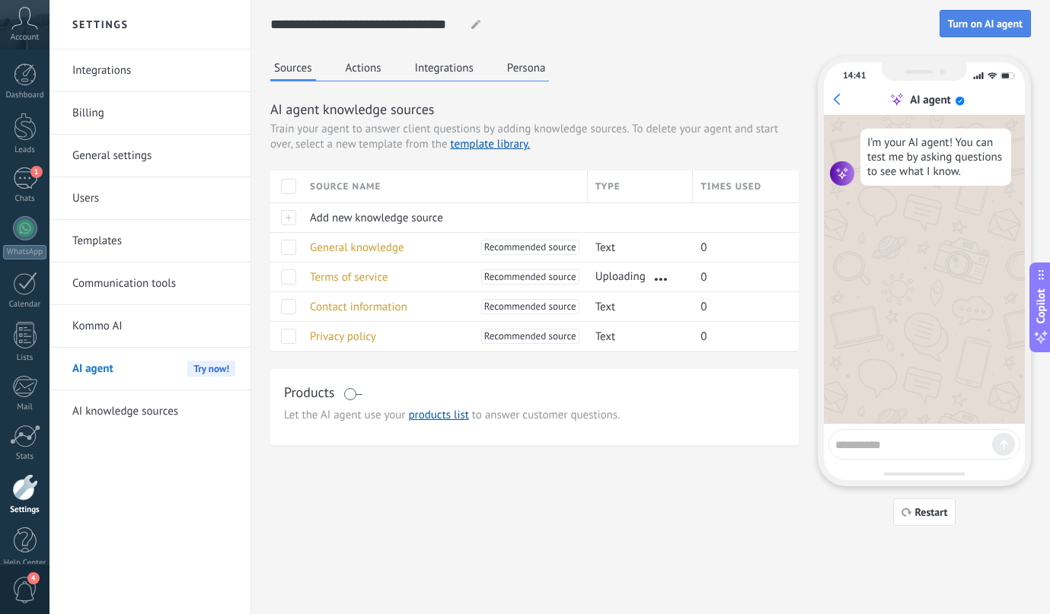
click at [978, 34] on button "Turn on AI agent" at bounding box center [985, 23] width 91 height 27
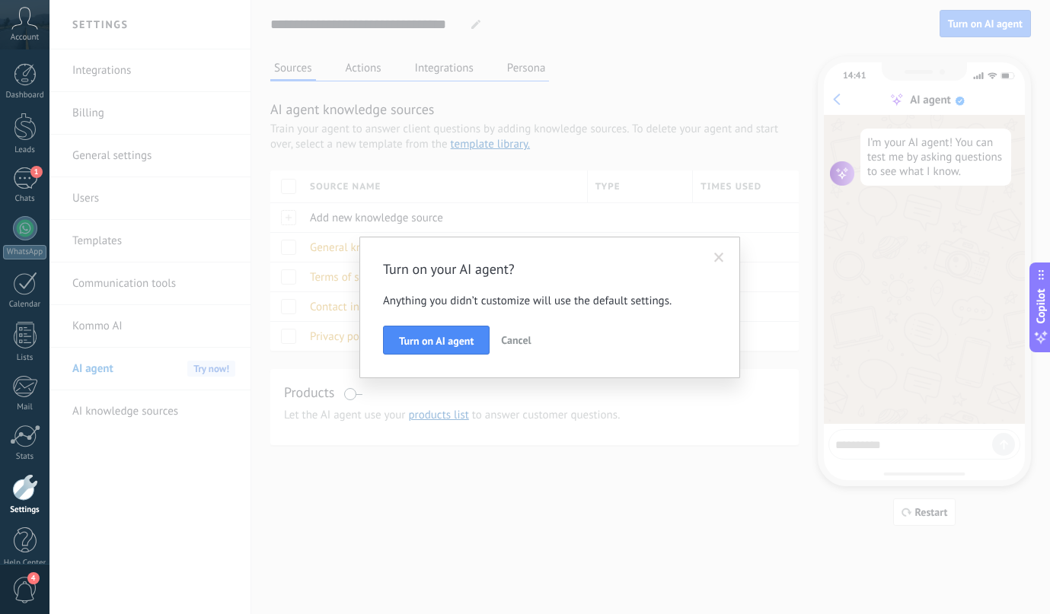
click at [528, 336] on span "Cancel" at bounding box center [516, 340] width 30 height 14
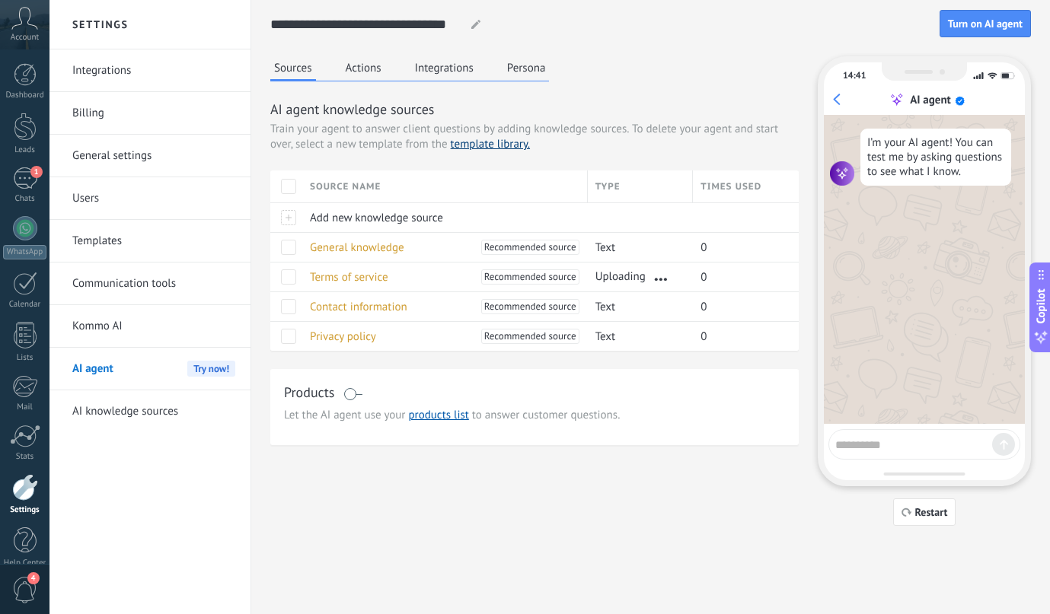
click at [469, 143] on link "template library." at bounding box center [490, 144] width 79 height 14
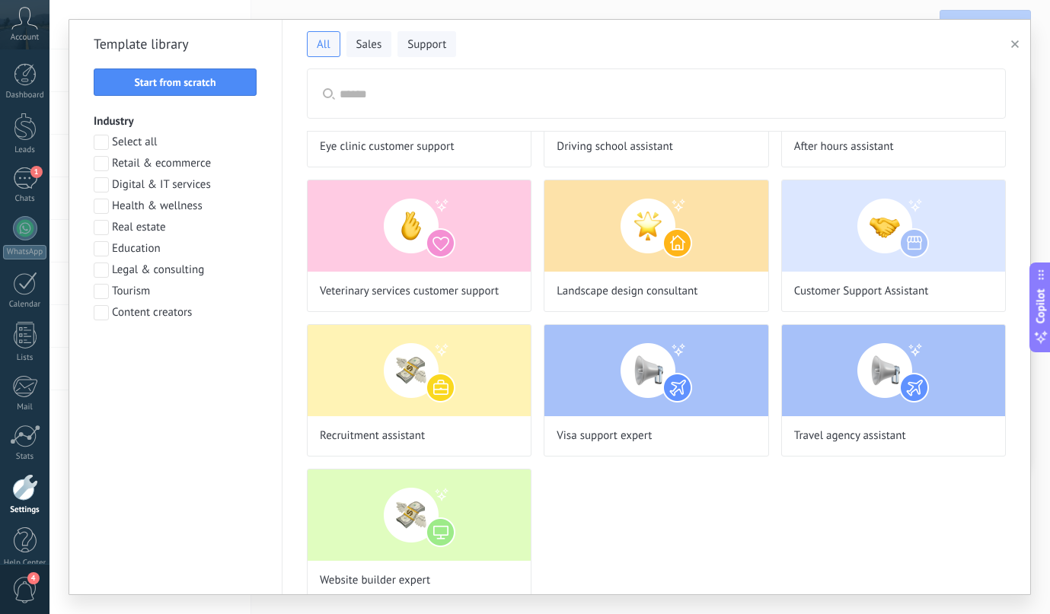
scroll to position [1141, 0]
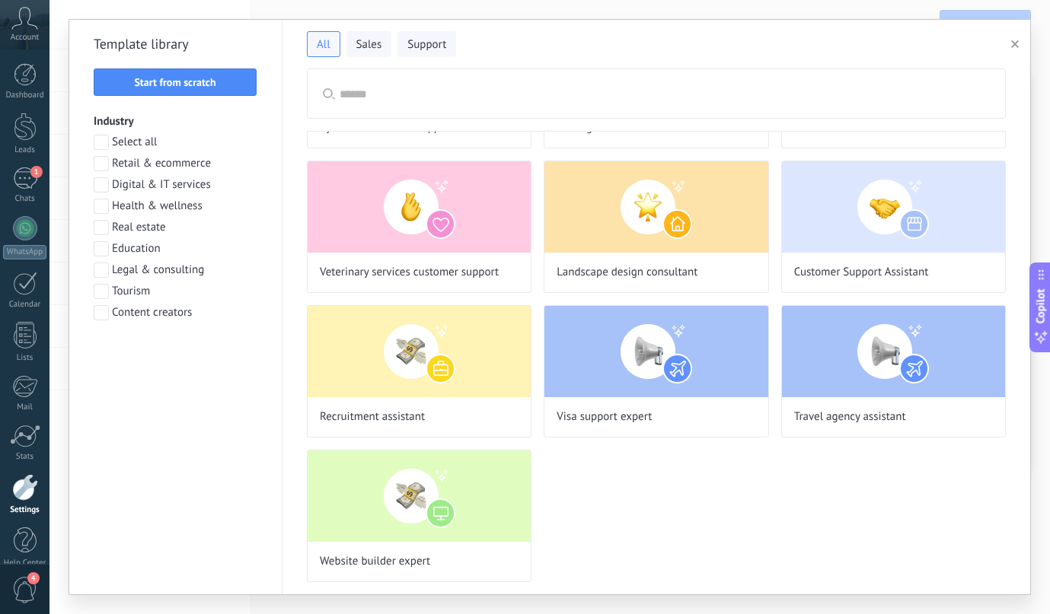
click at [84, 4] on div "All Sales Support Template library Start from scratch Industry Select all Retai…" at bounding box center [549, 307] width 1000 height 614
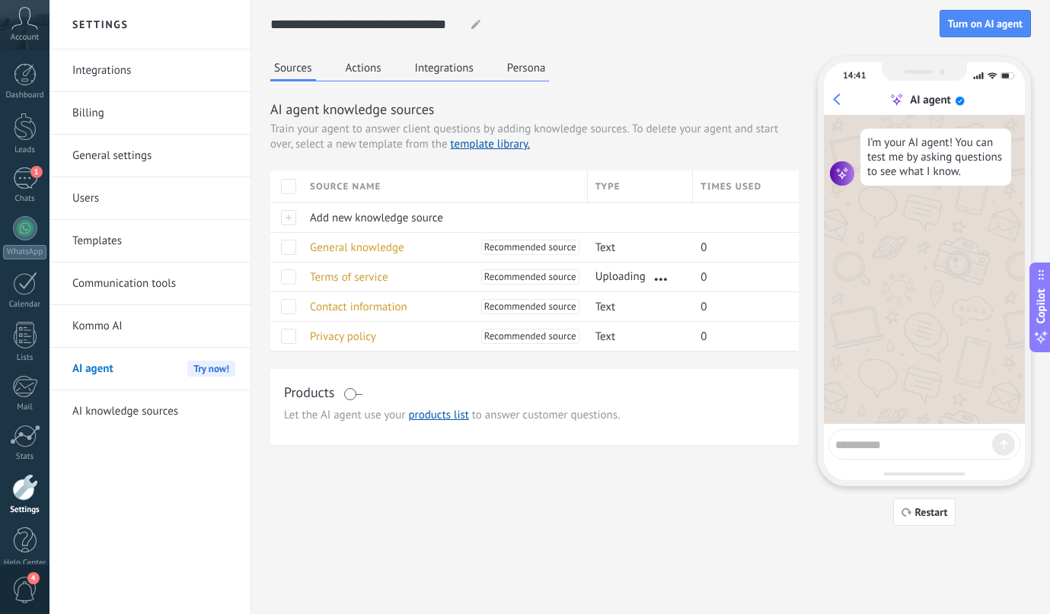
click at [94, 286] on link "Communication tools" at bounding box center [153, 284] width 163 height 43
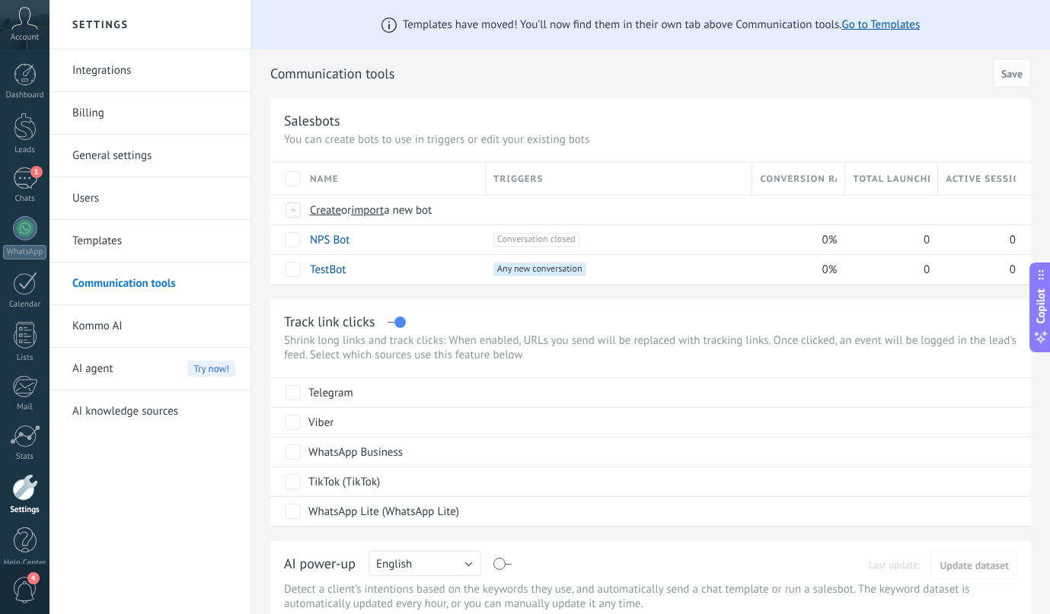
click at [102, 236] on link "Templates" at bounding box center [153, 241] width 163 height 43
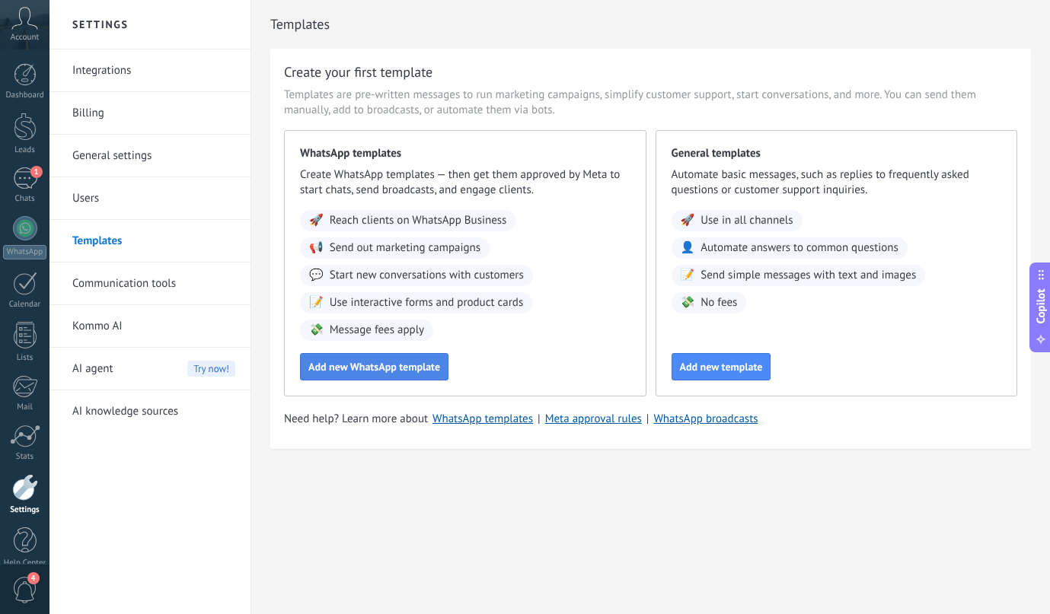
click at [351, 368] on span "Add new WhatsApp template" at bounding box center [374, 367] width 132 height 11
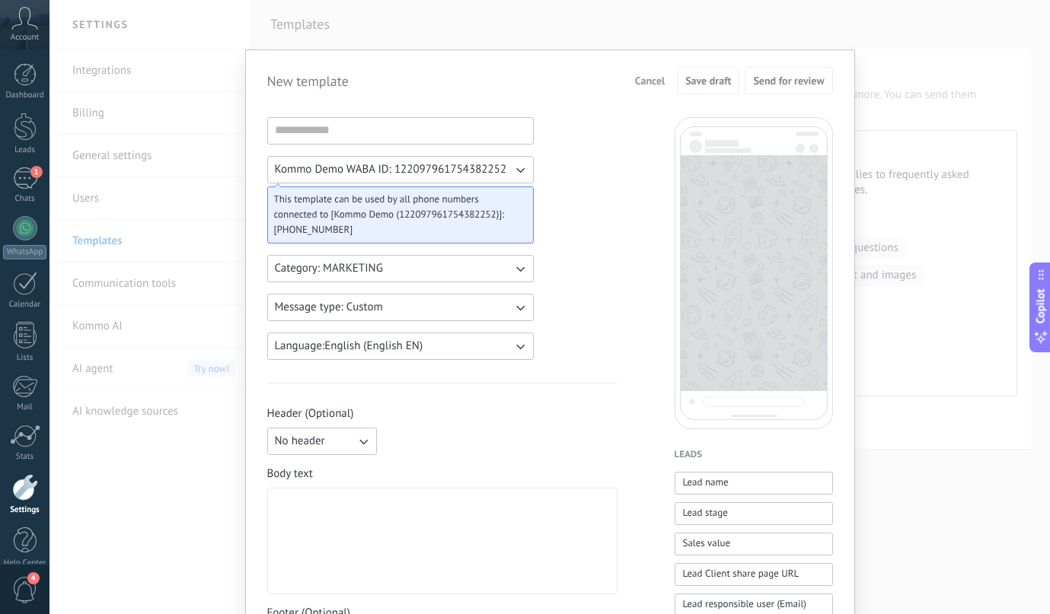
click at [883, 127] on div "New template Cancel Save draft Send for review Kommo Demo WABA ID: 122097961754…" at bounding box center [549, 307] width 1000 height 614
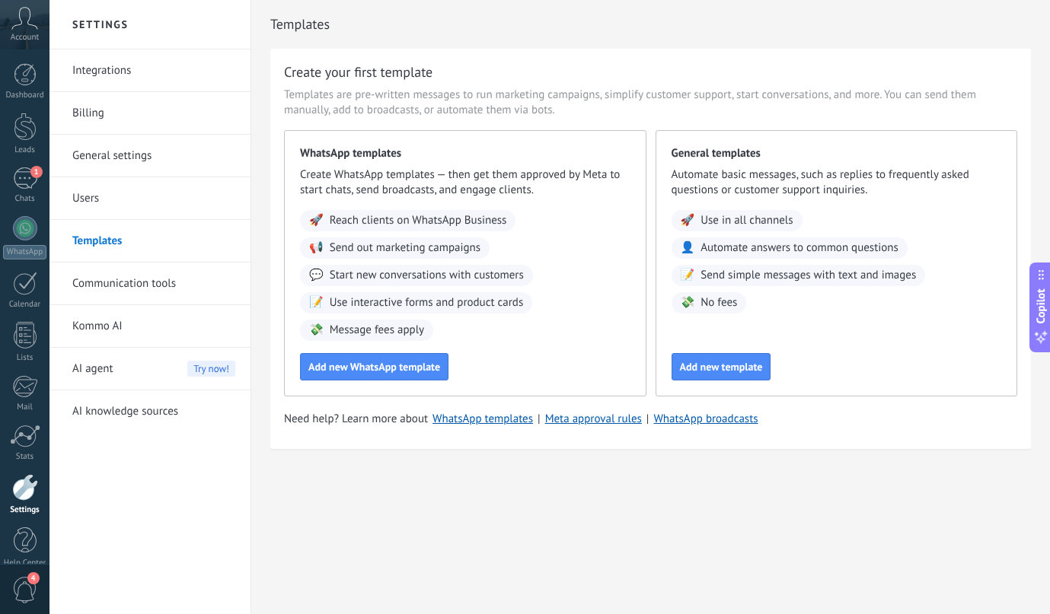
click at [126, 210] on link "Users" at bounding box center [153, 198] width 163 height 43
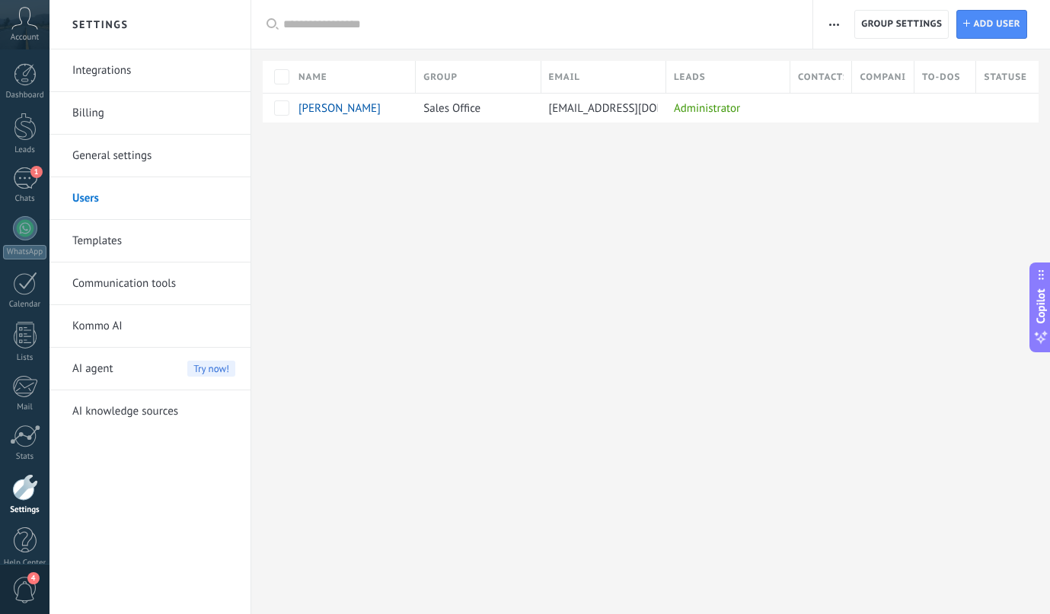
click at [116, 167] on link "General settings" at bounding box center [153, 156] width 163 height 43
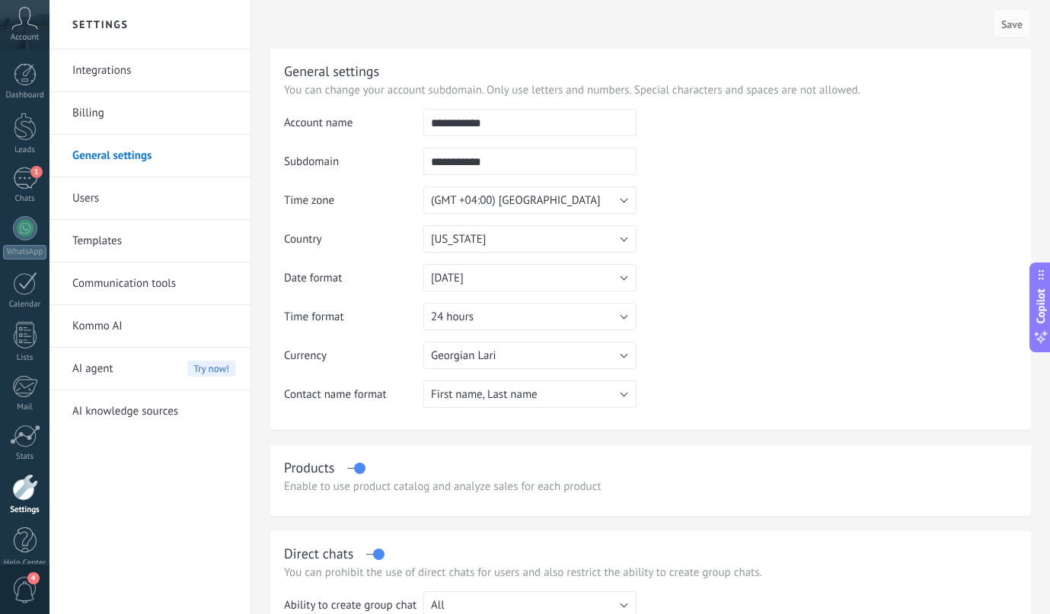
click at [116, 112] on link "Billing" at bounding box center [153, 113] width 163 height 43
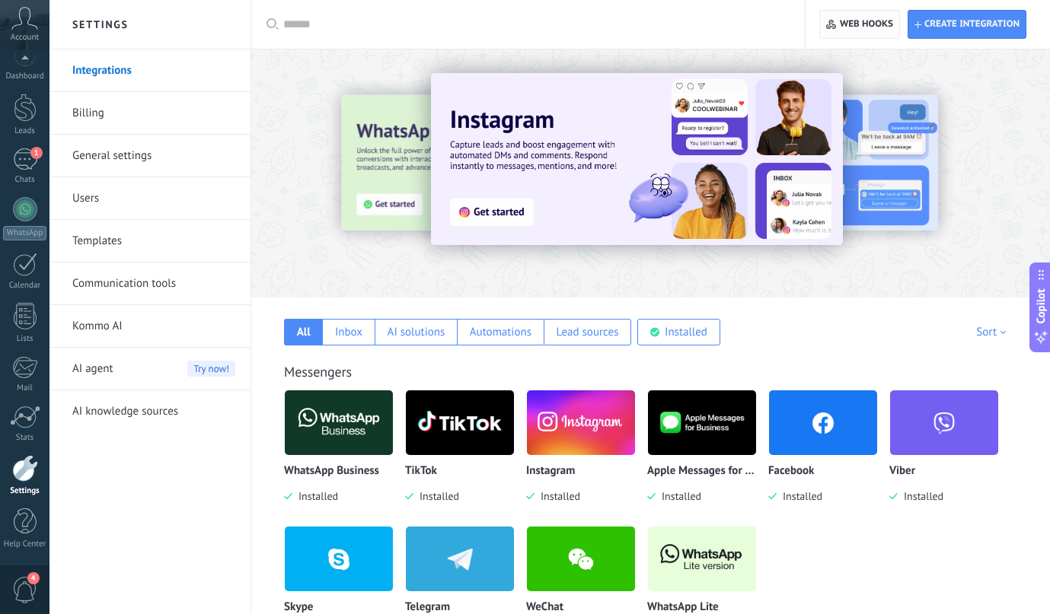
click at [845, 27] on span "Web hooks 0" at bounding box center [866, 24] width 53 height 12
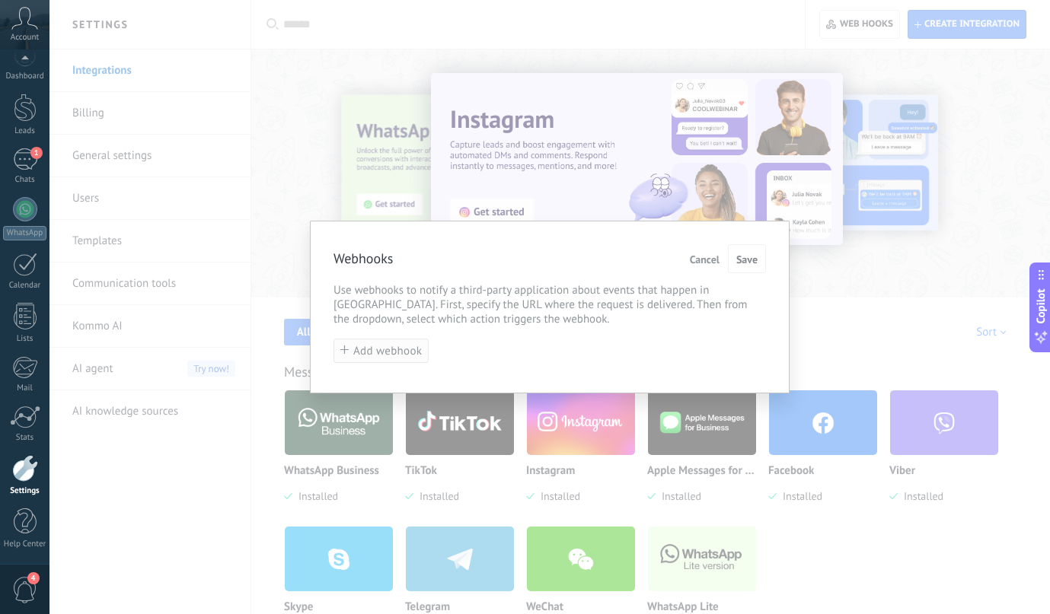
click at [404, 353] on span "Add webhook" at bounding box center [387, 351] width 69 height 11
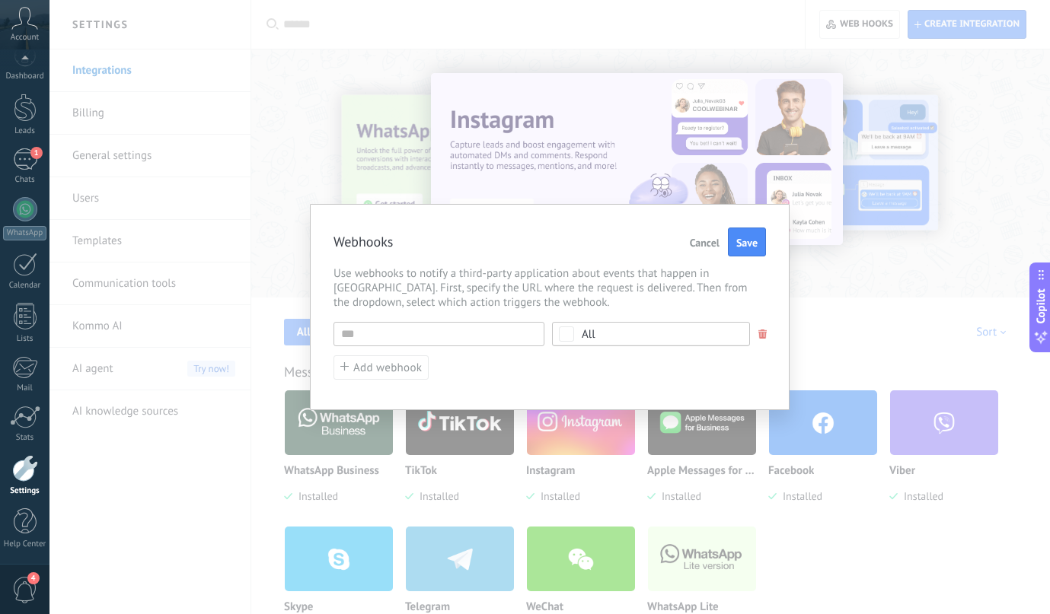
click at [704, 240] on span "Cancel" at bounding box center [705, 243] width 30 height 11
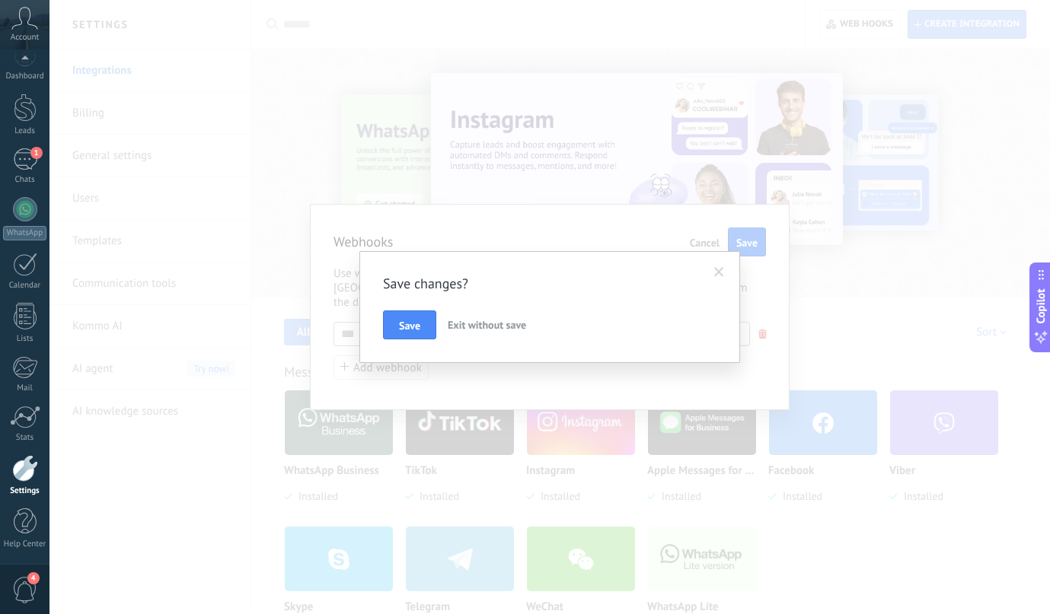
click at [464, 327] on span "Exit without save" at bounding box center [487, 325] width 78 height 14
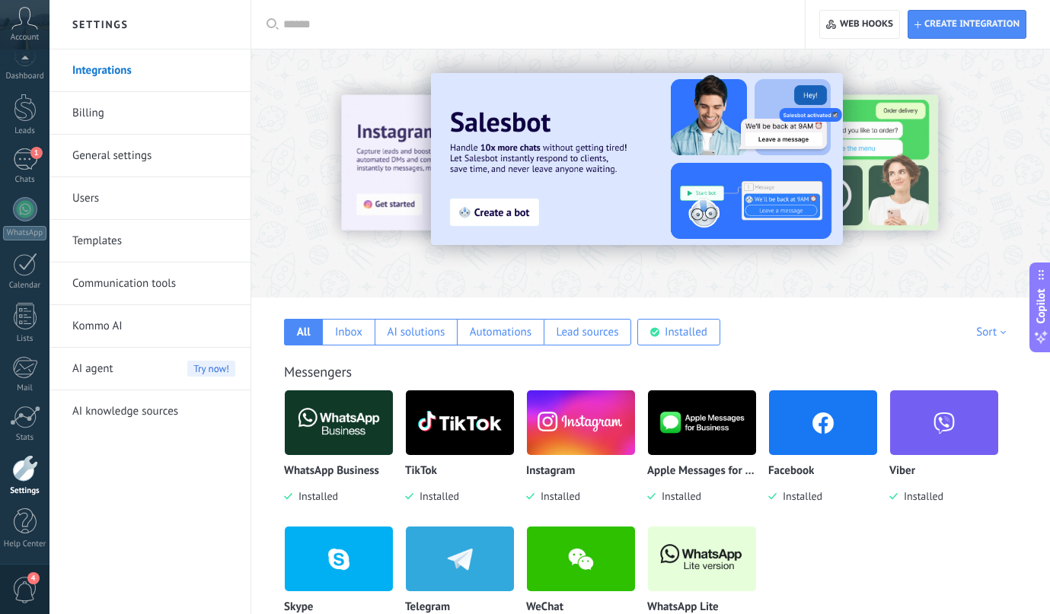
click at [375, 18] on input "text" at bounding box center [533, 25] width 500 height 16
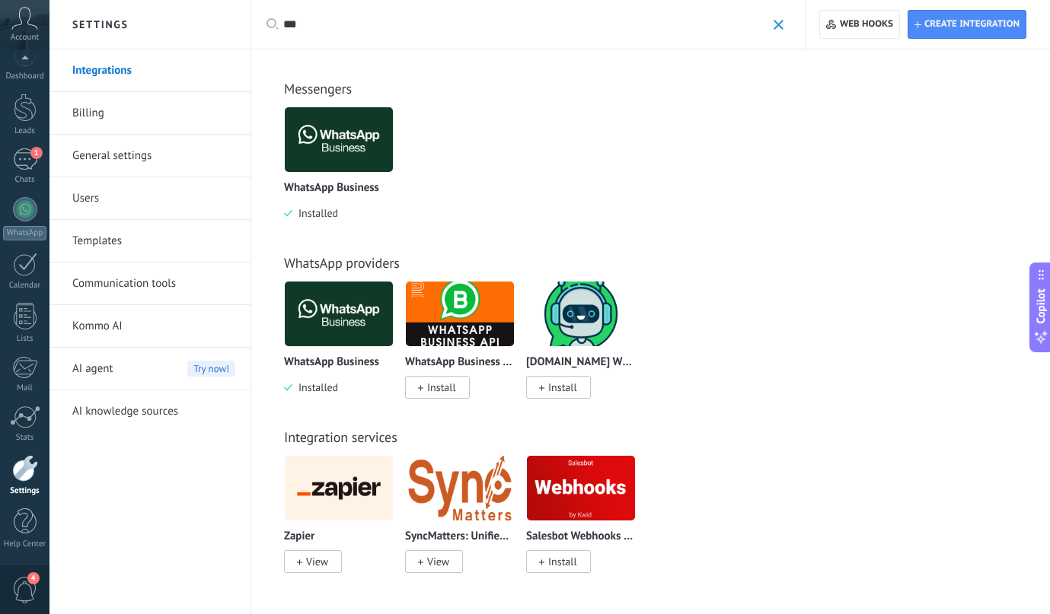
type input "***"
click at [98, 67] on link "Integrations" at bounding box center [153, 70] width 163 height 43
click at [30, 589] on span "4" at bounding box center [25, 590] width 26 height 27
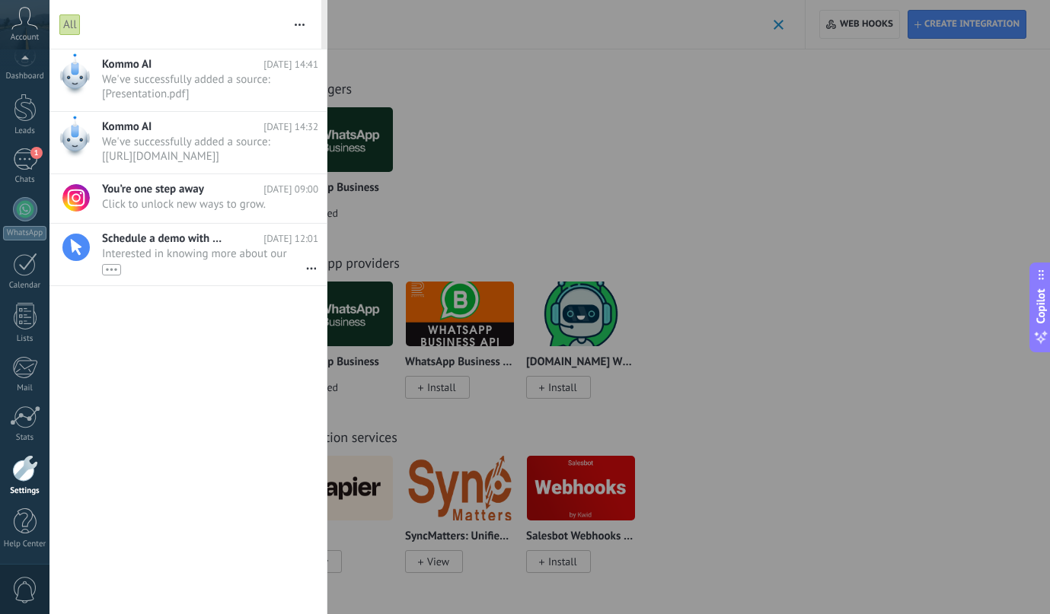
click at [19, 26] on icon at bounding box center [24, 18] width 27 height 23
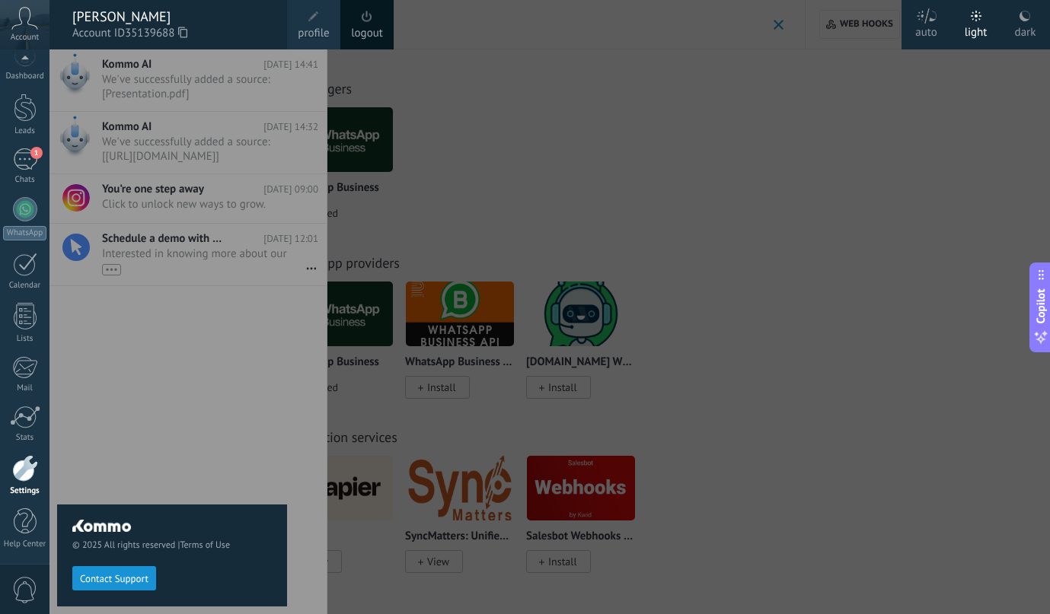
click at [1012, 17] on label "dark" at bounding box center [1024, 24] width 49 height 49
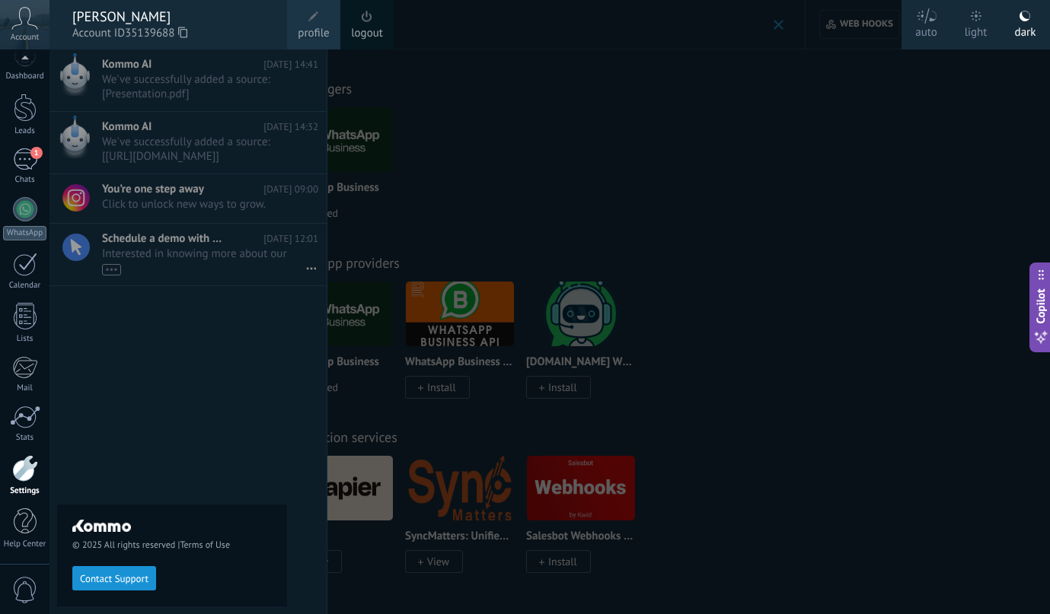
click at [976, 23] on div "light" at bounding box center [976, 30] width 23 height 40
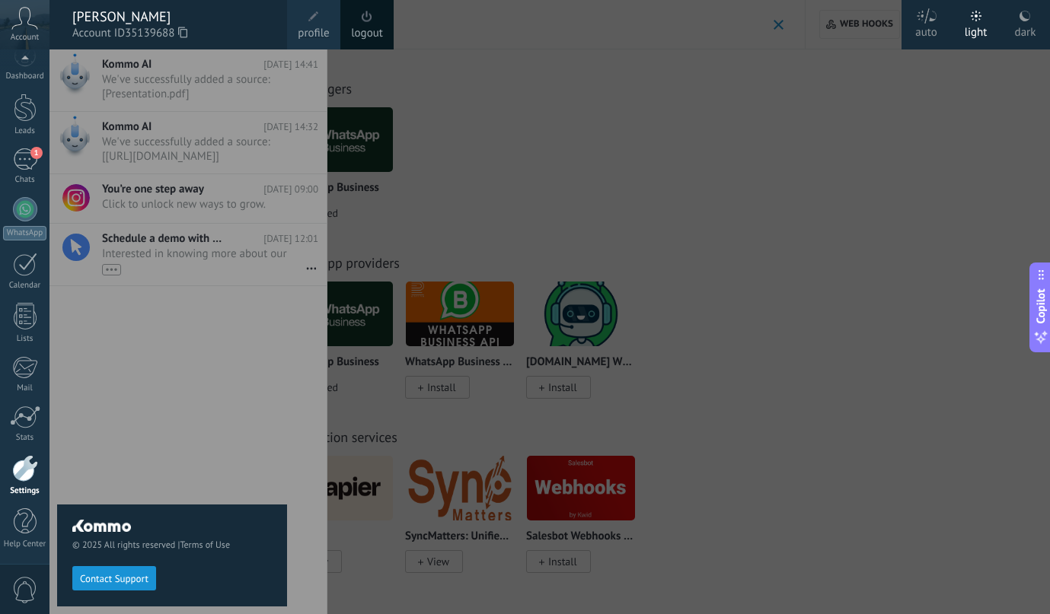
click at [94, 24] on div "[PERSON_NAME]" at bounding box center [171, 16] width 199 height 17
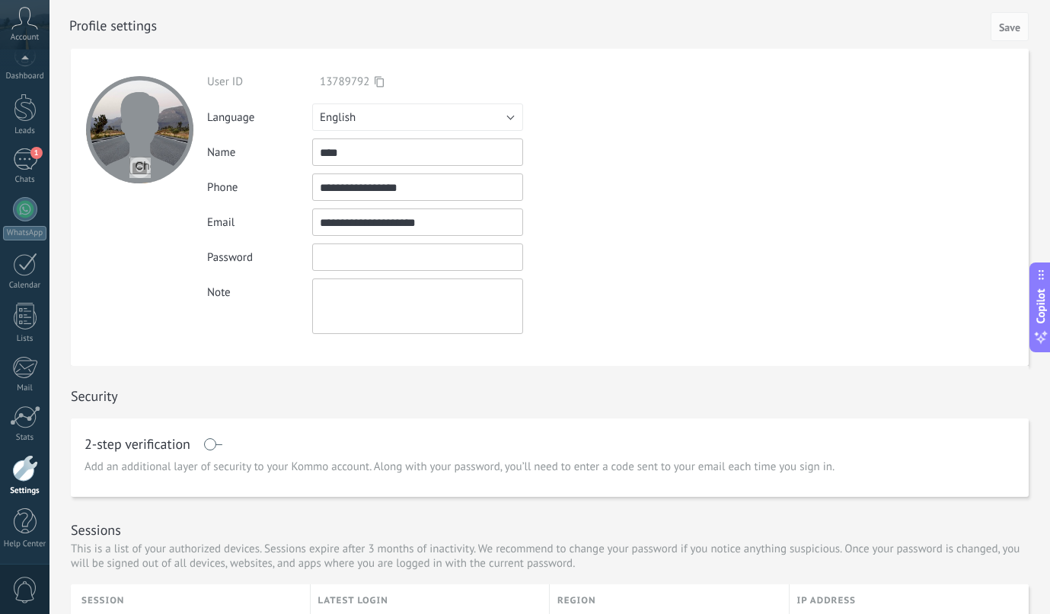
click at [358, 244] on input "textbox" at bounding box center [417, 257] width 211 height 27
click at [386, 292] on textarea at bounding box center [417, 307] width 211 height 56
click at [19, 528] on div at bounding box center [25, 522] width 23 height 27
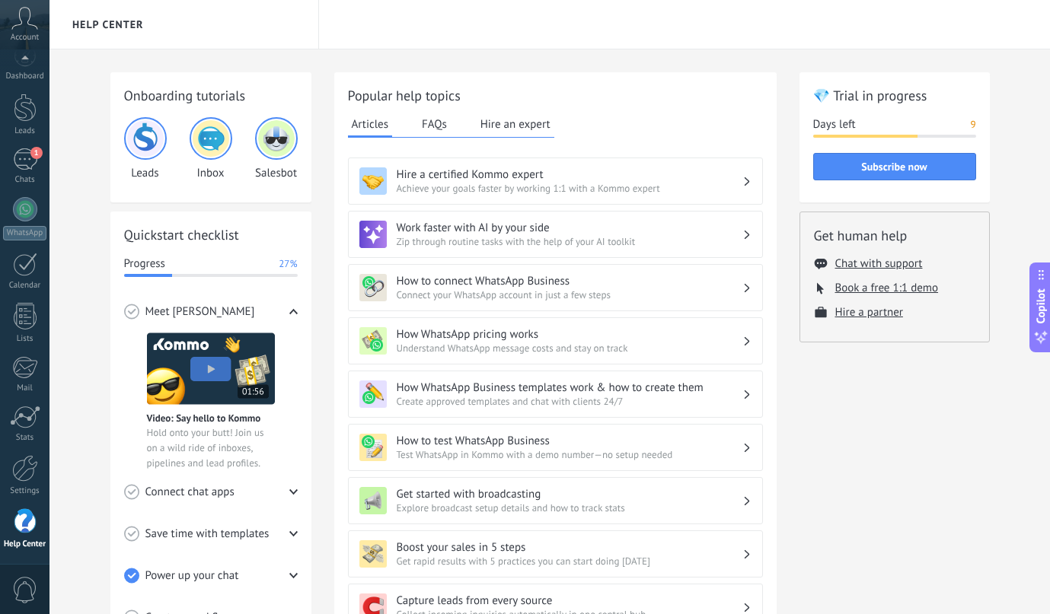
click at [412, 29] on div "Help Center" at bounding box center [549, 24] width 1000 height 49
click at [385, 29] on div "Help Center" at bounding box center [549, 24] width 1000 height 49
click at [847, 161] on button "Subscribe now" at bounding box center [894, 166] width 163 height 27
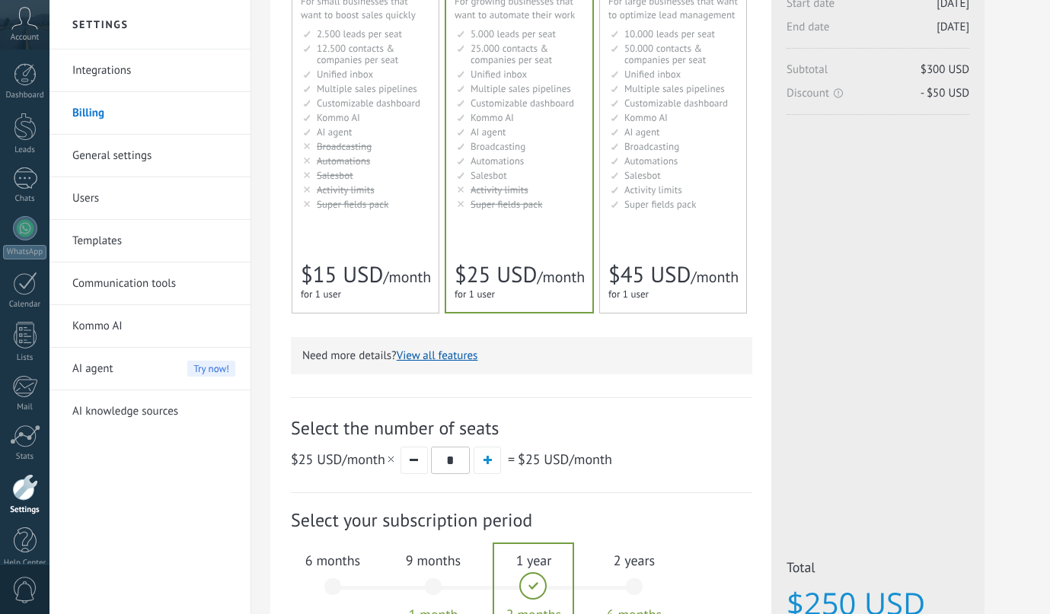
scroll to position [362, 0]
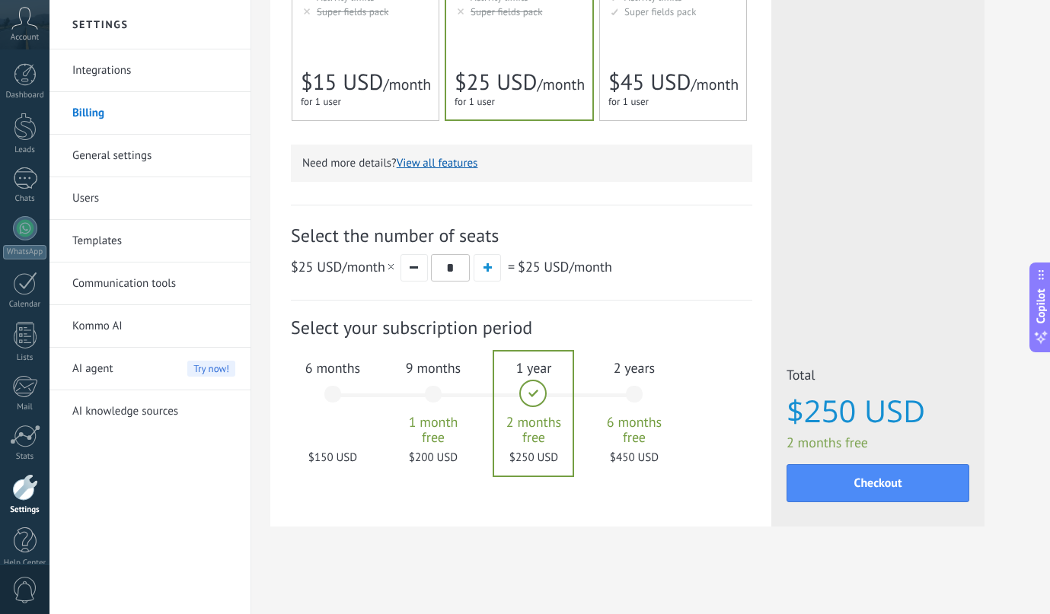
click at [89, 75] on link "Integrations" at bounding box center [153, 70] width 163 height 43
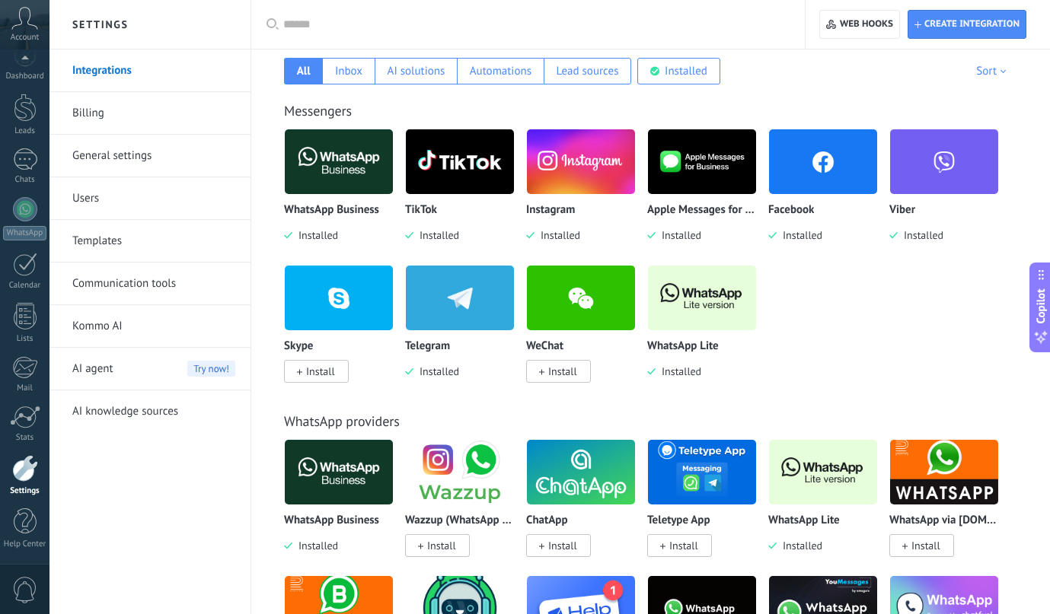
scroll to position [263, 0]
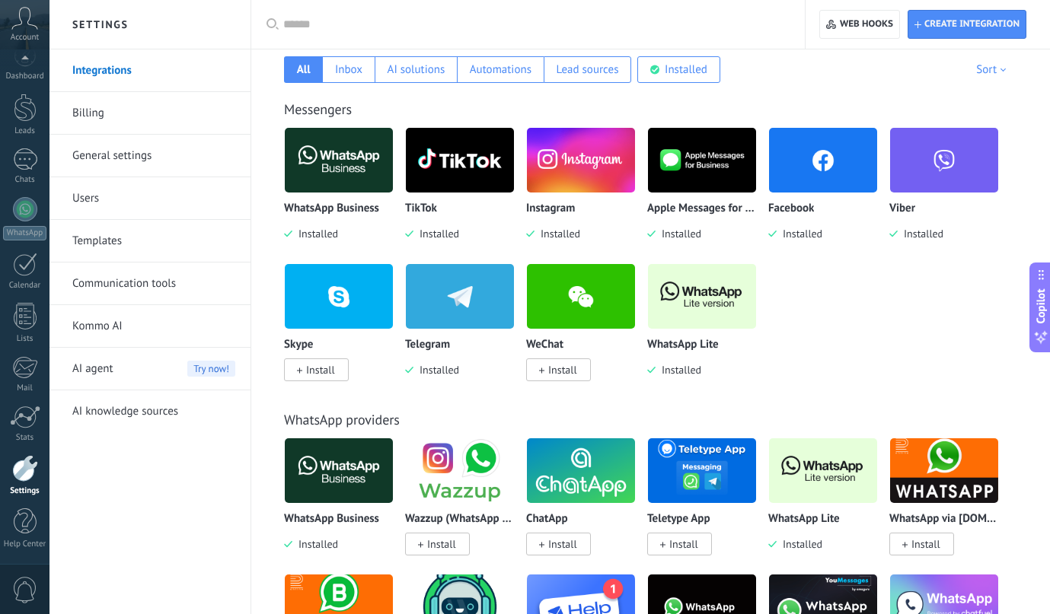
click at [101, 118] on link "Billing" at bounding box center [153, 113] width 163 height 43
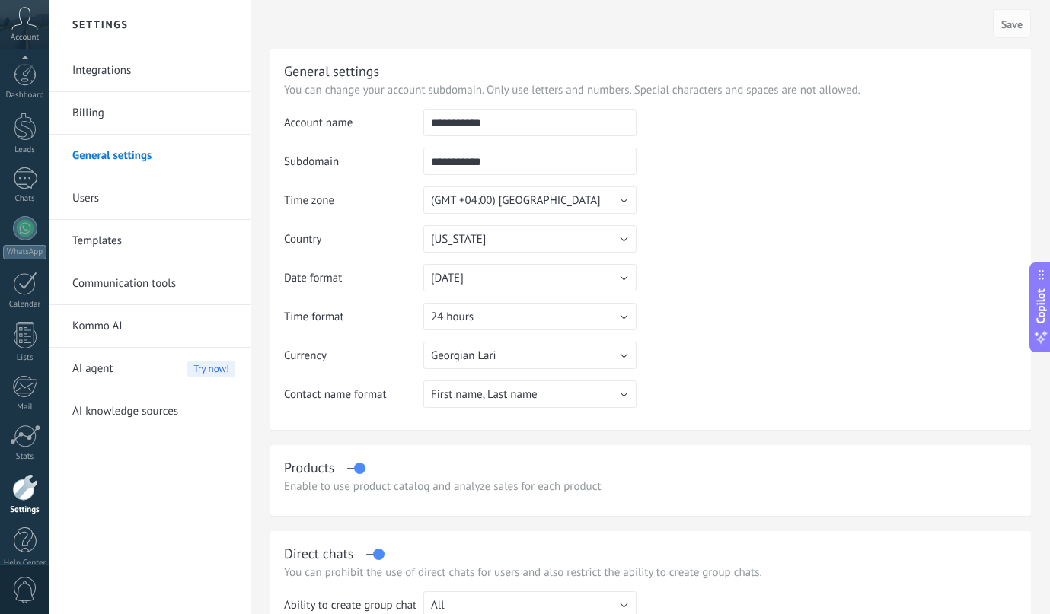
scroll to position [19, 0]
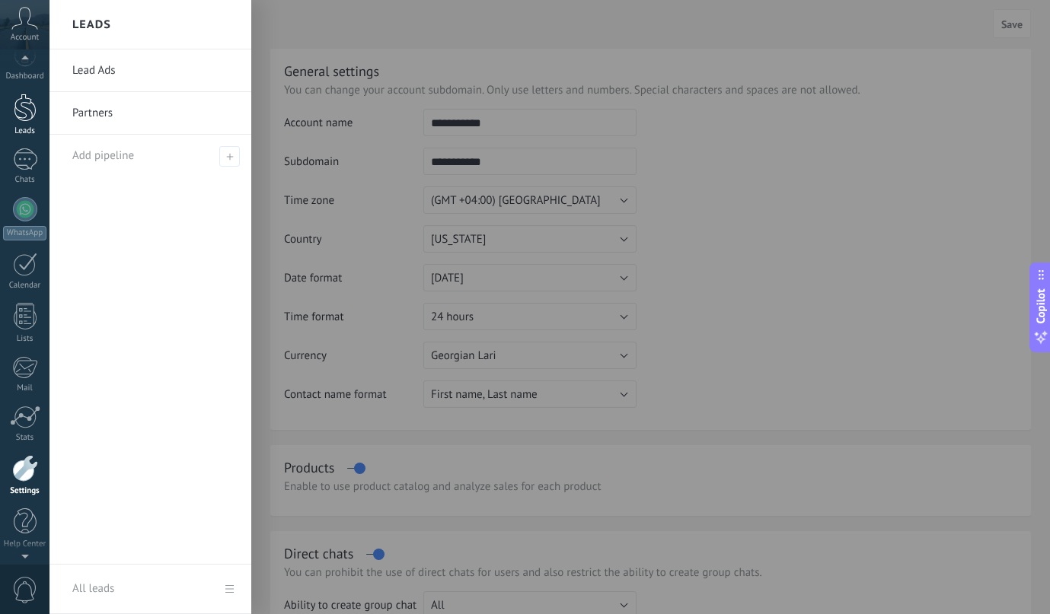
click at [20, 108] on div at bounding box center [25, 108] width 23 height 28
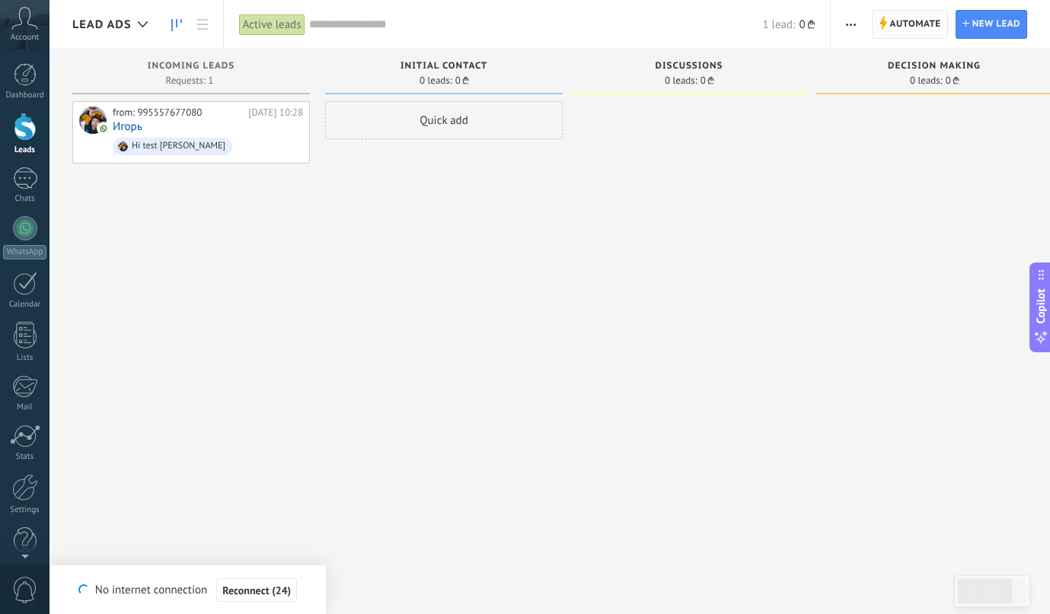
click at [890, 32] on span "Automate" at bounding box center [915, 24] width 51 height 27
click at [892, 27] on span "Automate" at bounding box center [915, 24] width 51 height 27
click at [879, 34] on span "Automate Automate" at bounding box center [910, 24] width 76 height 29
click at [910, 26] on span "Automate" at bounding box center [915, 24] width 51 height 27
click at [907, 26] on span "Automate" at bounding box center [915, 24] width 51 height 27
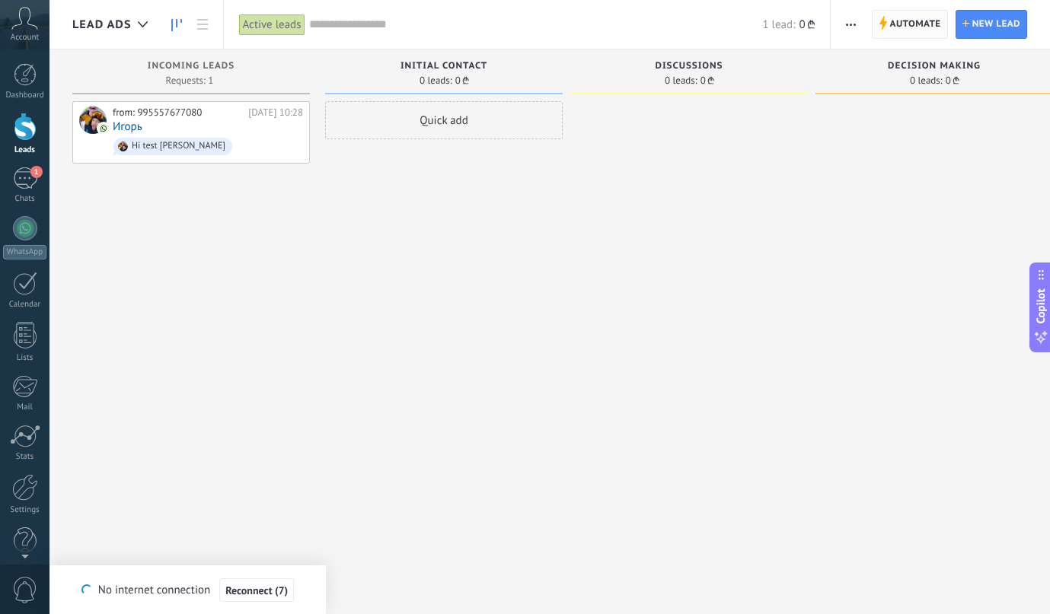
click at [890, 27] on span "Automate" at bounding box center [915, 24] width 51 height 27
click at [852, 15] on span "button" at bounding box center [851, 24] width 10 height 29
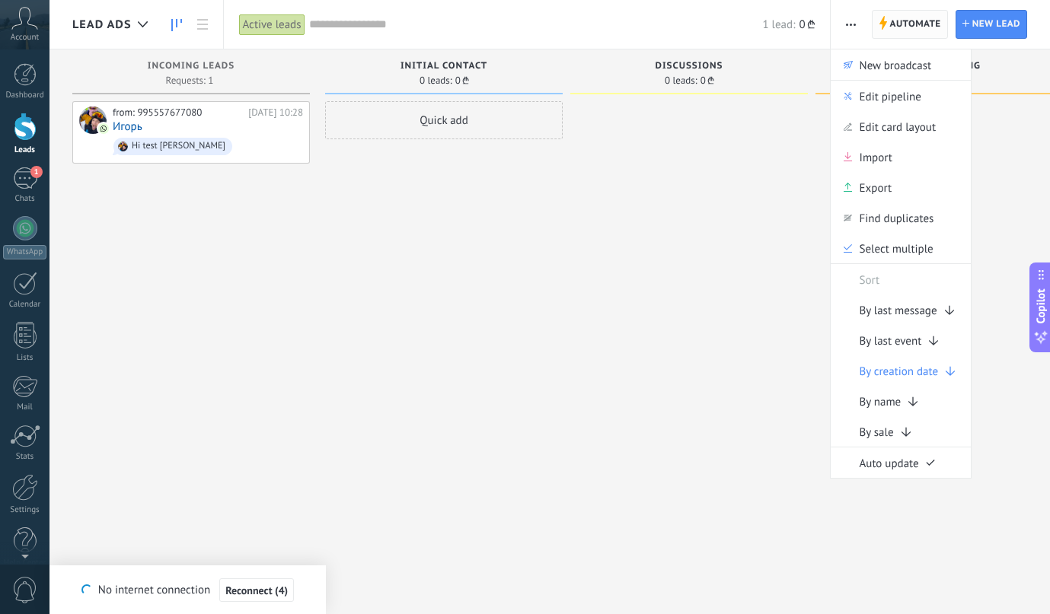
click at [892, 23] on span "Automate" at bounding box center [915, 24] width 51 height 27
click at [577, 153] on div at bounding box center [689, 309] width 238 height 416
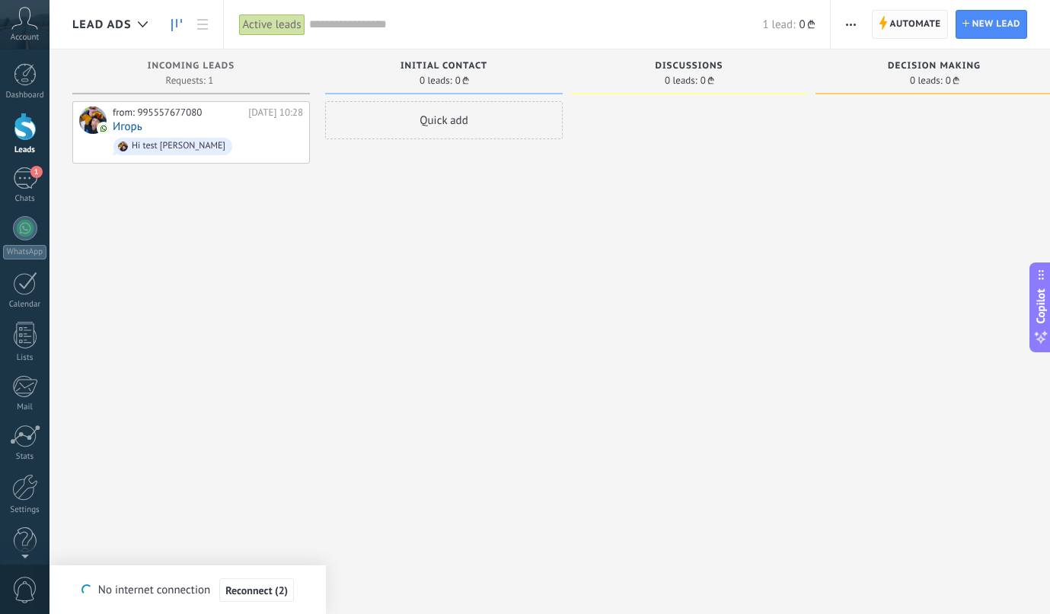
click at [874, 22] on span "Automate Automate" at bounding box center [910, 24] width 76 height 29
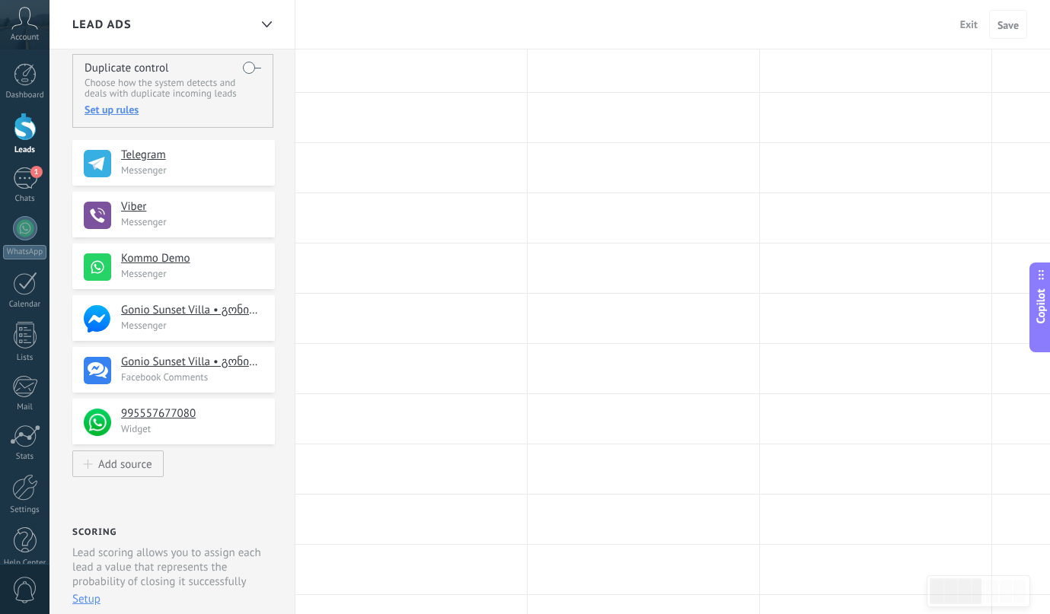
scroll to position [117, 0]
click at [112, 477] on button "Add source" at bounding box center [117, 464] width 91 height 27
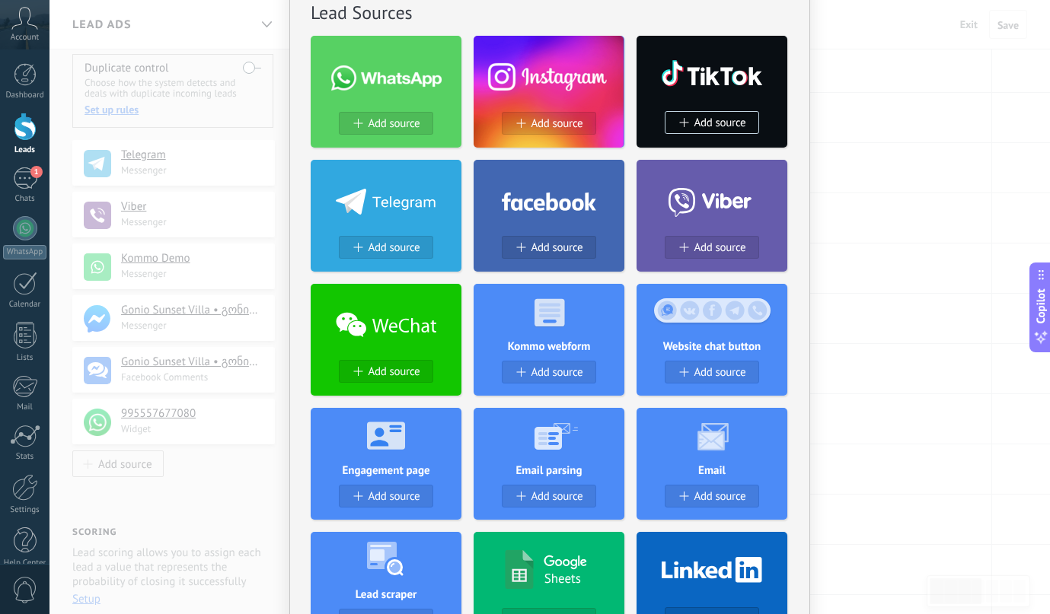
scroll to position [80, 0]
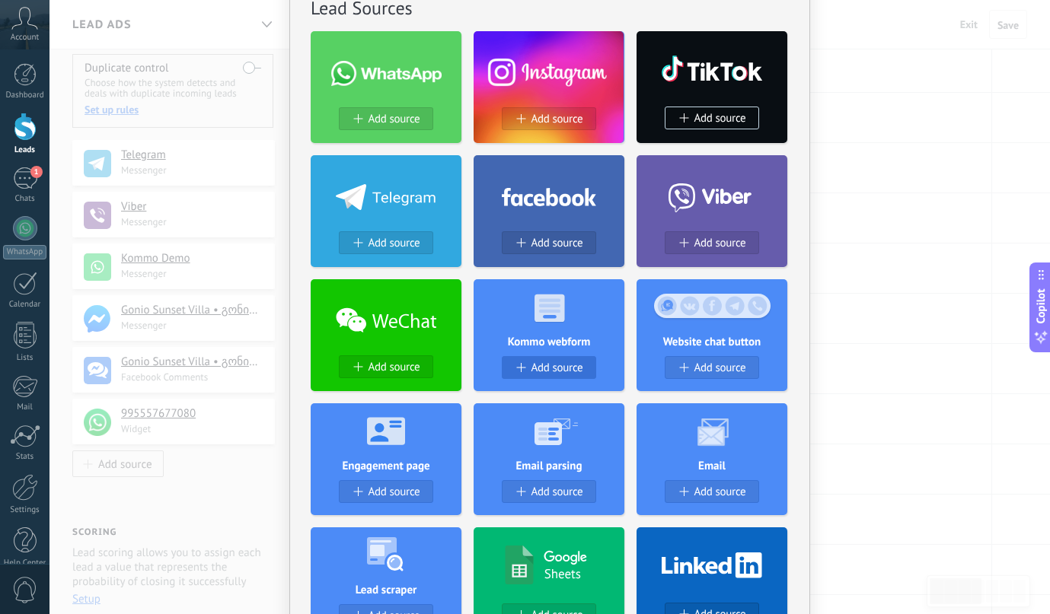
click at [556, 372] on span "Add source" at bounding box center [557, 368] width 52 height 13
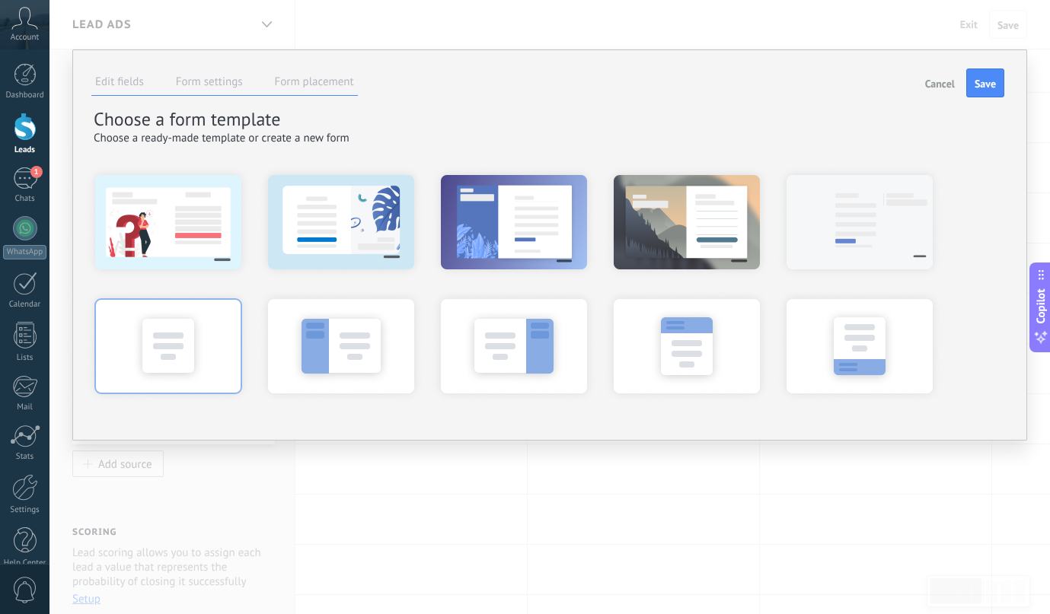
click at [153, 373] on div at bounding box center [169, 346] width 168 height 114
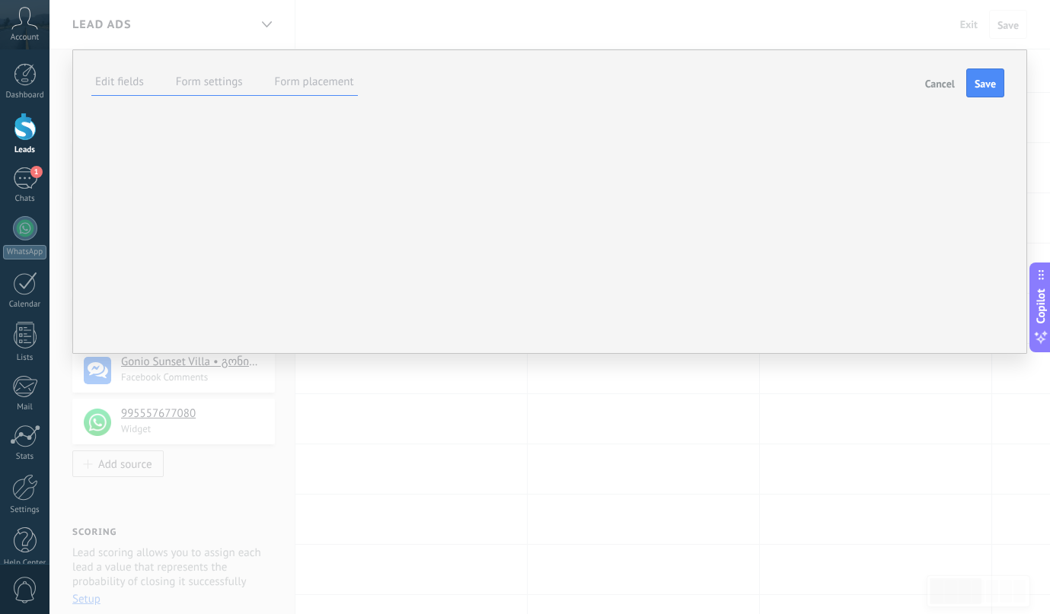
click at [0, 0] on use at bounding box center [0, 0] width 0 height 0
click at [0, 0] on div "****** SUBMIT" at bounding box center [0, 0] width 0 height 0
click at [0, 0] on span at bounding box center [0, 0] width 0 height 0
drag, startPoint x: 511, startPoint y: 483, endPoint x: 512, endPoint y: 493, distance: 10.8
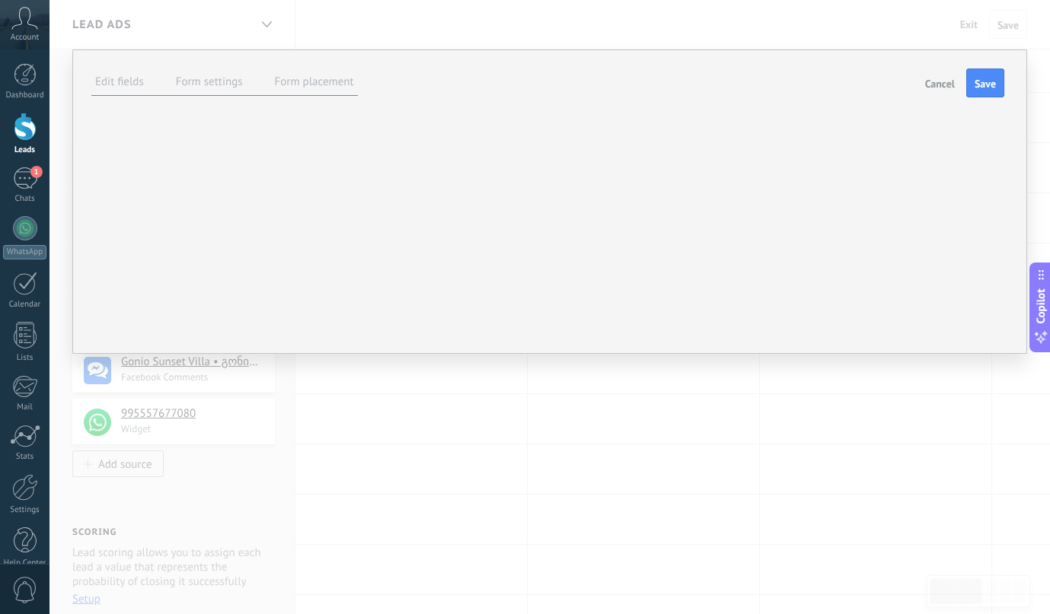
click at [0, 0] on div at bounding box center [0, 0] width 0 height 0
drag, startPoint x: 464, startPoint y: 463, endPoint x: 483, endPoint y: 454, distance: 21.1
click at [0, 0] on div at bounding box center [0, 0] width 0 height 0
type input "******"
click at [0, 0] on div at bounding box center [0, 0] width 0 height 0
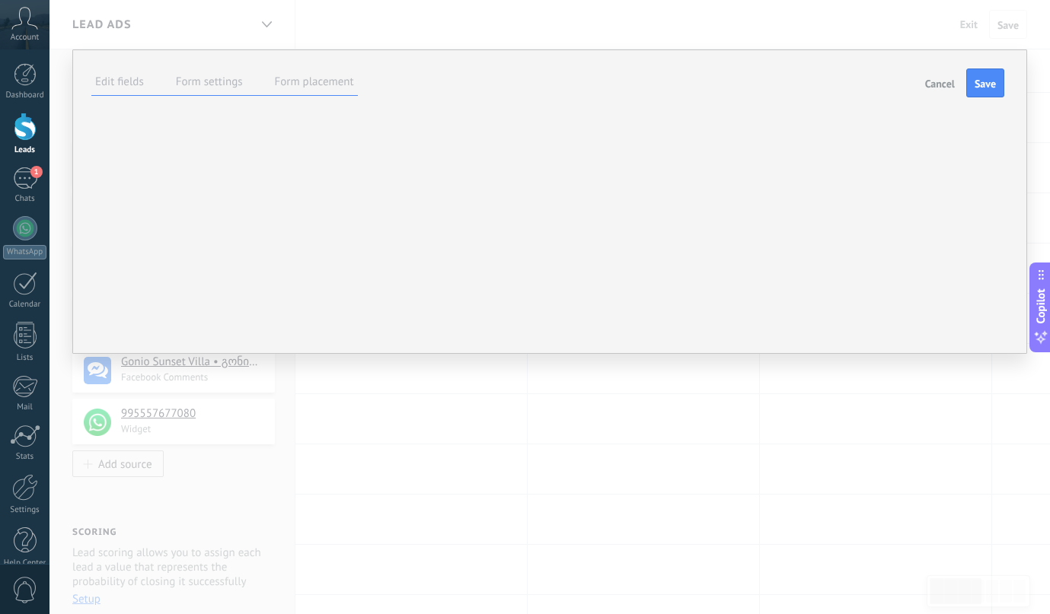
click at [0, 0] on div "****** SUBMIT" at bounding box center [0, 0] width 0 height 0
click at [0, 0] on button "..." at bounding box center [0, 0] width 0 height 0
click at [0, 0] on span "WhatsApp: whatsapp" at bounding box center [0, 0] width 0 height 0
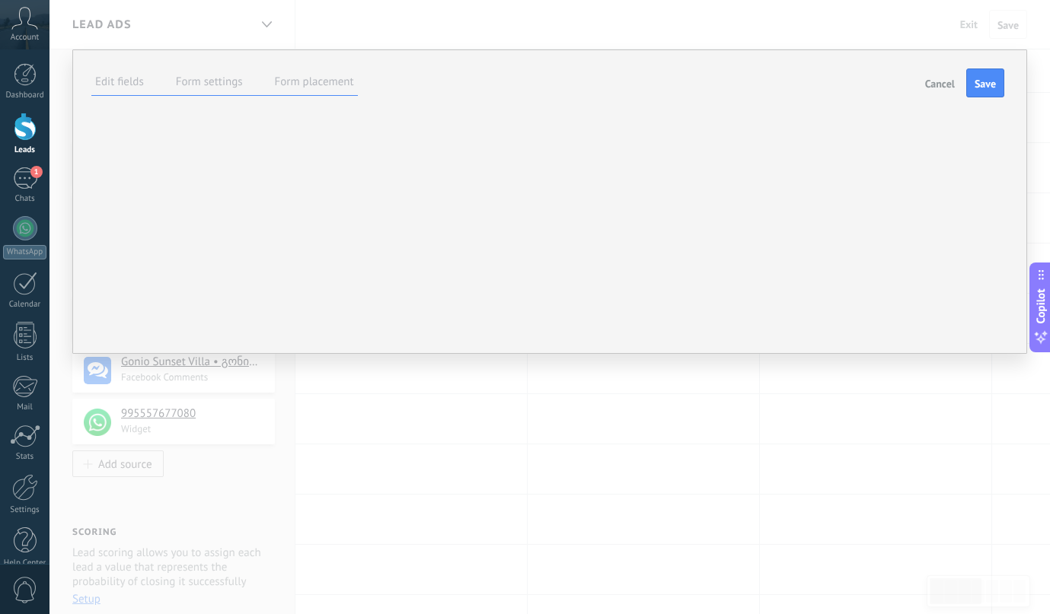
click at [0, 0] on span "..." at bounding box center [0, 0] width 0 height 0
click at [0, 0] on div "Enable form submission via chat ... WhatsApp: whatsapp Viber: Viber WhatsApp: K…" at bounding box center [0, 0] width 0 height 0
click at [0, 0] on div "********* * ********* Done Required field ***** * +995 ***** Done Required fiel…" at bounding box center [0, 0] width 0 height 0
click at [0, 0] on div "********* Done" at bounding box center [0, 0] width 0 height 0
click at [215, 80] on label "Form settings" at bounding box center [209, 82] width 67 height 14
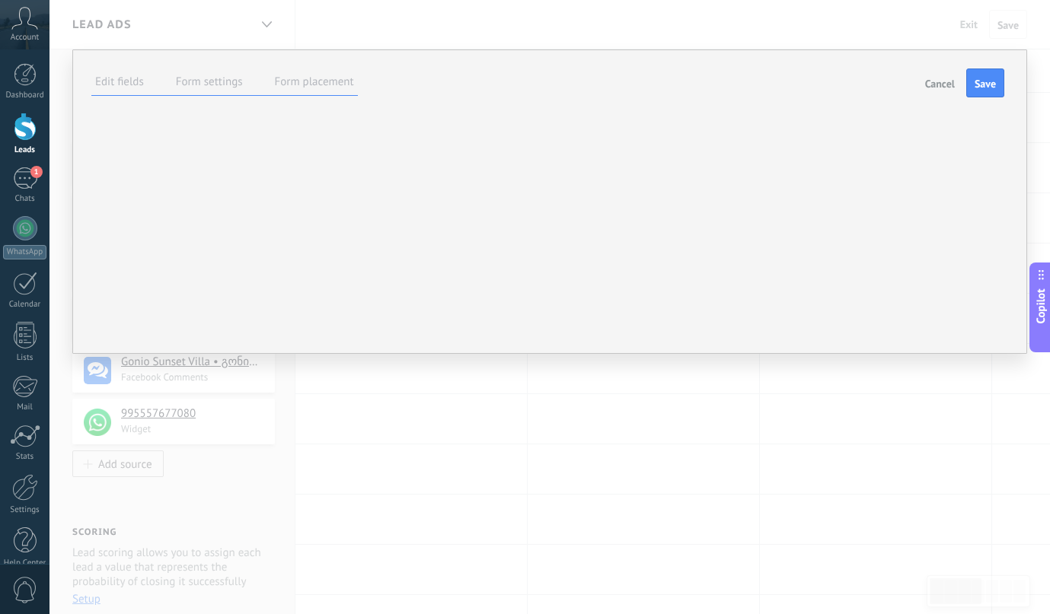
click at [0, 0] on ul "#add tags" at bounding box center [0, 0] width 0 height 0
click at [0, 0] on input "**" at bounding box center [0, 0] width 0 height 0
type input "*******"
type input "***"
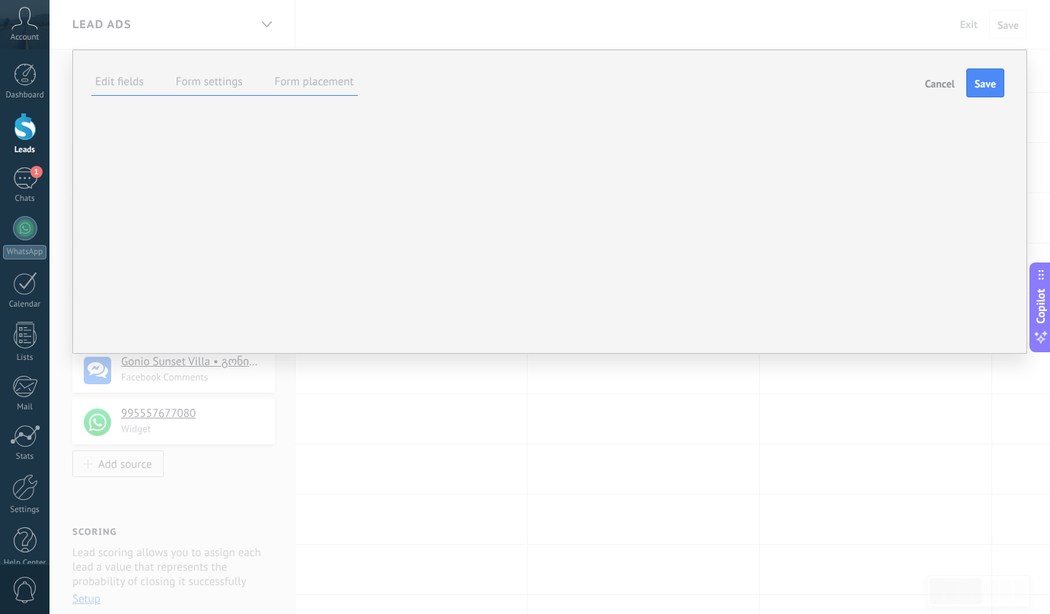
click at [286, 78] on label "Form placement" at bounding box center [314, 82] width 79 height 14
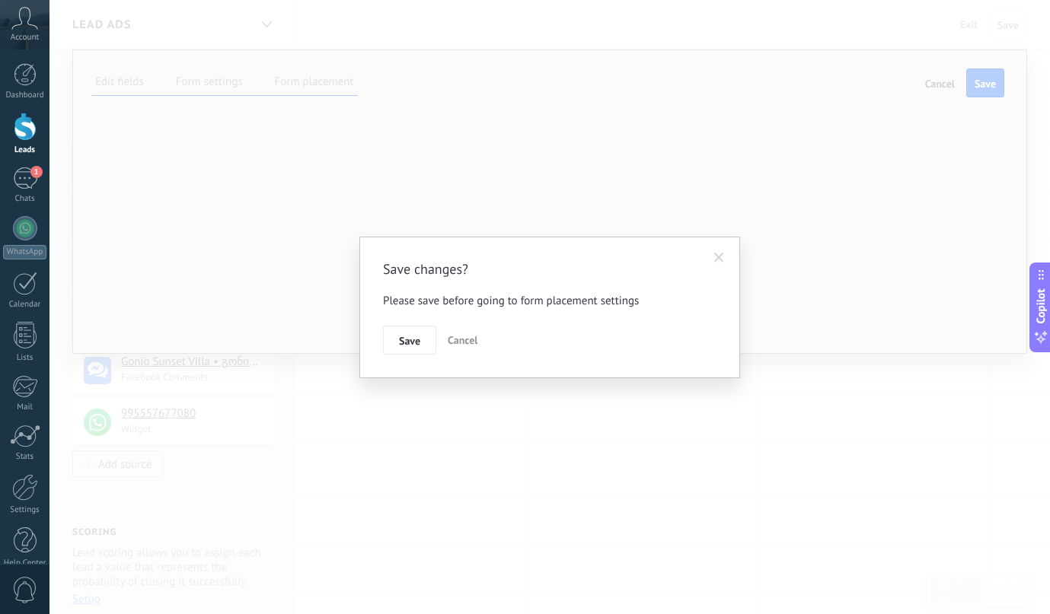
click at [467, 333] on button "Cancel" at bounding box center [463, 340] width 42 height 29
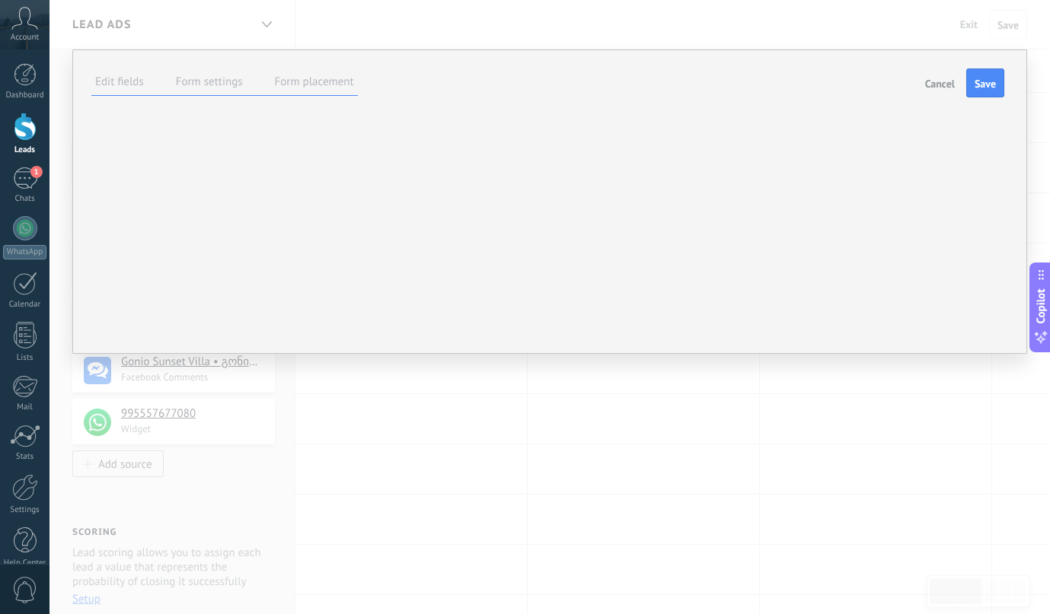
click at [0, 0] on div "Redirect after form submission" at bounding box center [0, 0] width 0 height 0
click at [0, 0] on input "text" at bounding box center [0, 0] width 0 height 0
paste input "**********"
type input "**********"
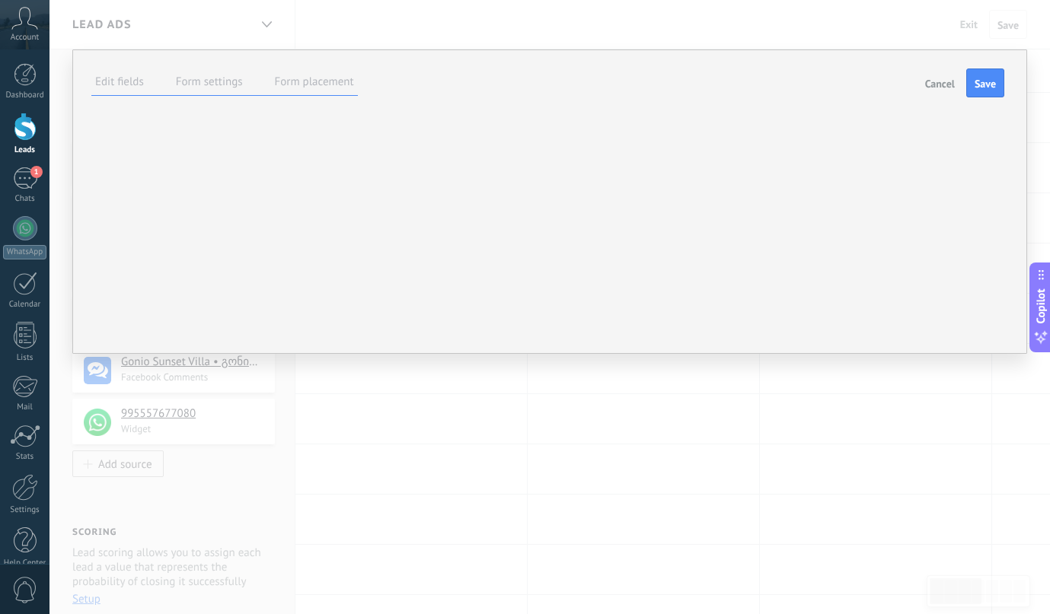
drag, startPoint x: 319, startPoint y: 382, endPoint x: 304, endPoint y: 382, distance: 15.2
click at [0, 0] on input "*" at bounding box center [0, 0] width 0 height 0
type input "*"
click at [318, 84] on label "Form placement" at bounding box center [314, 82] width 79 height 14
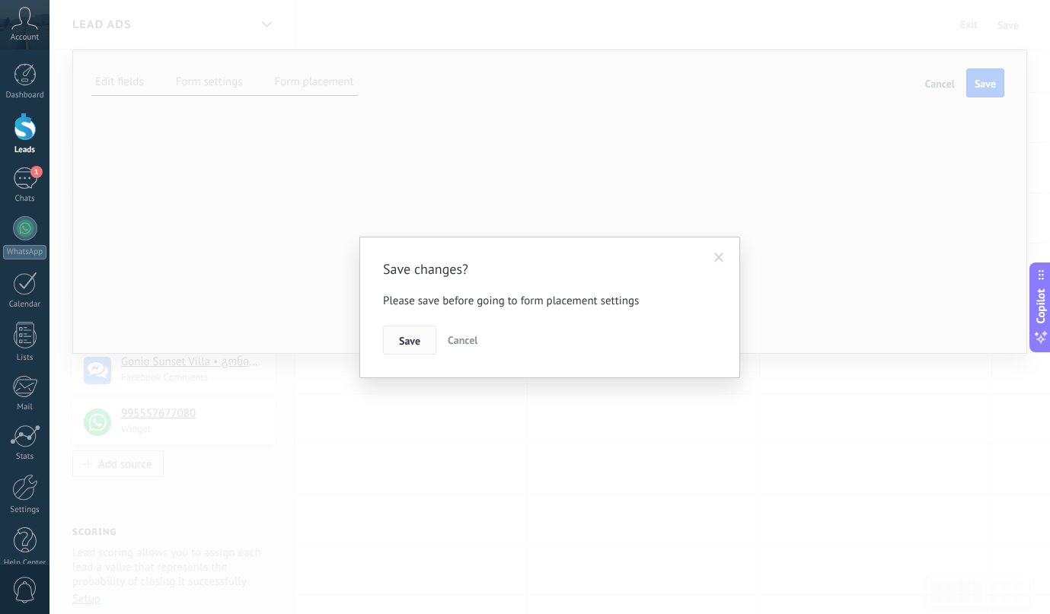
click at [410, 343] on span "Save" at bounding box center [409, 341] width 21 height 11
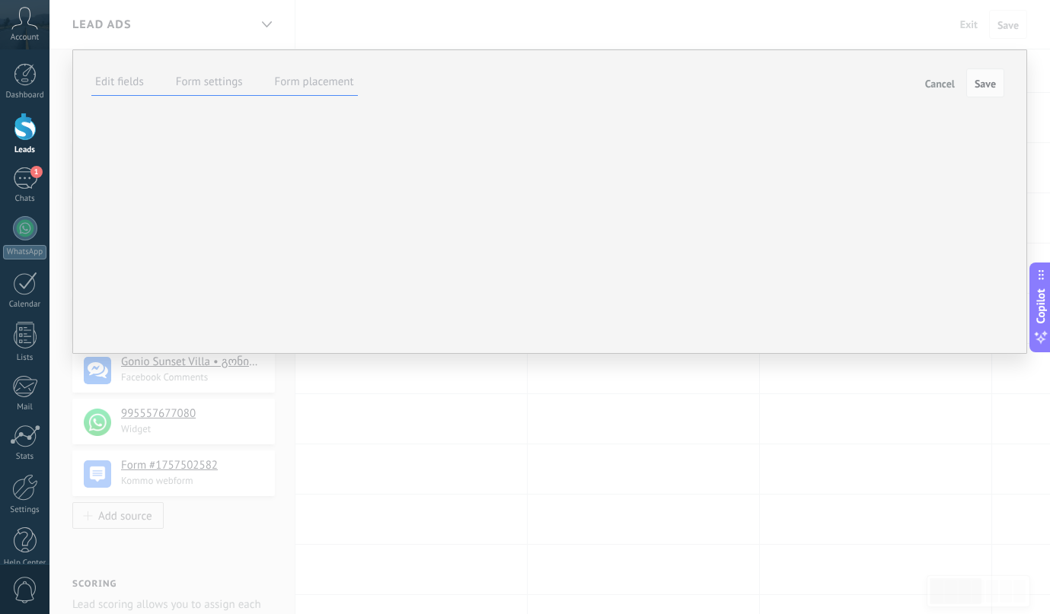
click at [0, 0] on div "<script>!function(a,m,o,c,r,m){a[o+c]=a[o+c]||{setMeta:function(p){this.params=…" at bounding box center [0, 0] width 0 height 0
copy div "<script>!function(a,m,o,c,r,m){a[o+c]=a[o+c]||{setMeta:function(p){this.params=…"
